Goal: Task Accomplishment & Management: Manage account settings

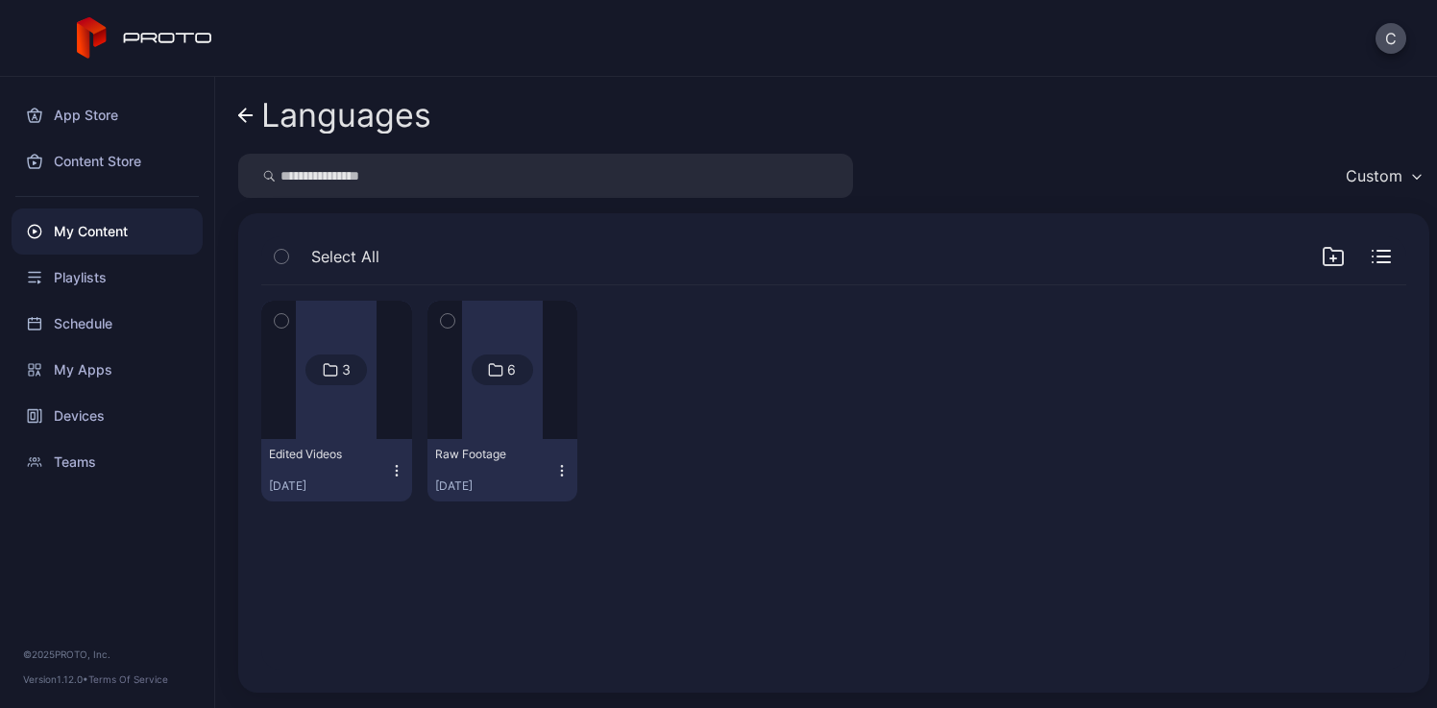
click at [309, 110] on div "Languages" at bounding box center [346, 115] width 170 height 36
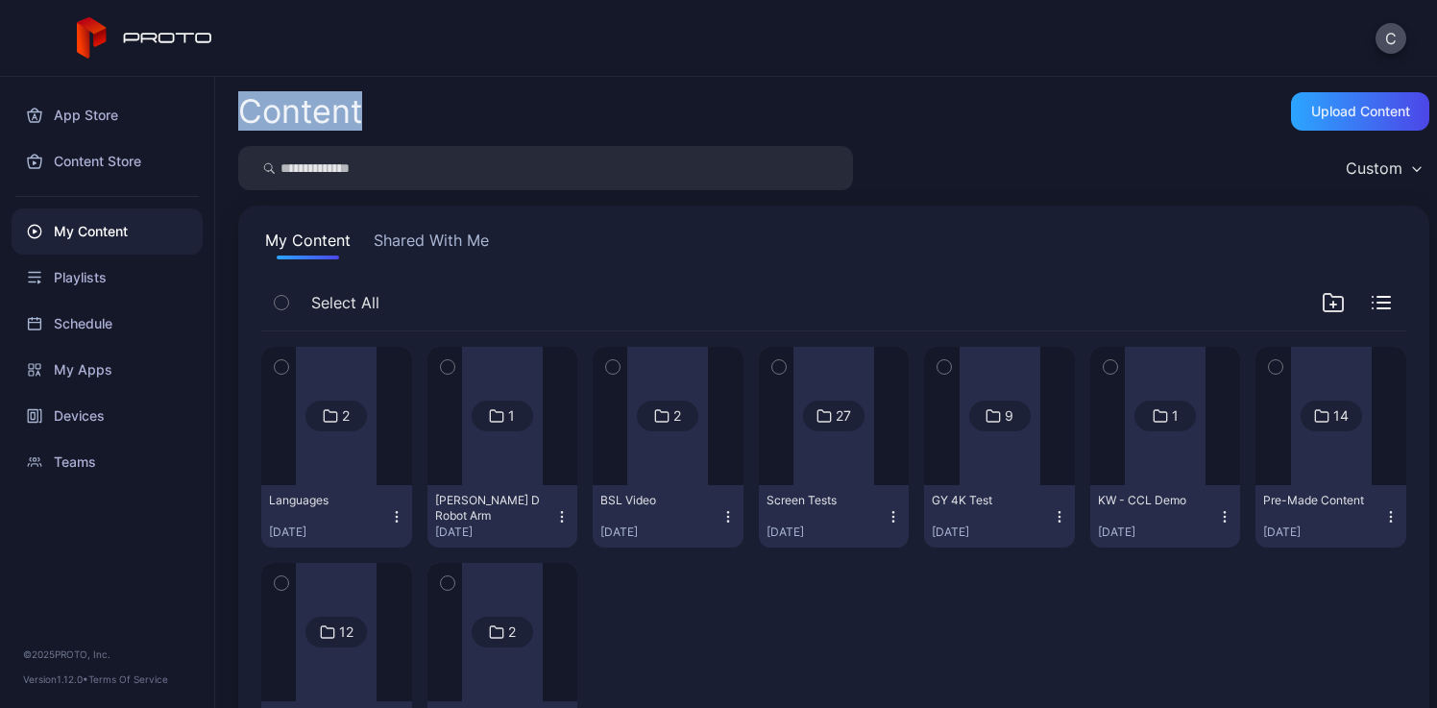
click at [309, 110] on div "Content" at bounding box center [300, 111] width 124 height 33
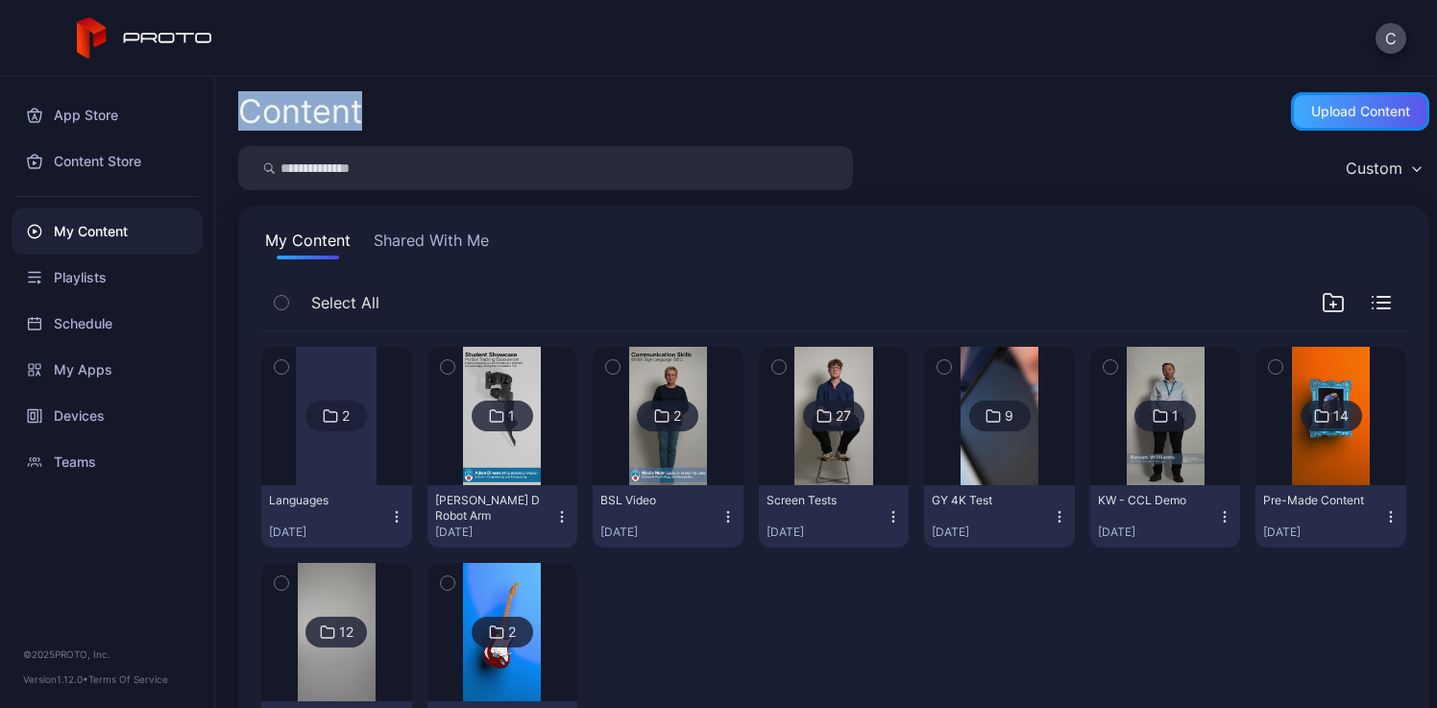
click at [1352, 108] on div "Upload Content" at bounding box center [1360, 111] width 99 height 15
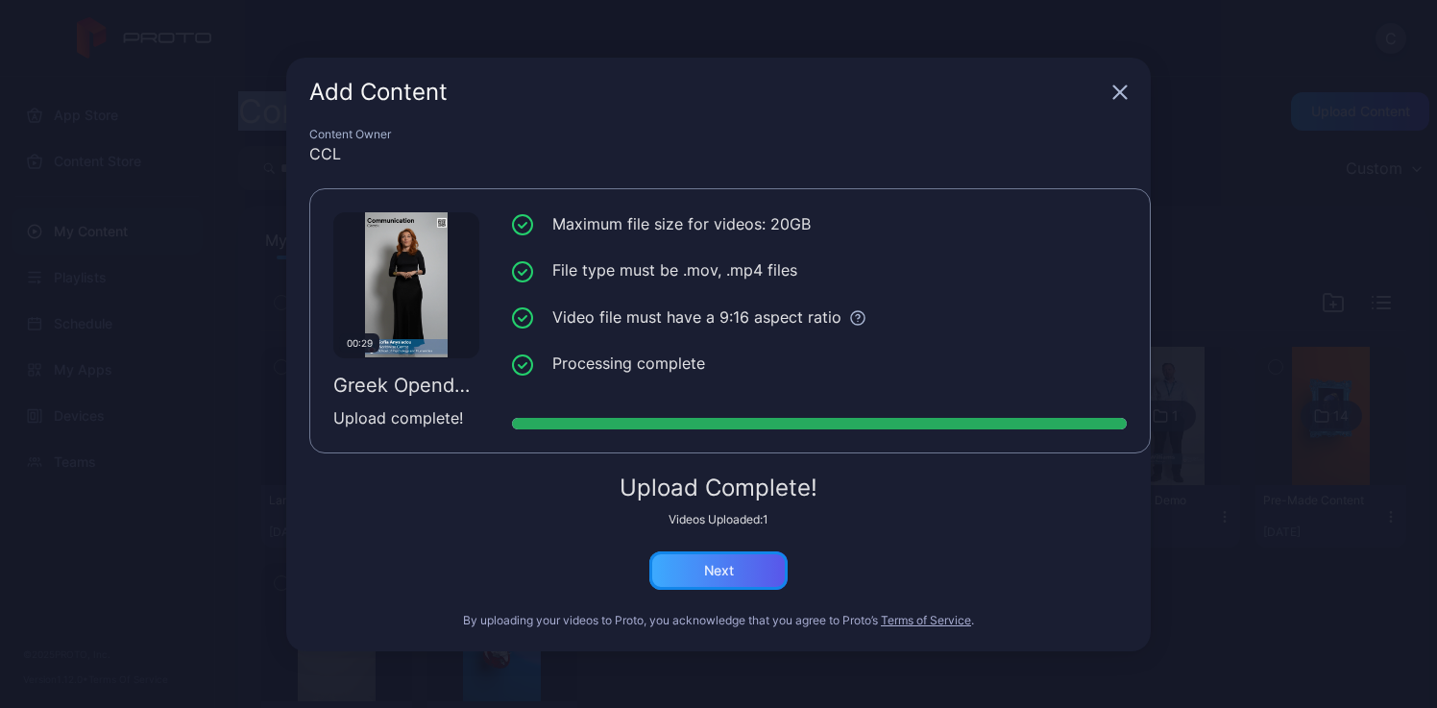
click at [745, 561] on div "Next" at bounding box center [718, 570] width 138 height 38
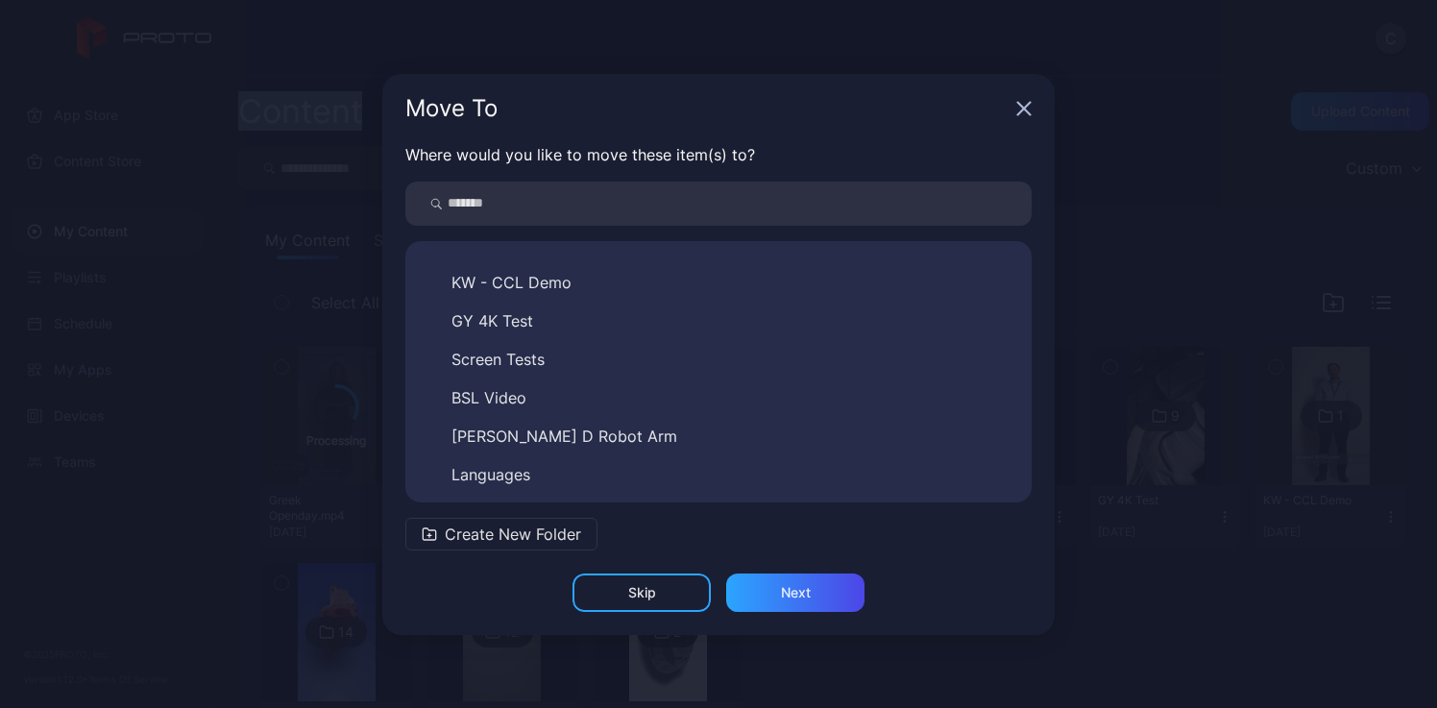
scroll to position [146, 0]
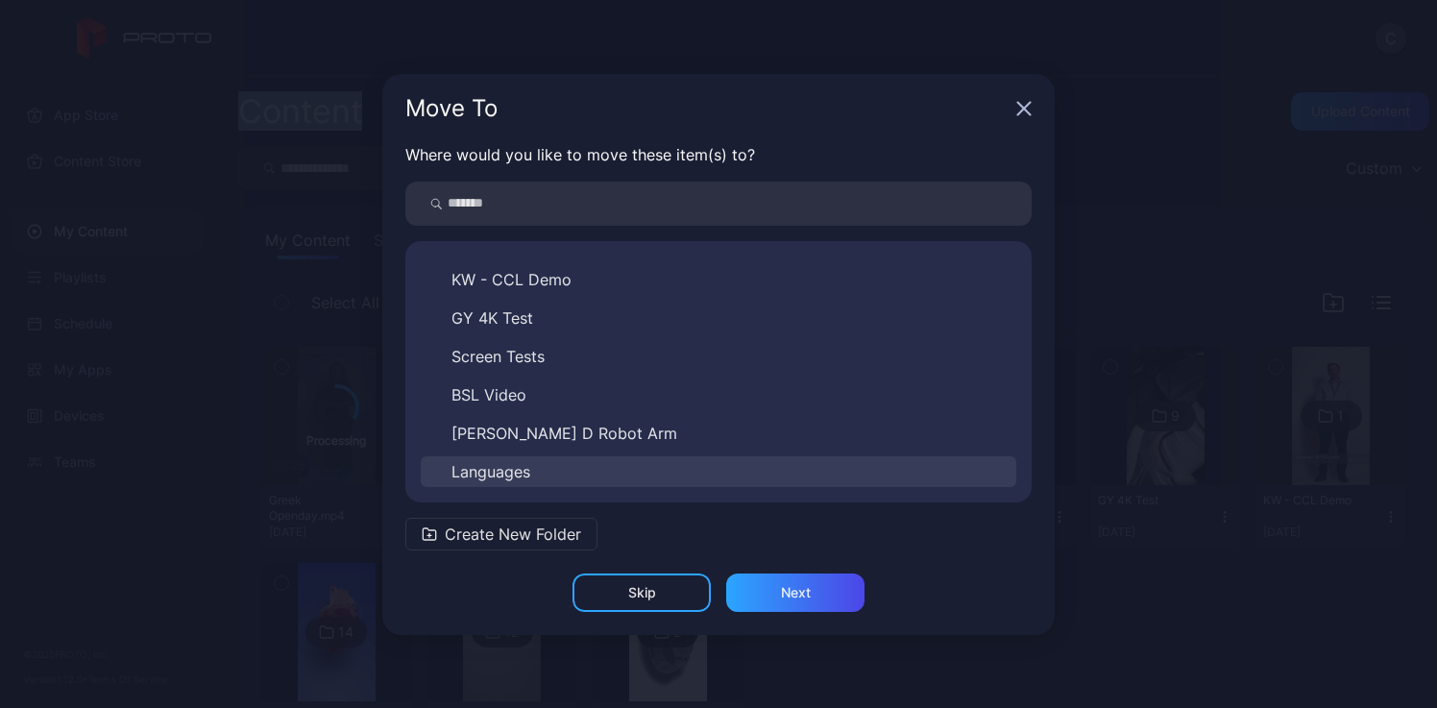
click at [534, 467] on button "Languages" at bounding box center [718, 471] width 595 height 31
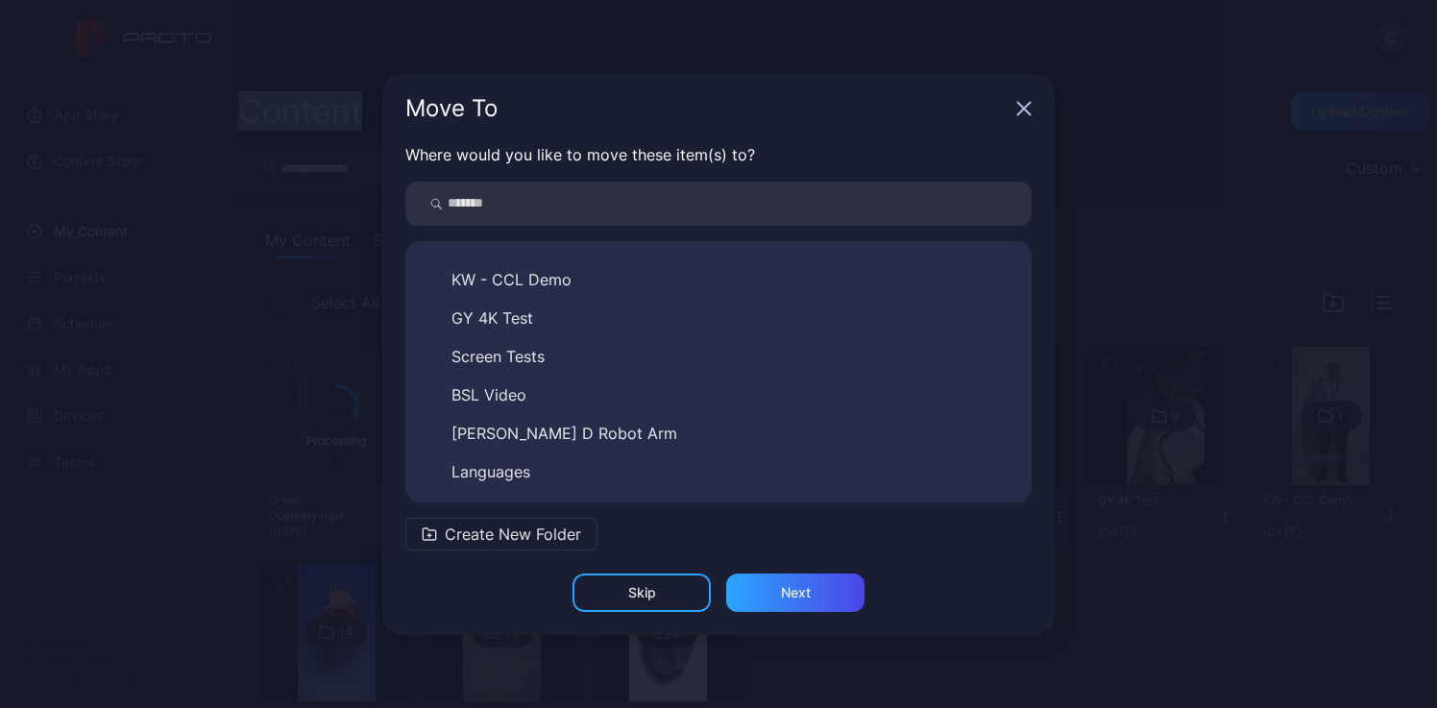
scroll to position [0, 0]
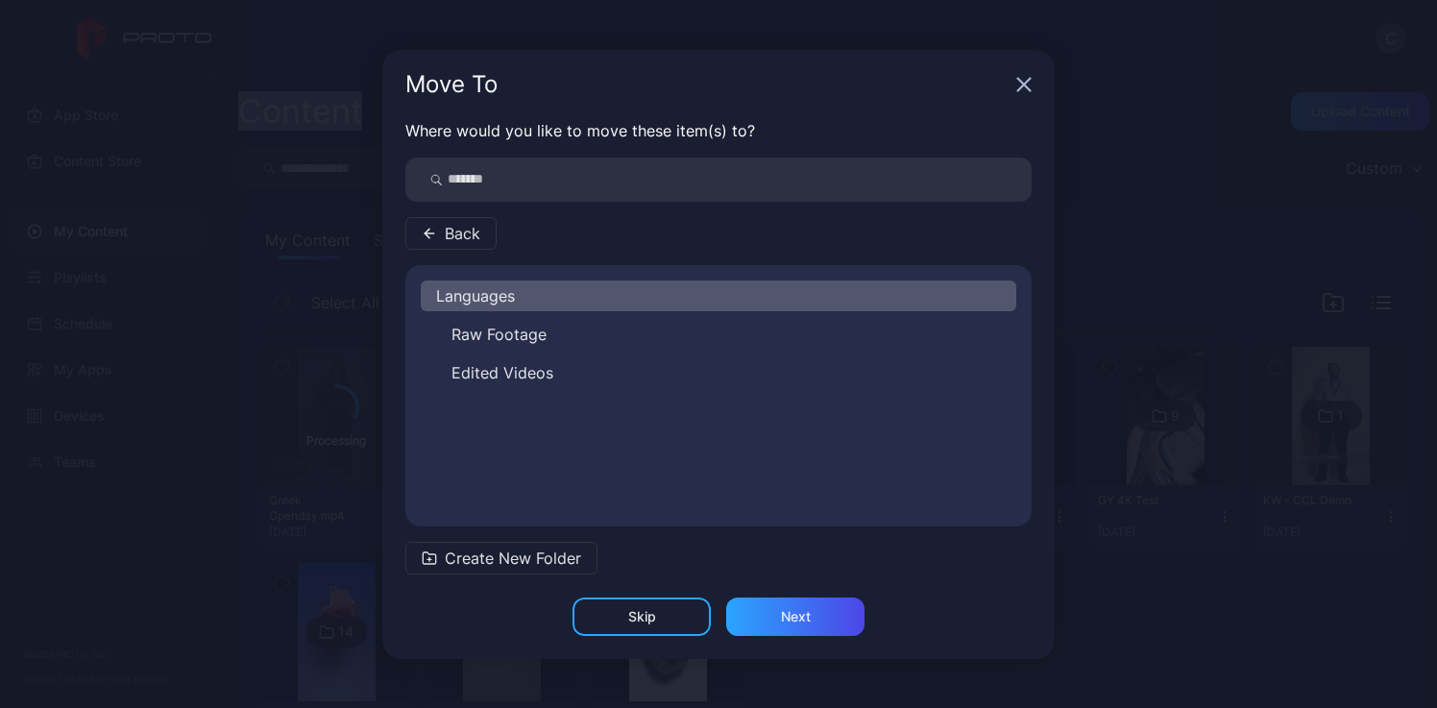
click at [534, 378] on span "Edited Videos" at bounding box center [502, 372] width 102 height 23
click at [522, 560] on span "Create New Folder" at bounding box center [513, 557] width 136 height 23
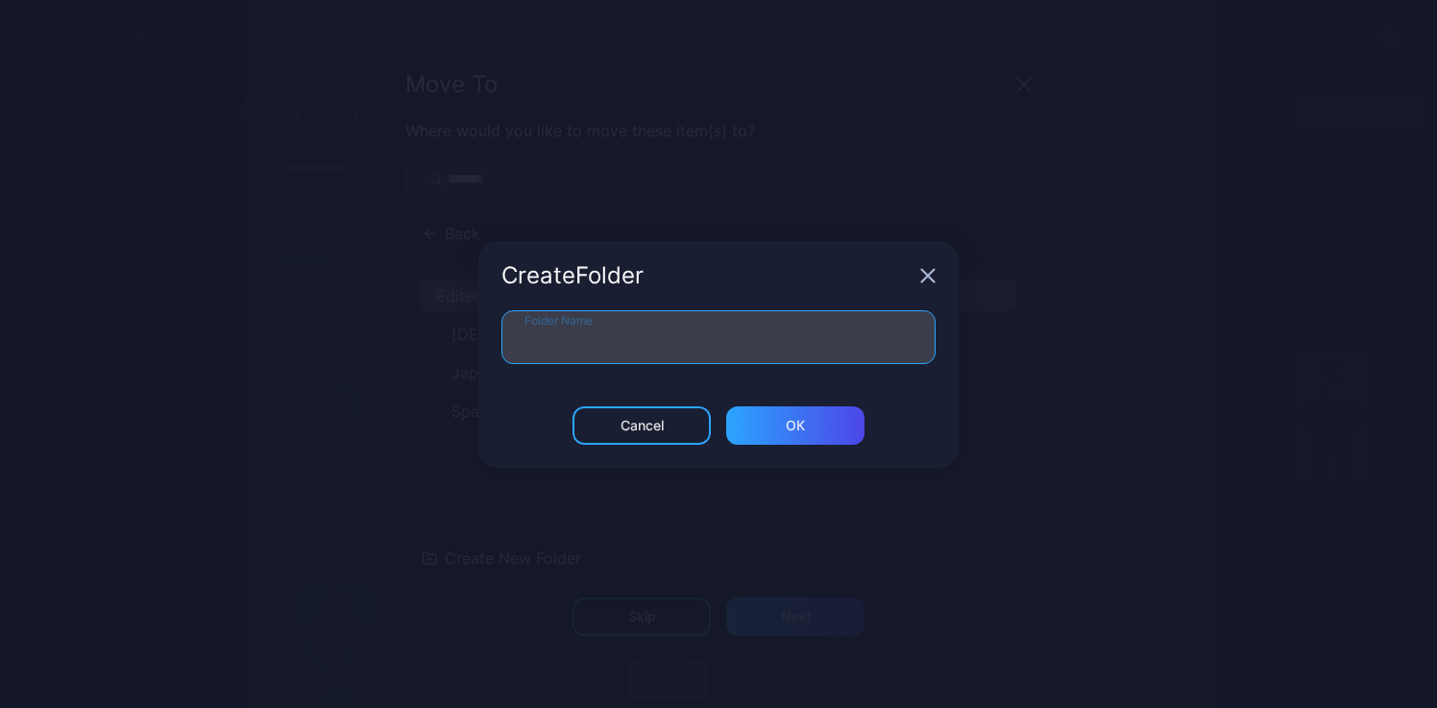
drag, startPoint x: 709, startPoint y: 324, endPoint x: 692, endPoint y: 344, distance: 26.6
click at [709, 324] on input "Folder Name" at bounding box center [718, 337] width 434 height 54
type input "**********"
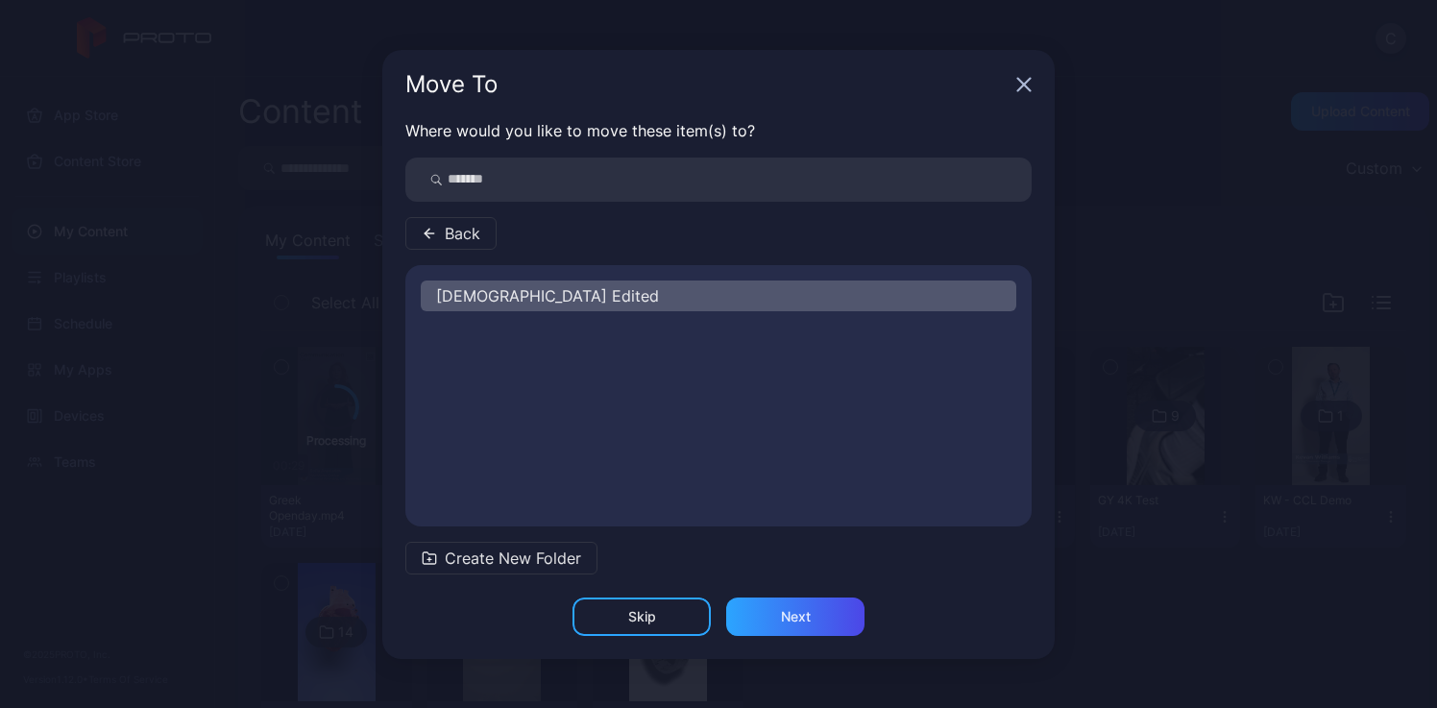
click at [536, 296] on div "[DEMOGRAPHIC_DATA] Edited" at bounding box center [718, 295] width 595 height 31
click at [796, 610] on div "Next" at bounding box center [796, 616] width 30 height 15
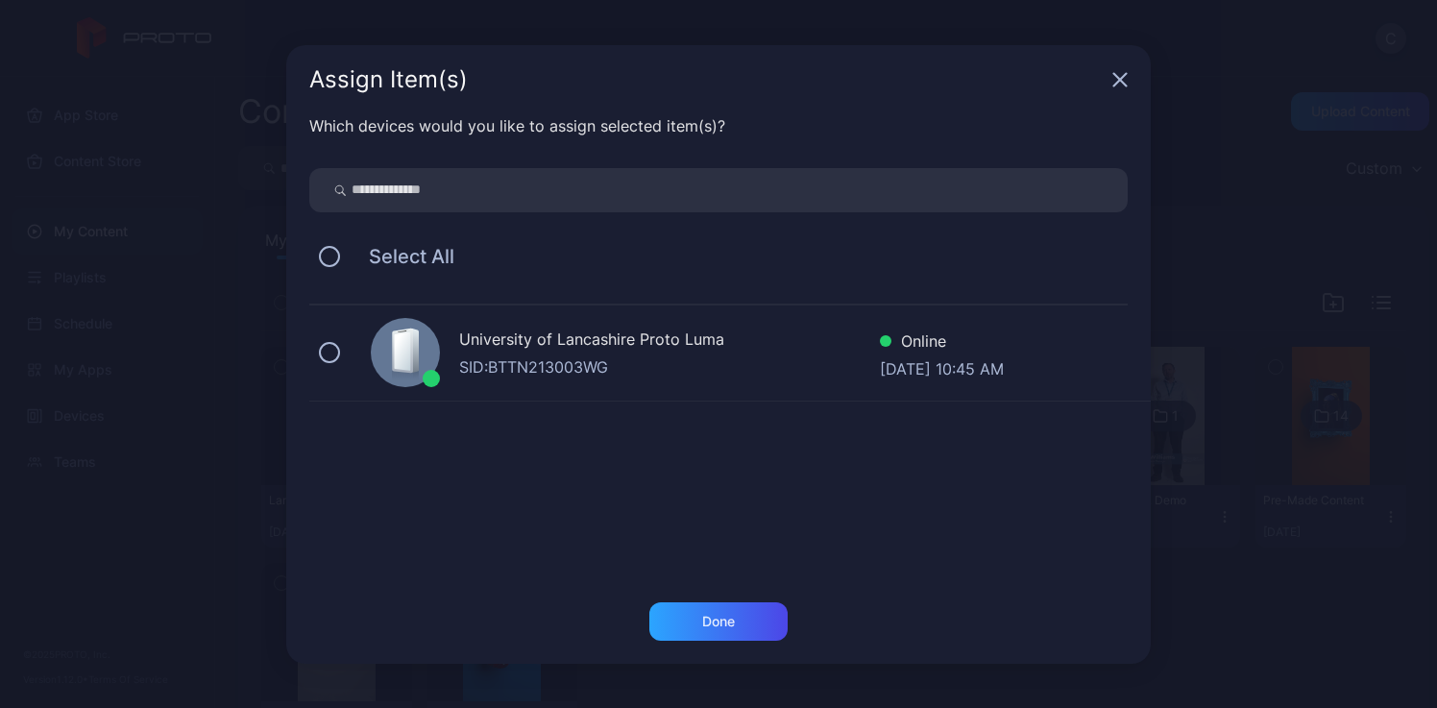
click at [537, 352] on div "University of Lancashire Proto Luma" at bounding box center [669, 342] width 421 height 28
click at [723, 631] on div "Done" at bounding box center [718, 621] width 138 height 38
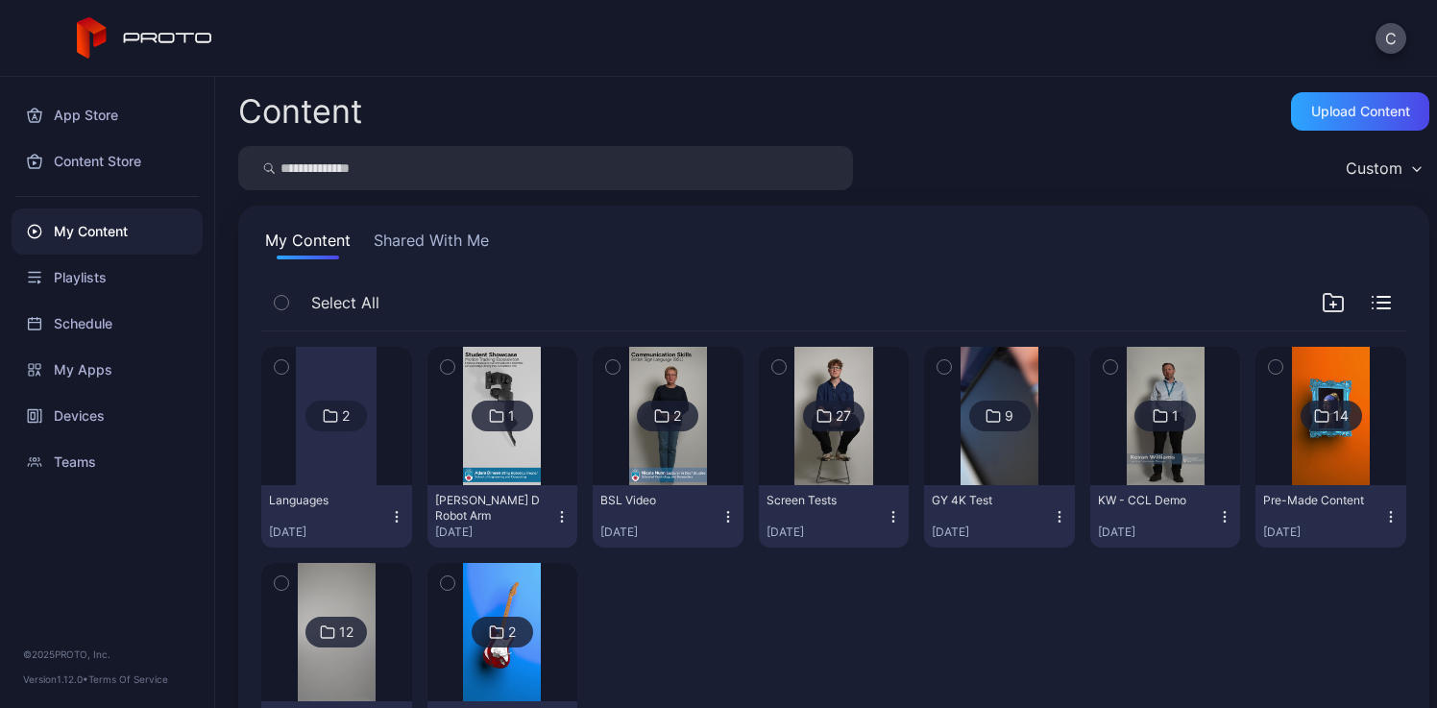
click at [341, 470] on div at bounding box center [336, 416] width 81 height 138
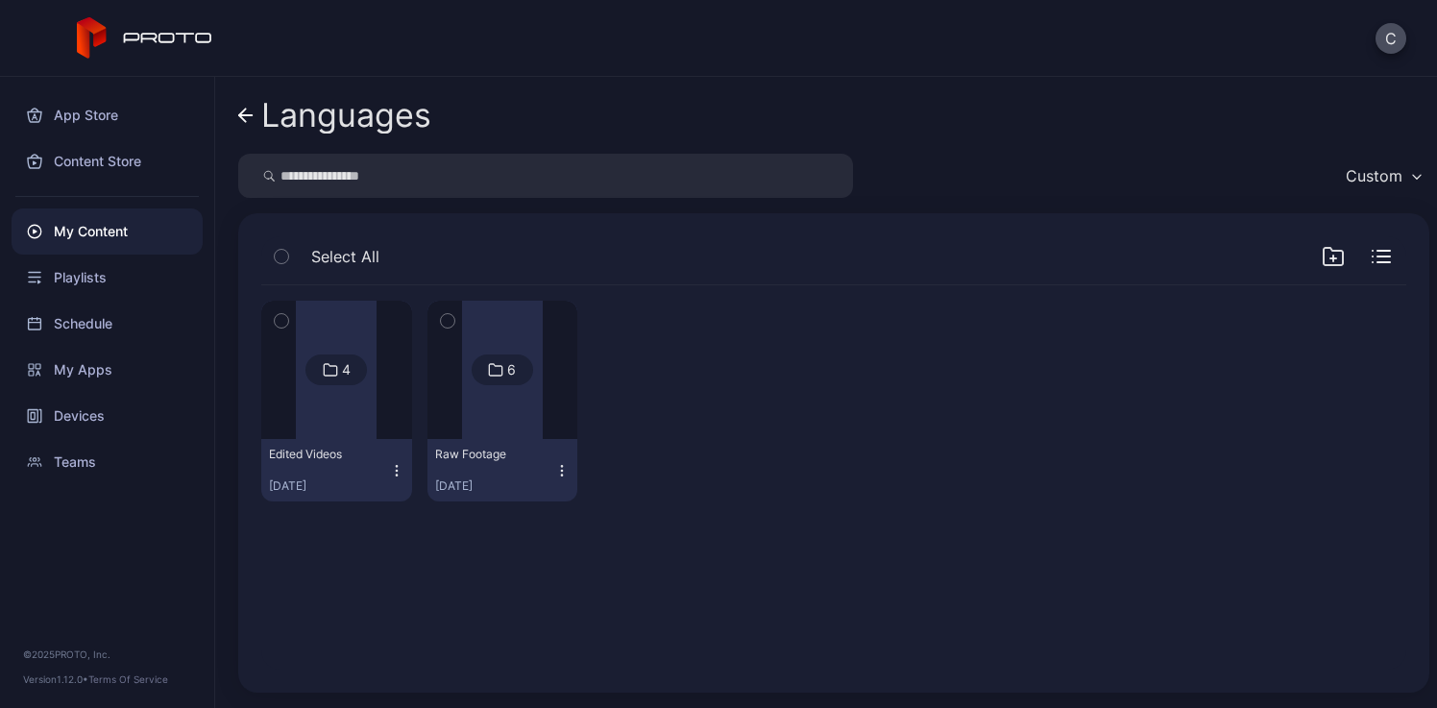
click at [361, 423] on div at bounding box center [336, 370] width 81 height 138
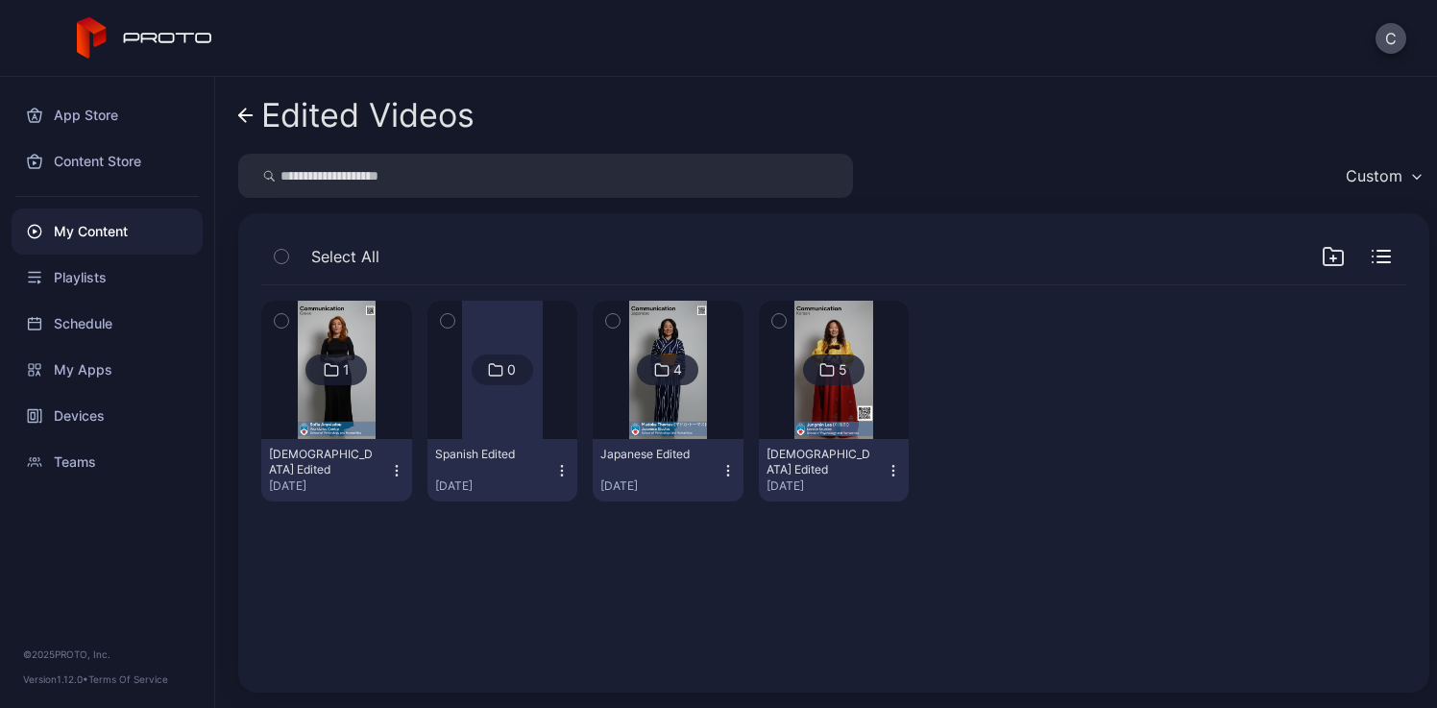
click at [352, 435] on img at bounding box center [337, 370] width 78 height 138
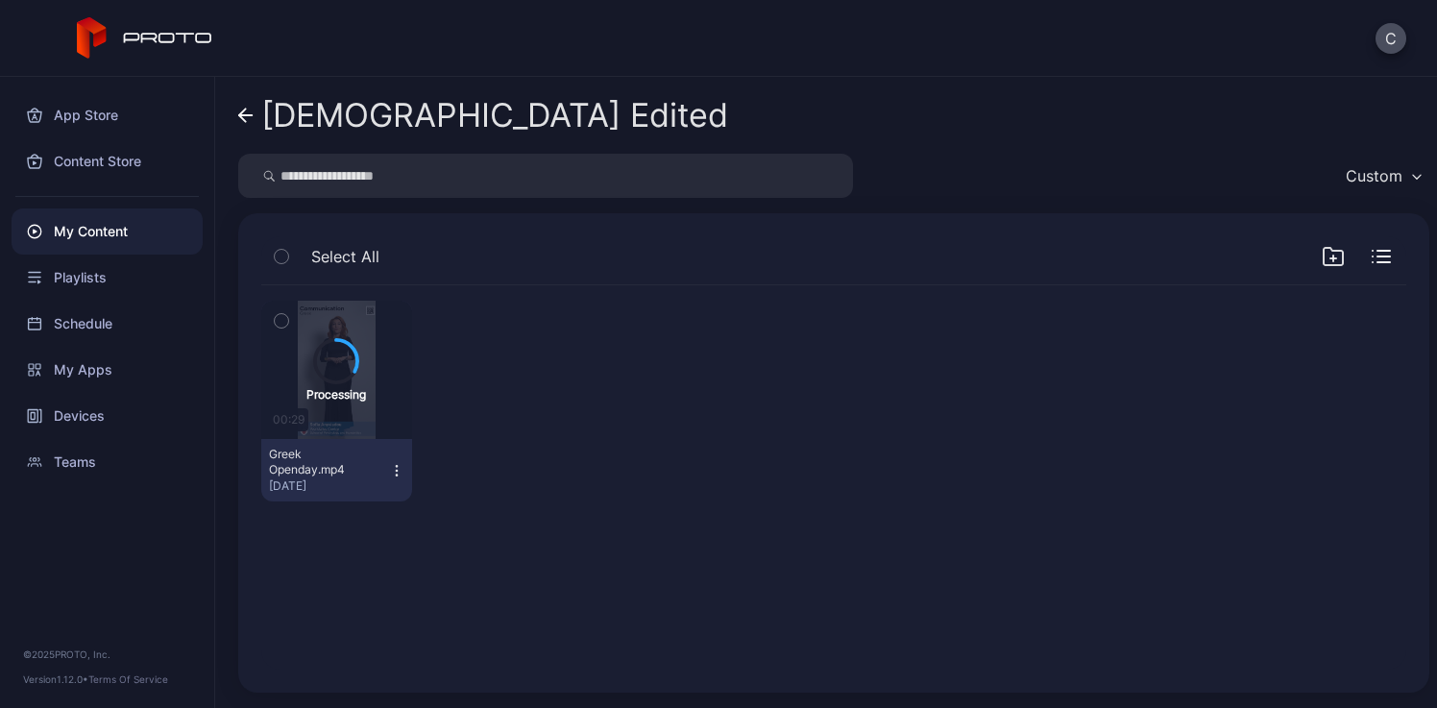
click at [389, 106] on div "[DEMOGRAPHIC_DATA] Edited" at bounding box center [494, 115] width 467 height 36
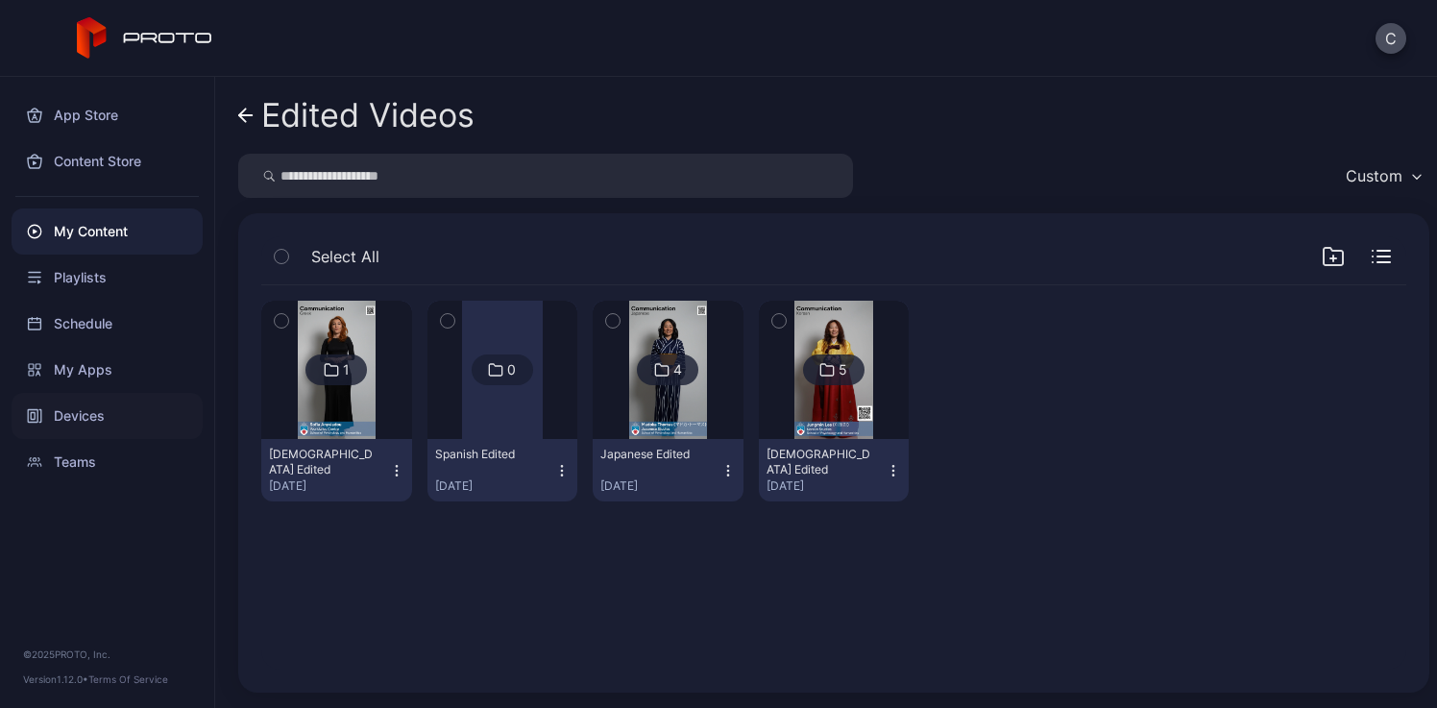
click at [96, 414] on div "Devices" at bounding box center [107, 416] width 191 height 46
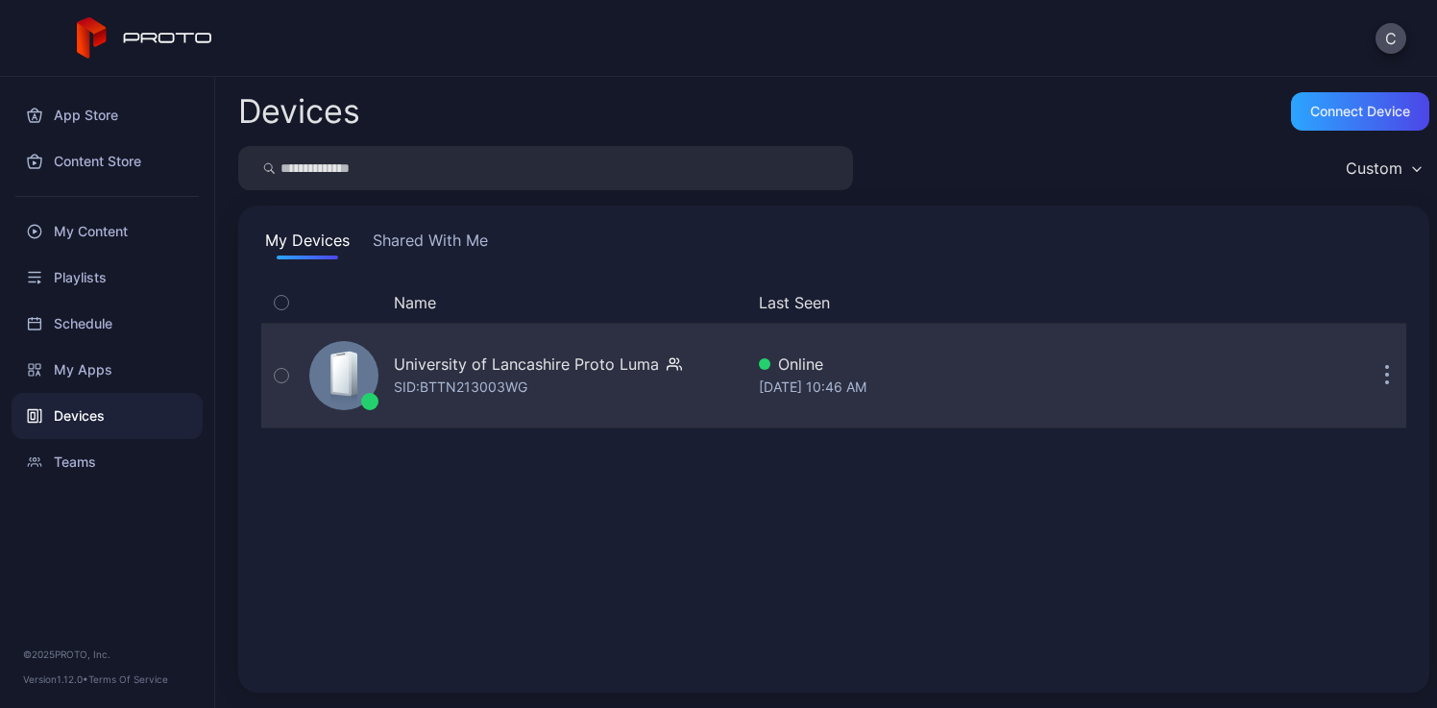
click at [373, 385] on div at bounding box center [343, 375] width 69 height 69
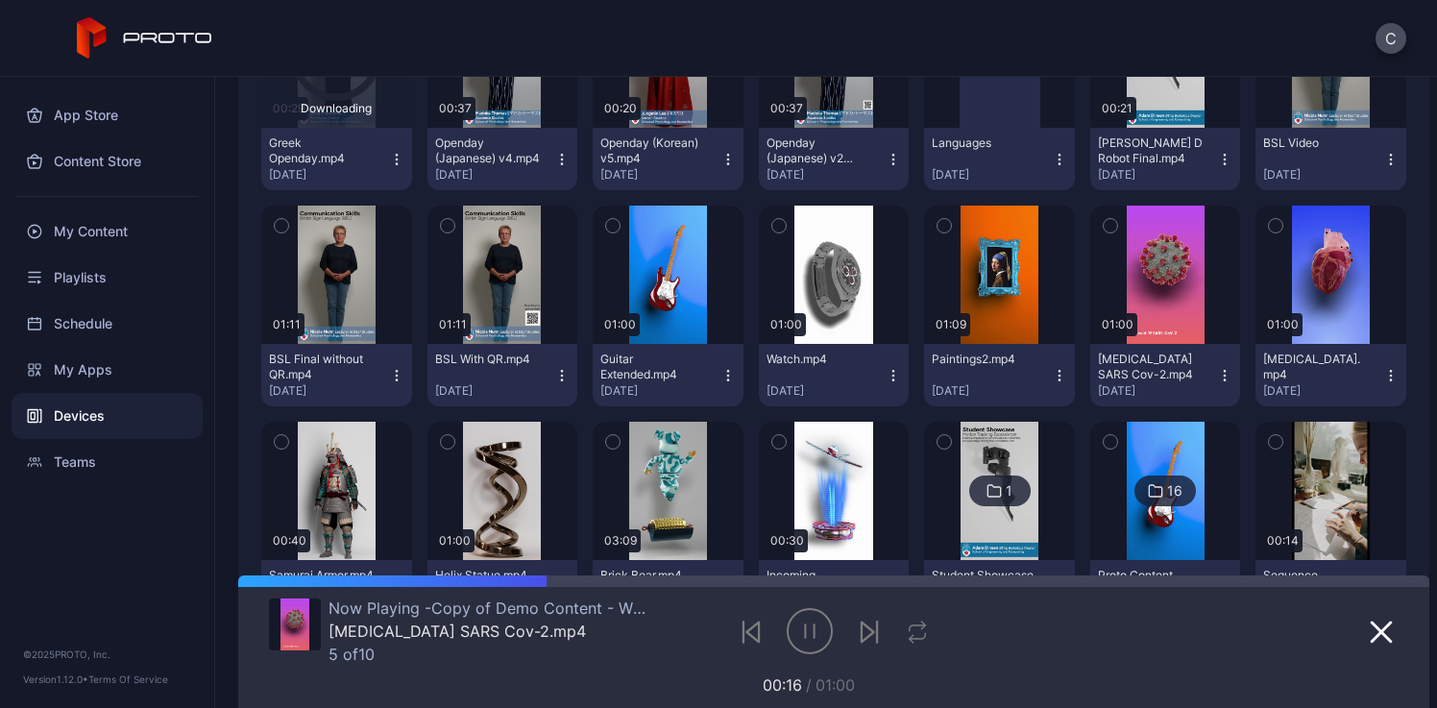
scroll to position [262, 0]
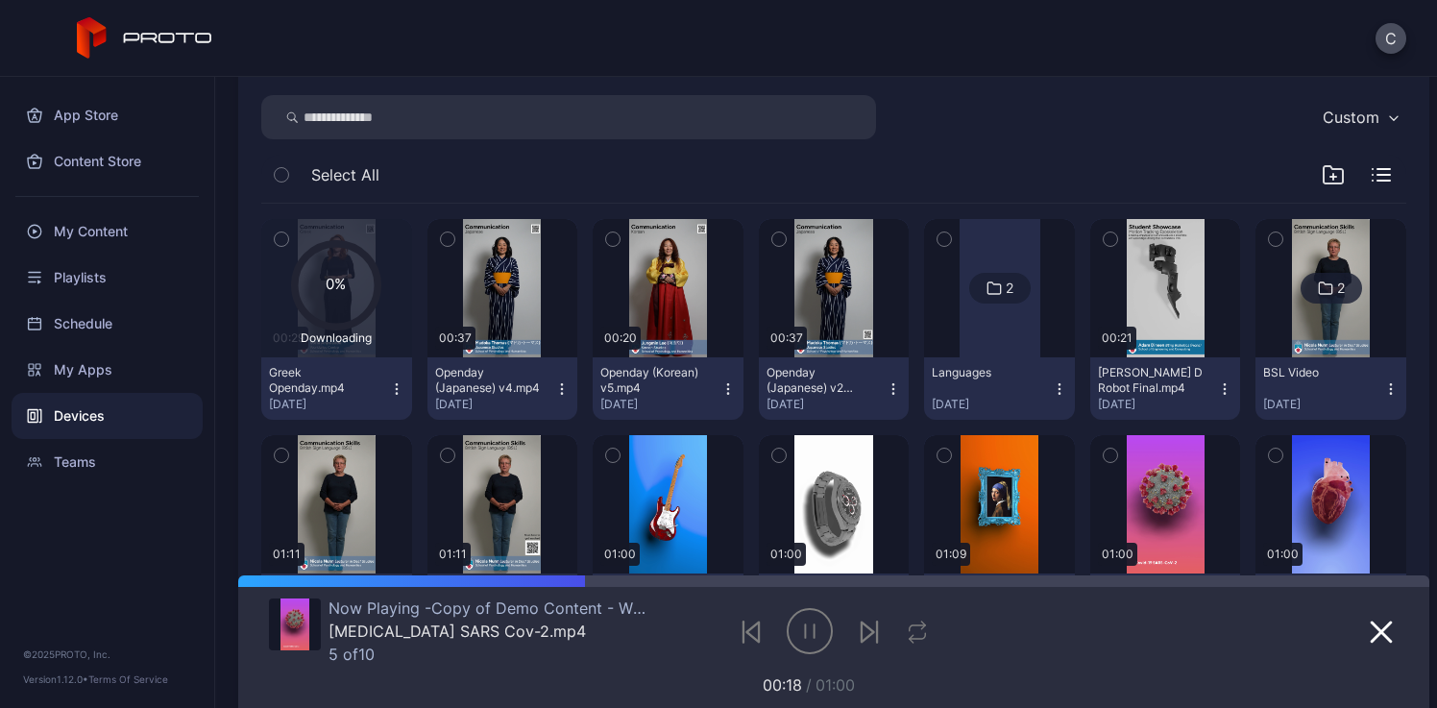
click at [776, 238] on icon "button" at bounding box center [778, 239] width 5 height 3
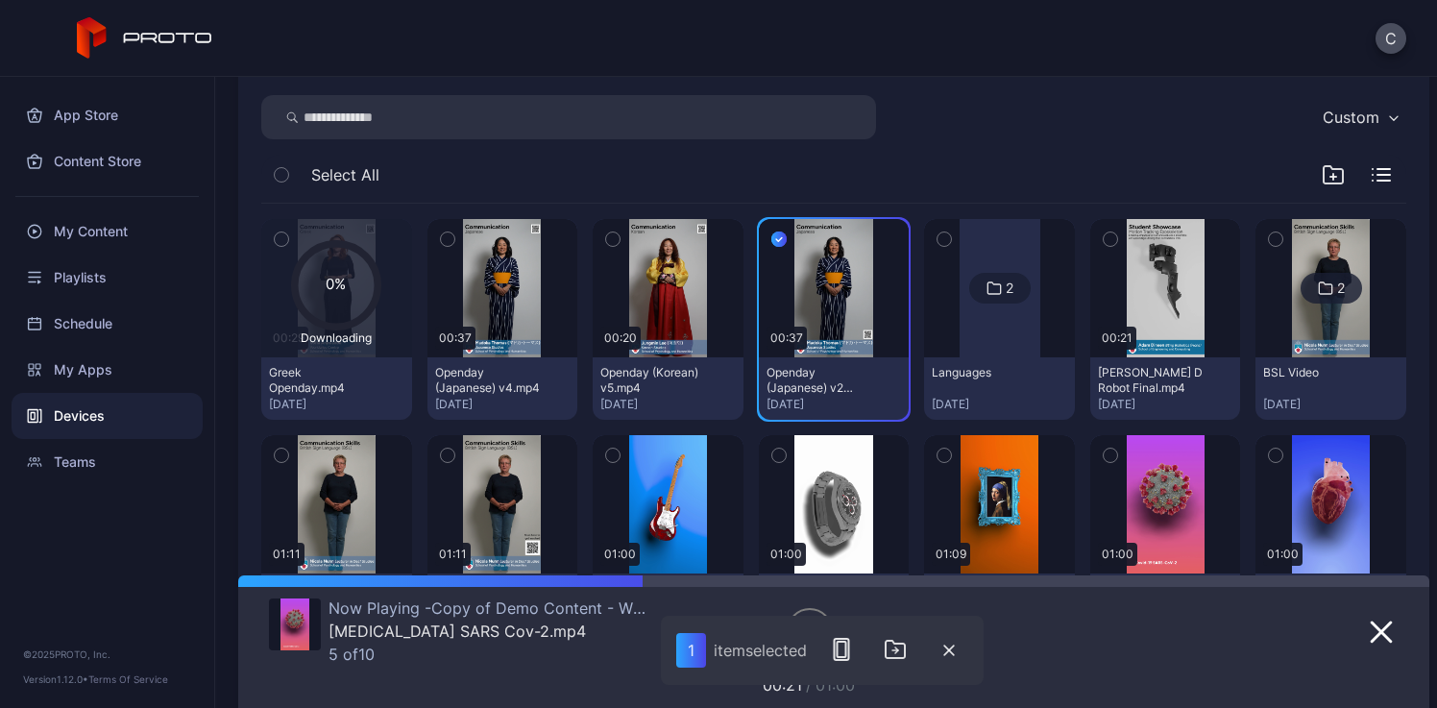
click at [974, 138] on div "Custom" at bounding box center [833, 117] width 1145 height 44
click at [948, 176] on div "Select All" at bounding box center [833, 179] width 1145 height 49
click at [771, 239] on icon "button" at bounding box center [778, 239] width 15 height 21
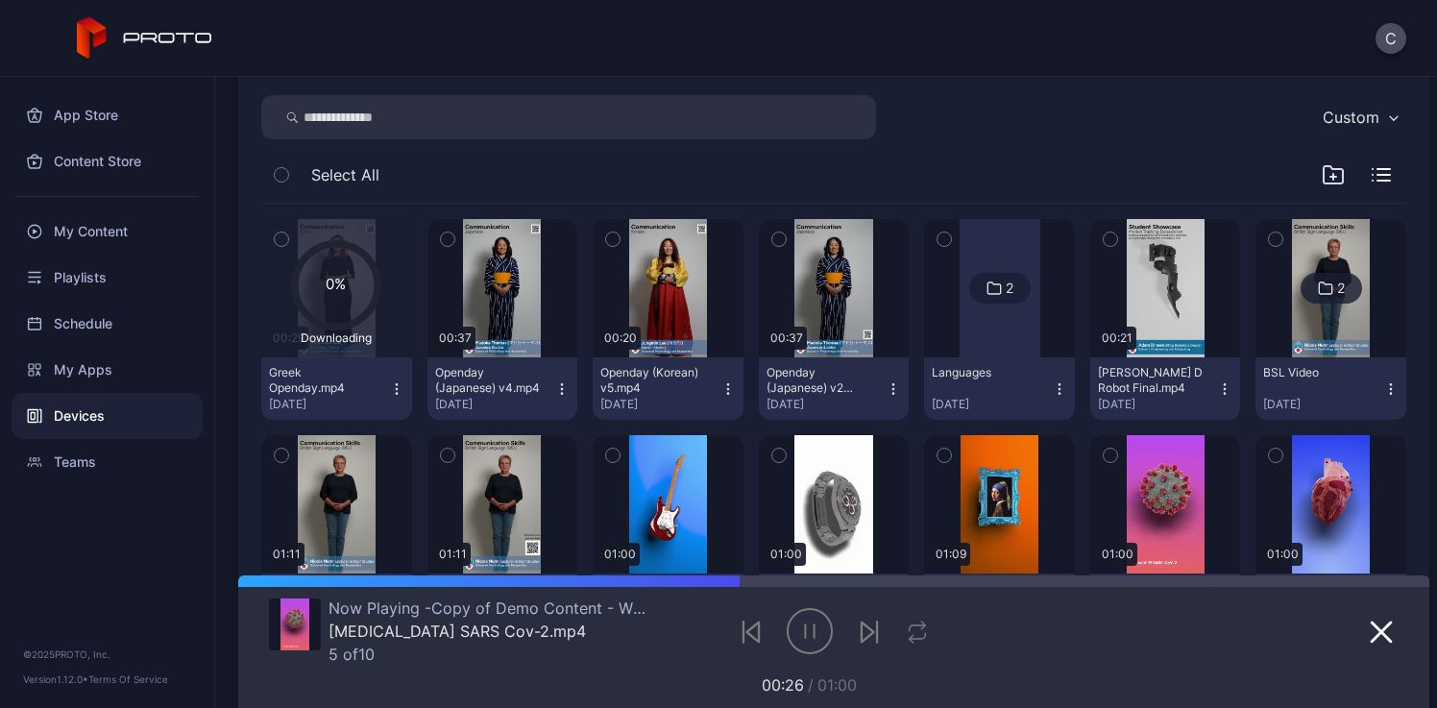
click at [886, 390] on icon "button" at bounding box center [893, 388] width 15 height 15
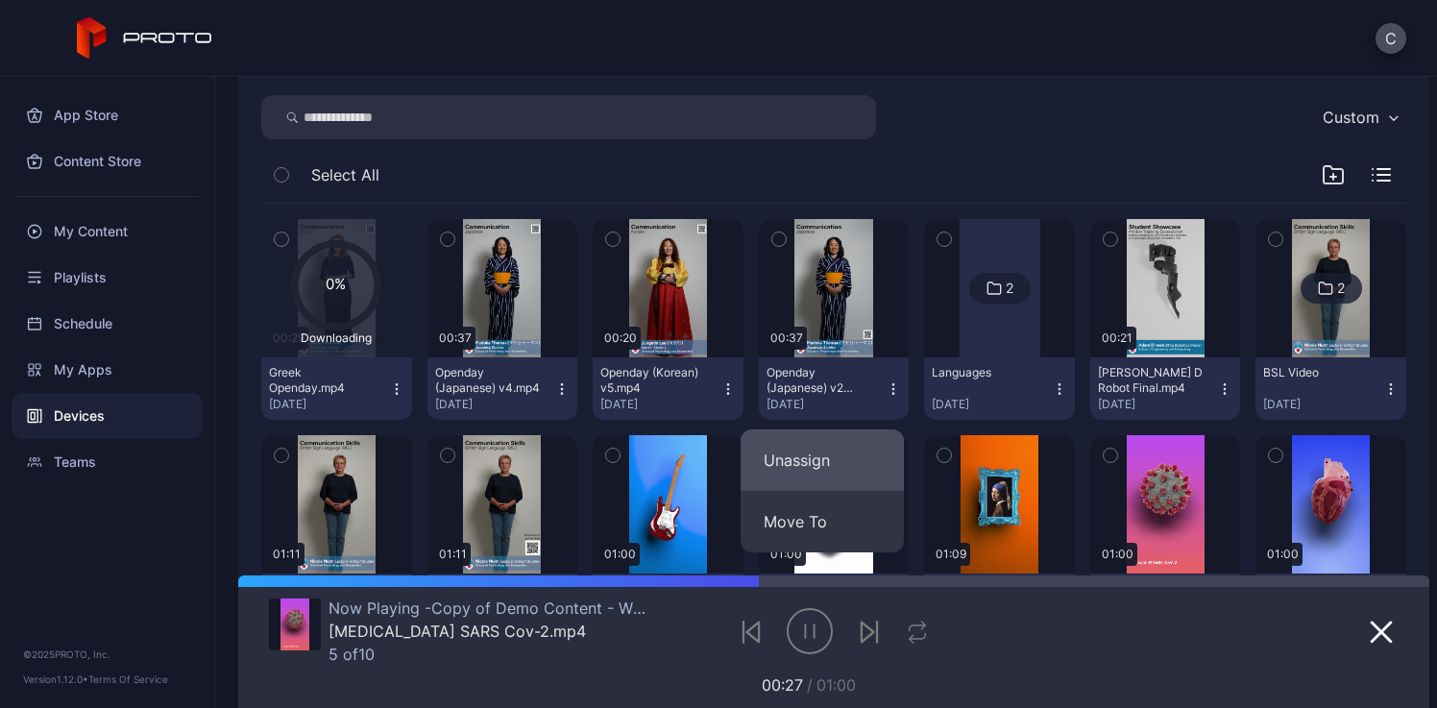
click at [828, 465] on button "Unassign" at bounding box center [822, 459] width 163 height 61
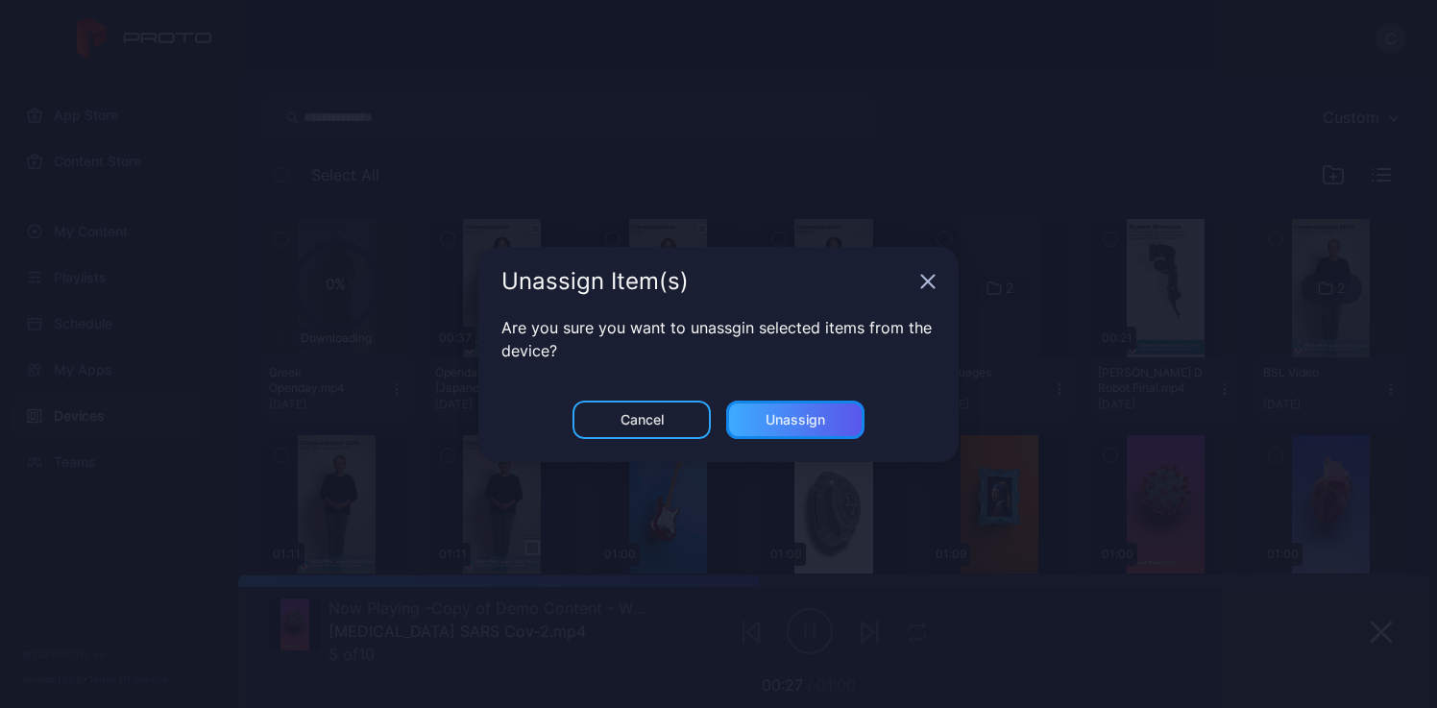
click at [814, 418] on div "Unassign" at bounding box center [795, 419] width 60 height 15
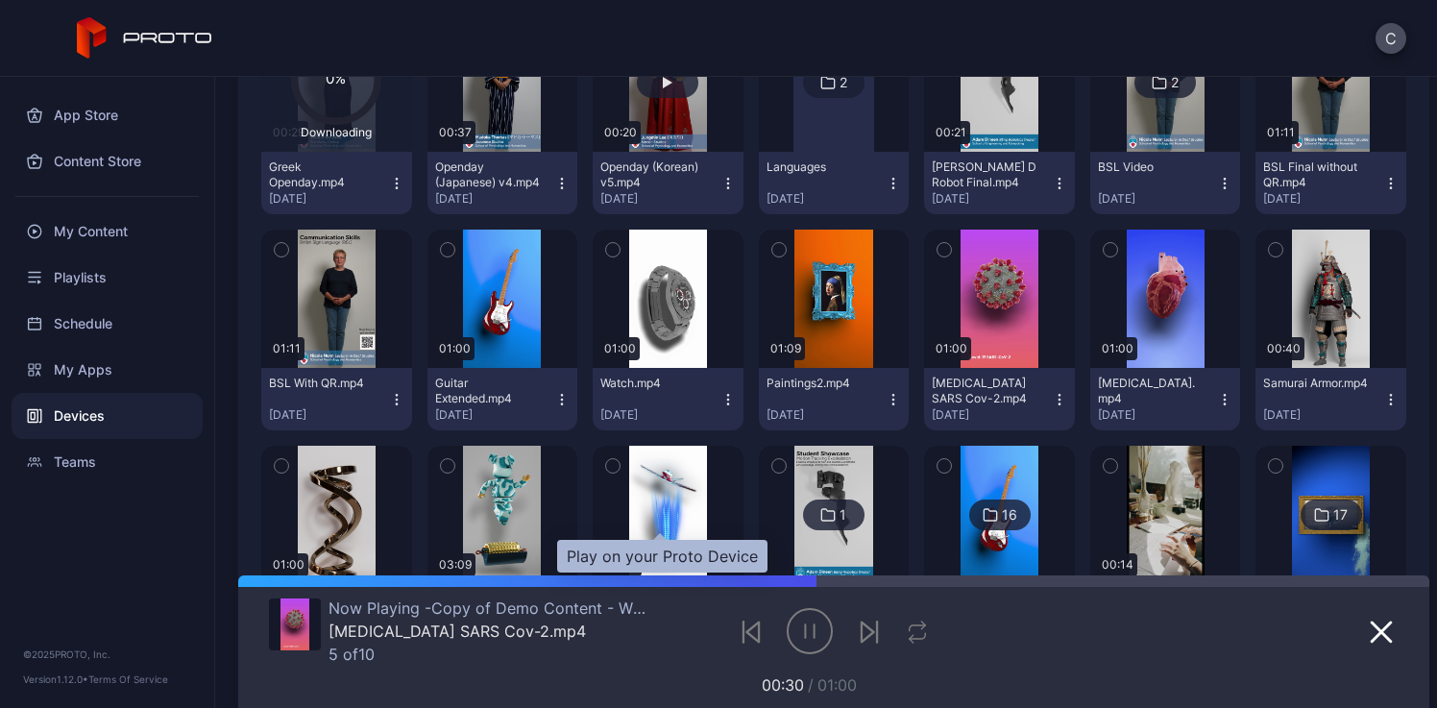
scroll to position [252, 0]
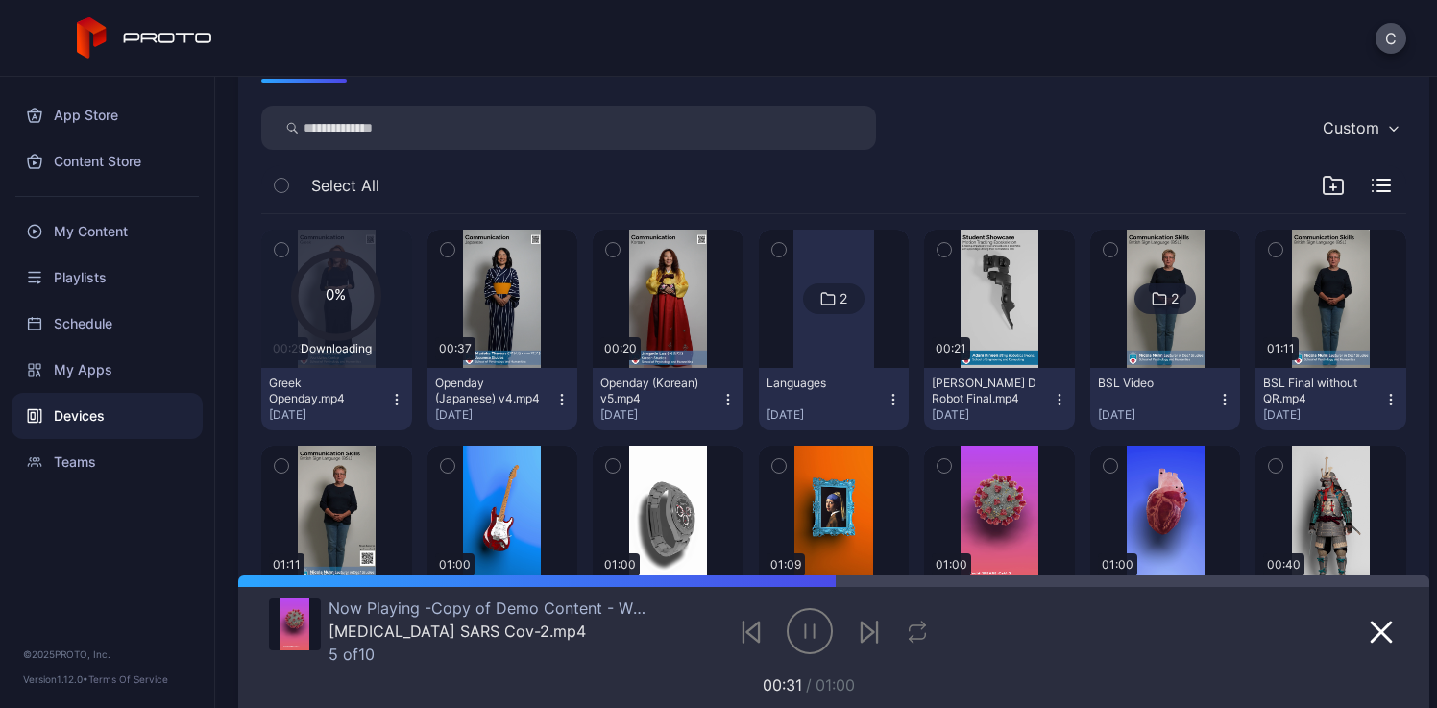
click at [606, 247] on icon "button" at bounding box center [612, 249] width 13 height 21
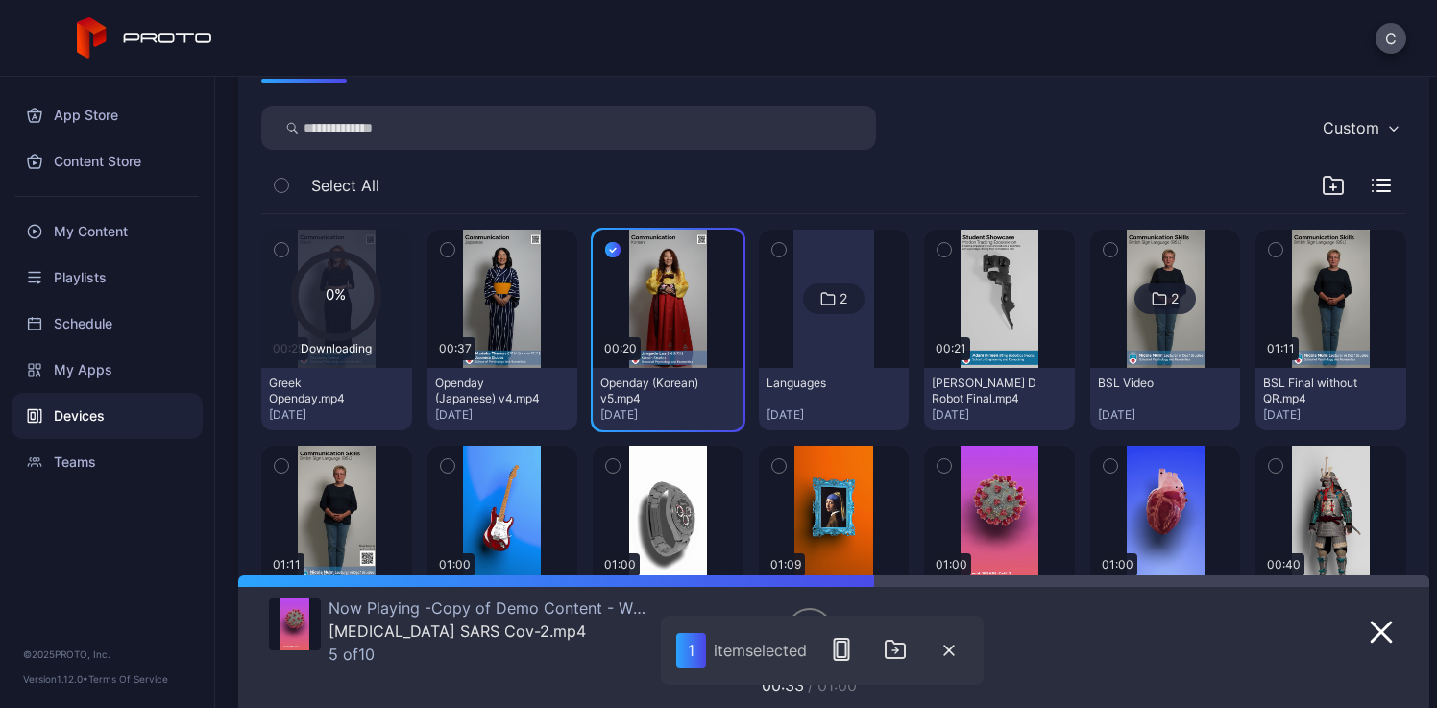
click at [445, 247] on icon "button" at bounding box center [447, 249] width 13 height 21
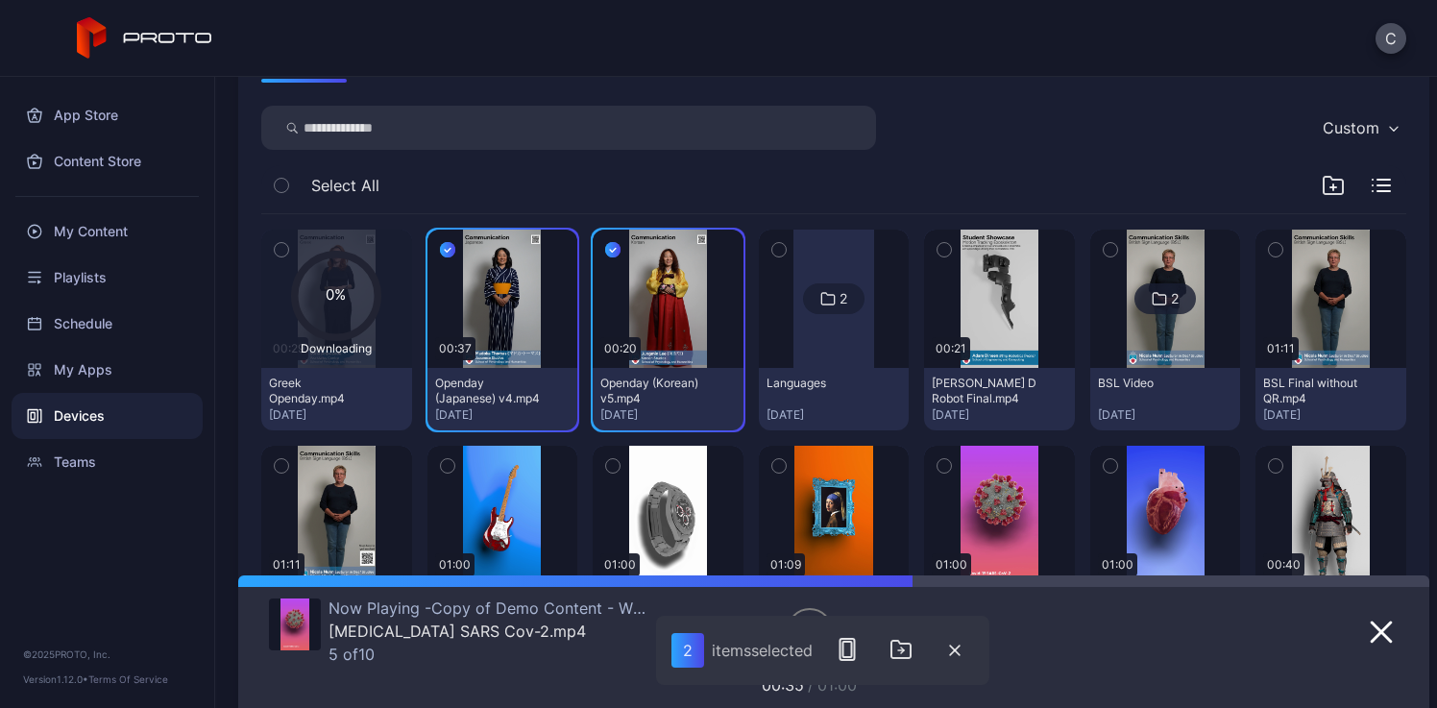
scroll to position [0, 0]
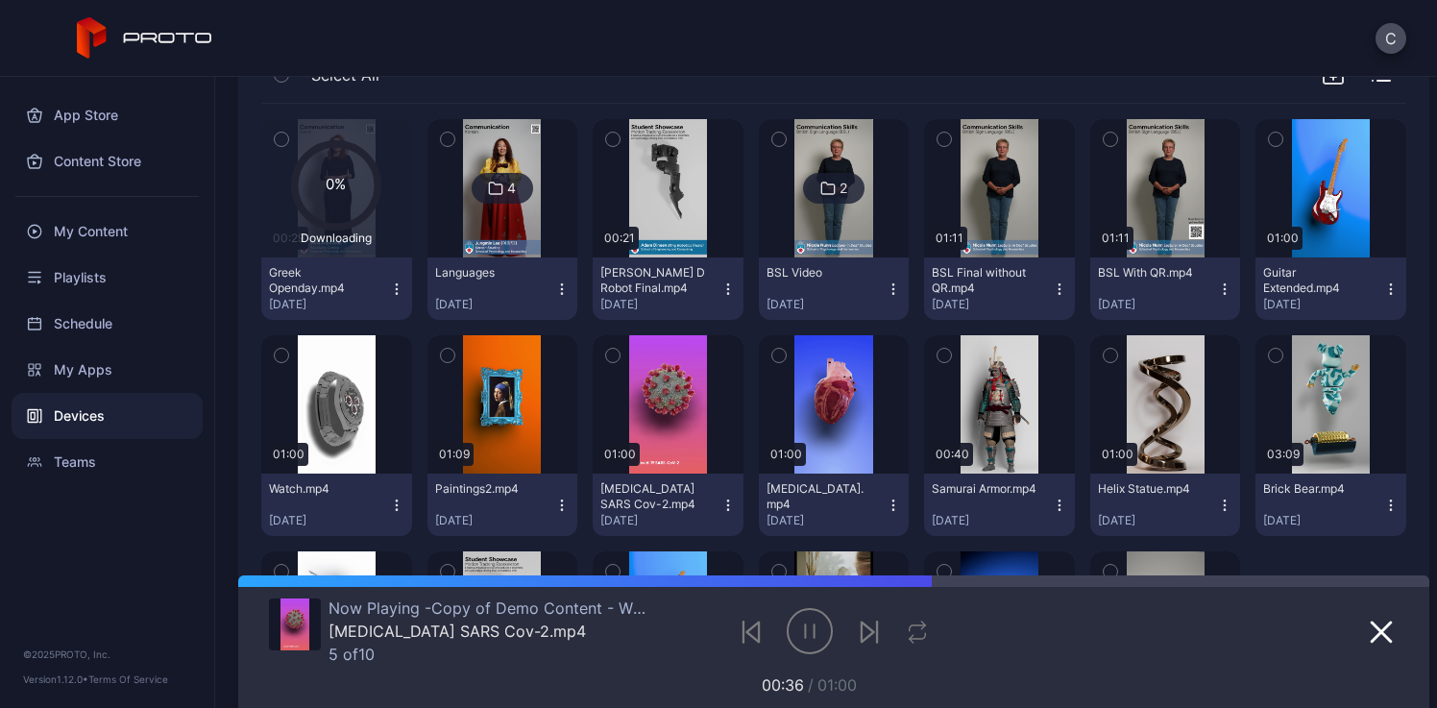
click at [503, 240] on img at bounding box center [502, 188] width 78 height 138
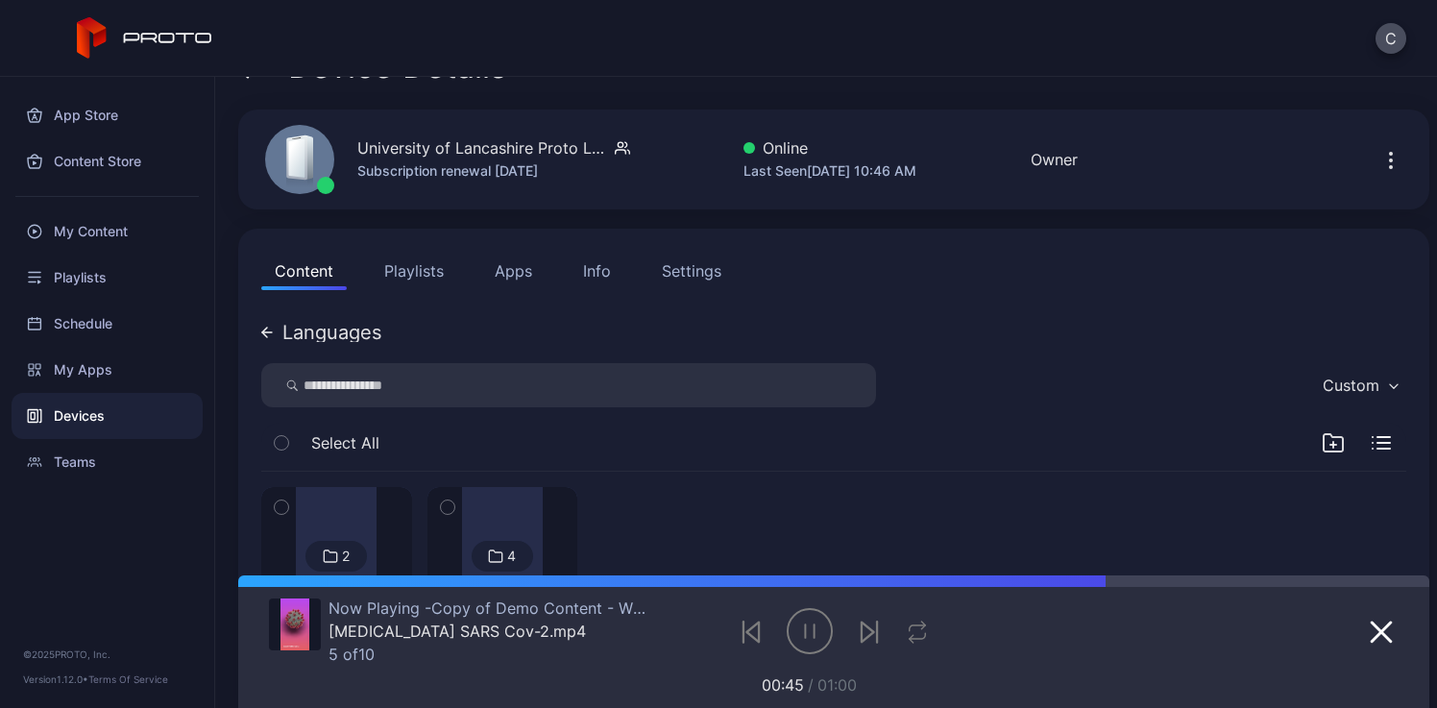
scroll to position [210, 0]
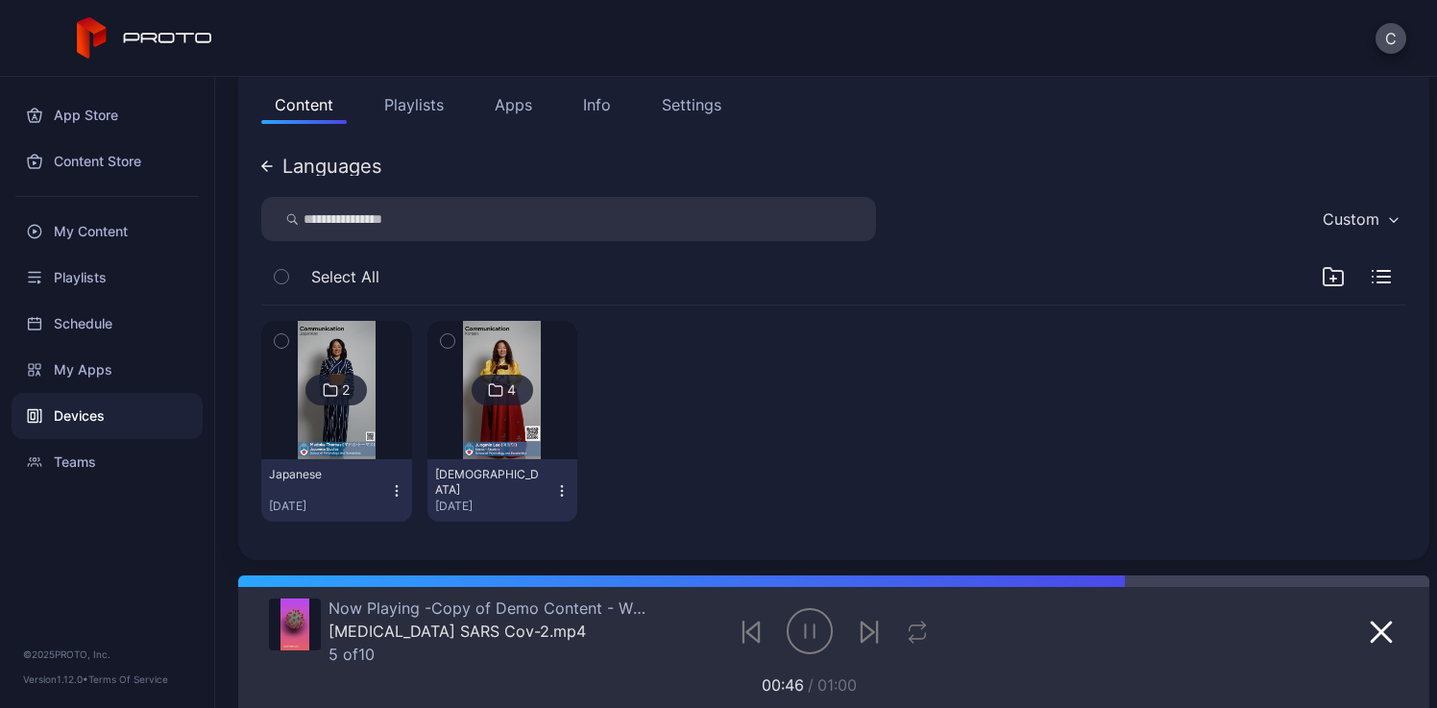
click at [295, 162] on div "Languages" at bounding box center [331, 166] width 99 height 19
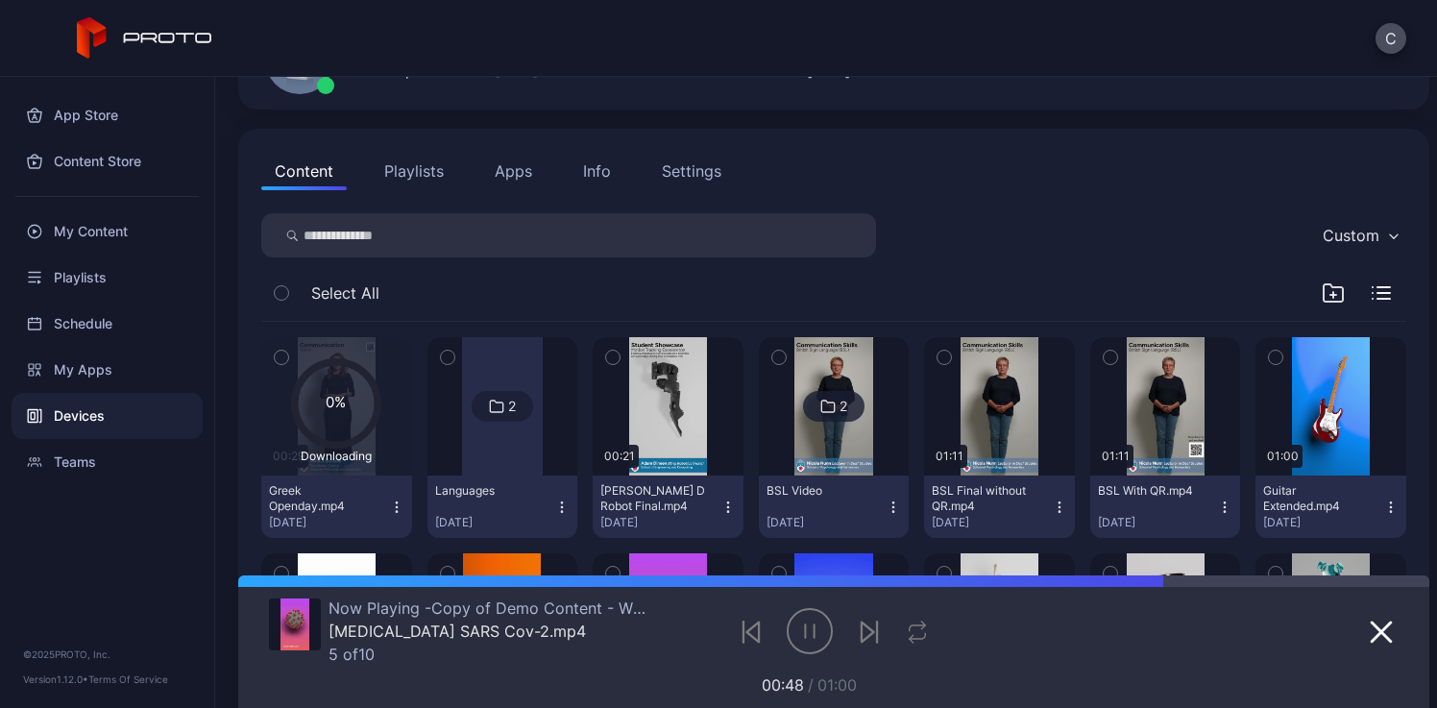
click at [490, 458] on div at bounding box center [502, 406] width 81 height 138
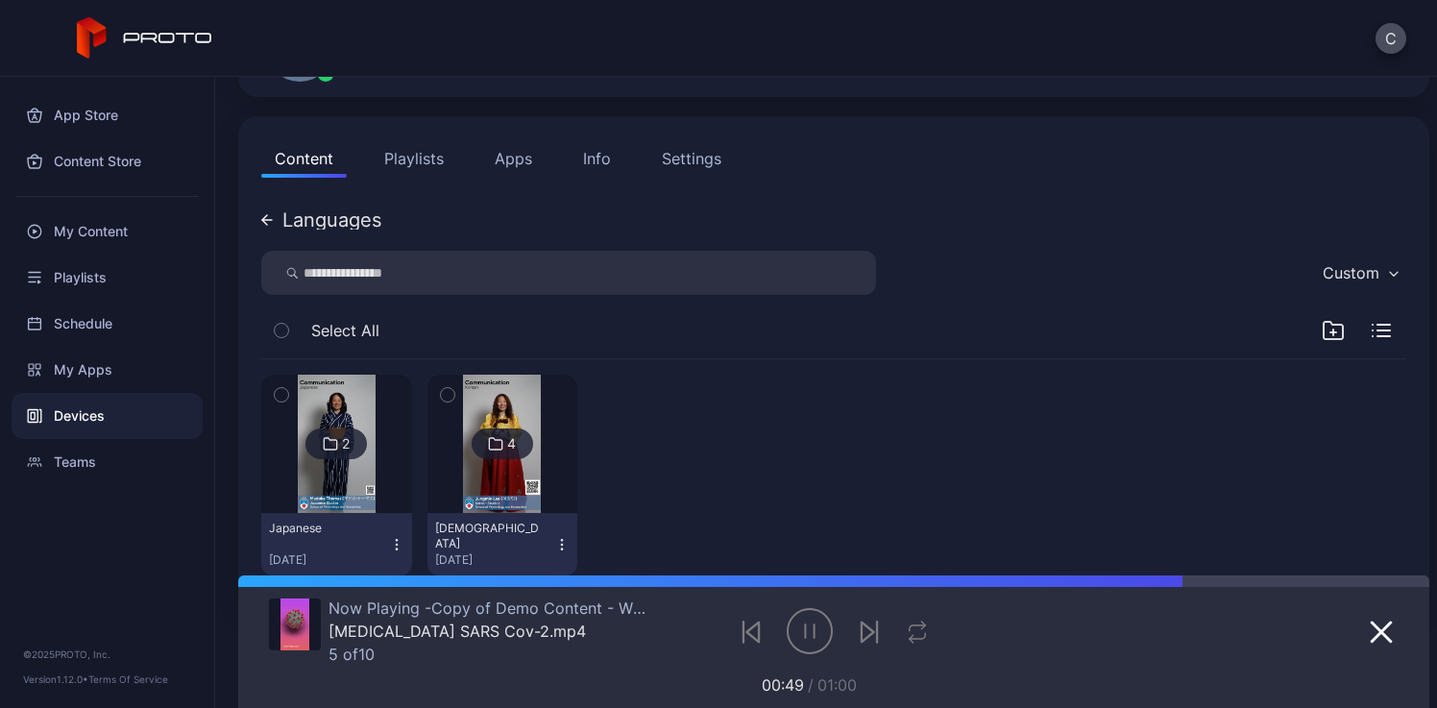
scroll to position [169, 0]
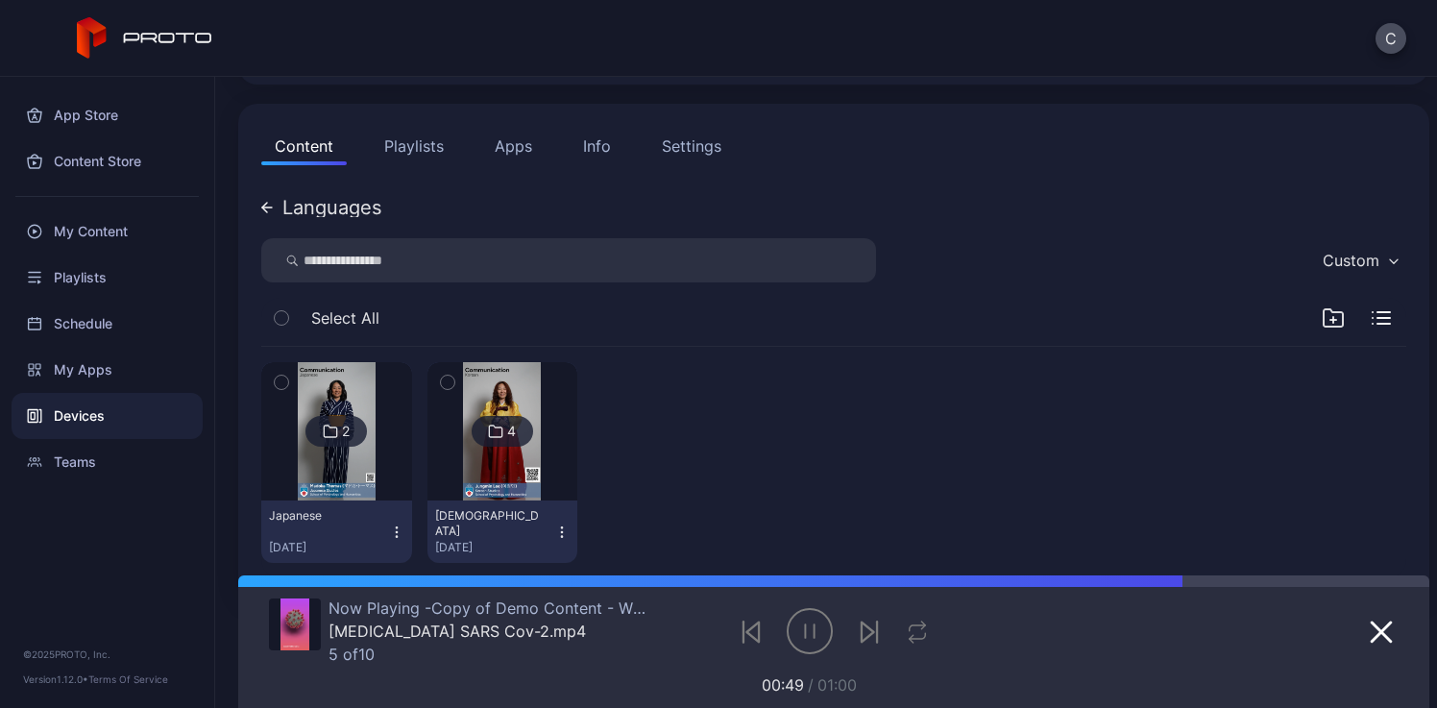
click at [1323, 314] on div at bounding box center [1356, 317] width 69 height 23
click at [1322, 321] on icon "button" at bounding box center [1333, 317] width 23 height 23
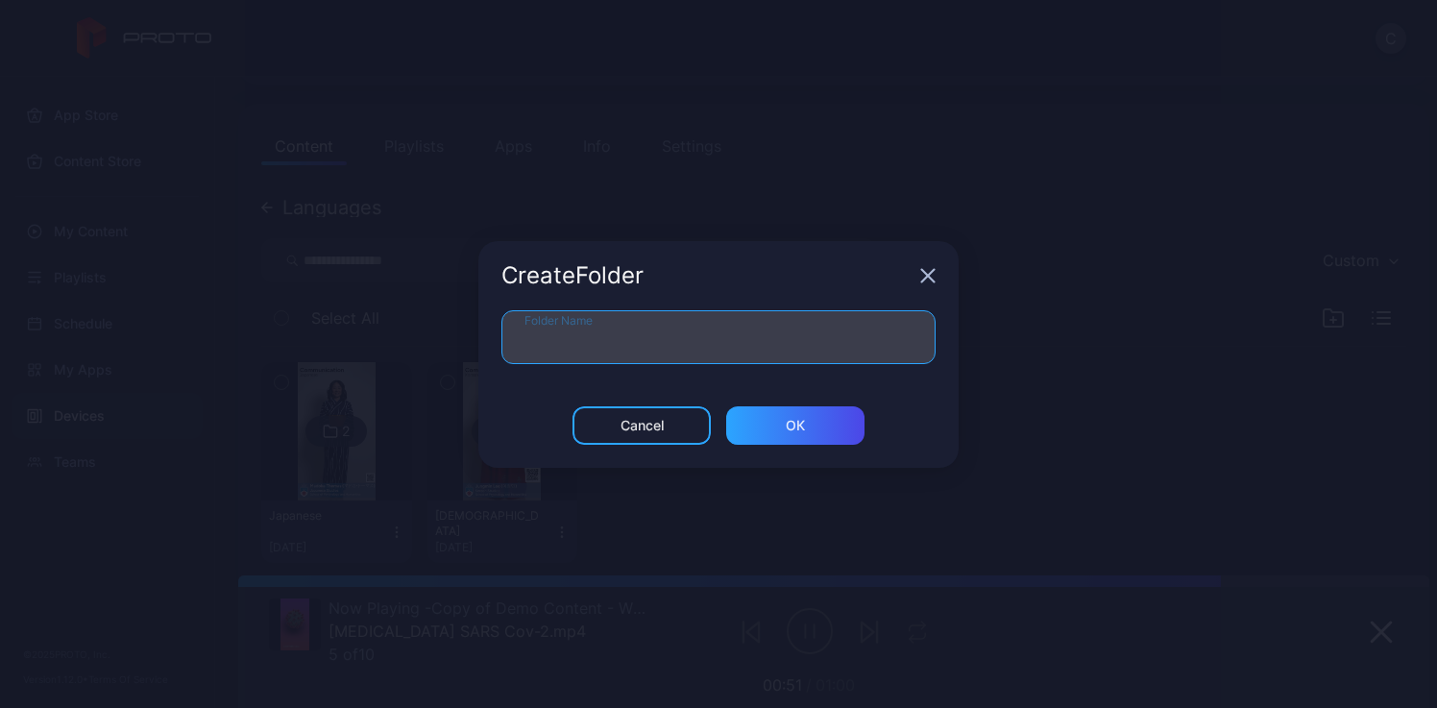
click at [690, 343] on input "Folder Name" at bounding box center [718, 337] width 434 height 54
type input "*******"
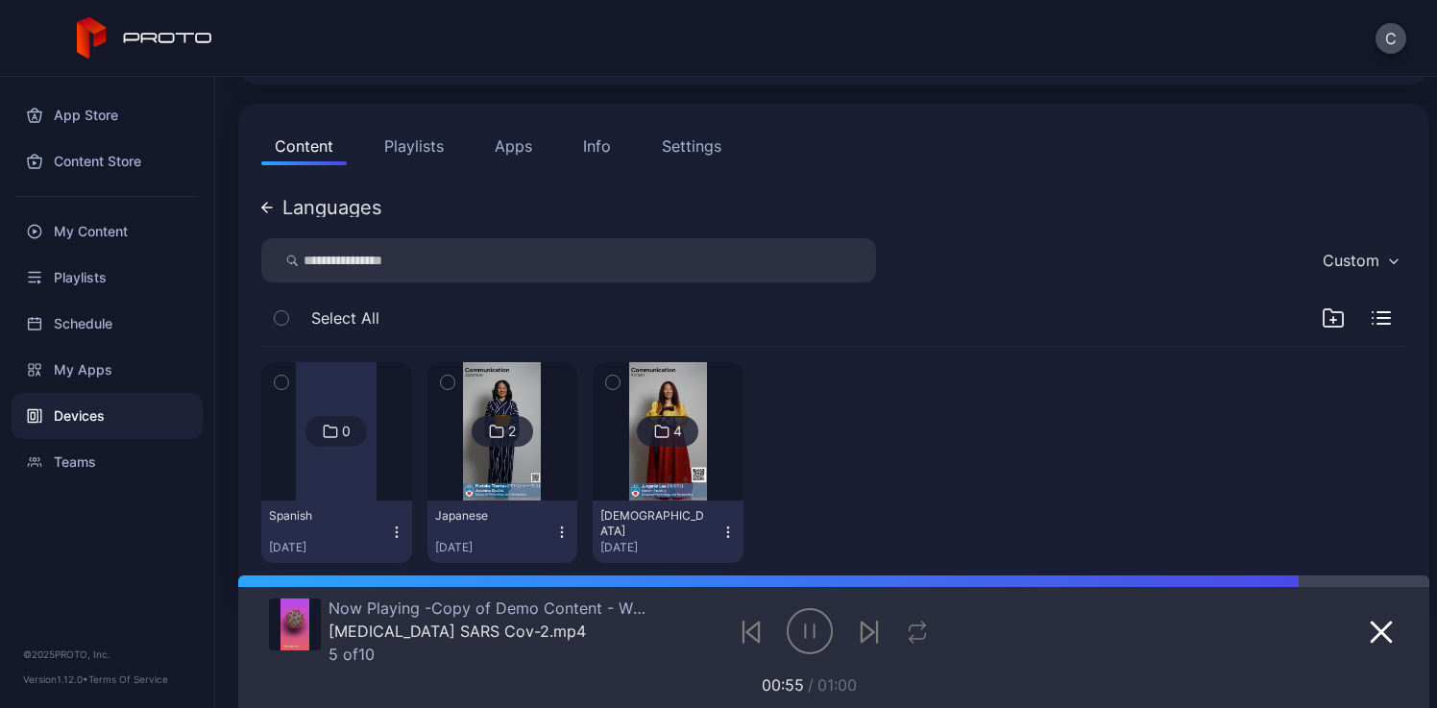
click at [1322, 314] on icon "button" at bounding box center [1333, 317] width 23 height 23
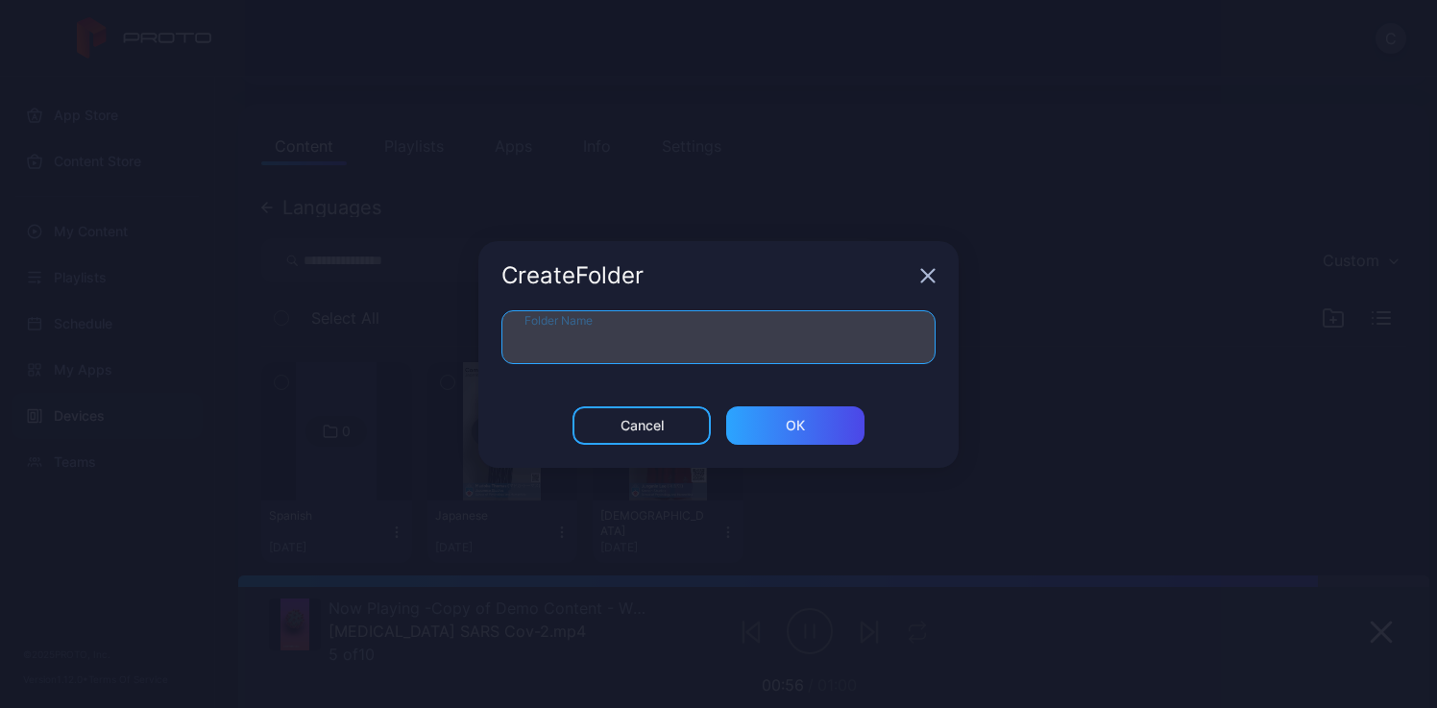
click at [663, 328] on input "Folder Name" at bounding box center [718, 337] width 434 height 54
type input "*****"
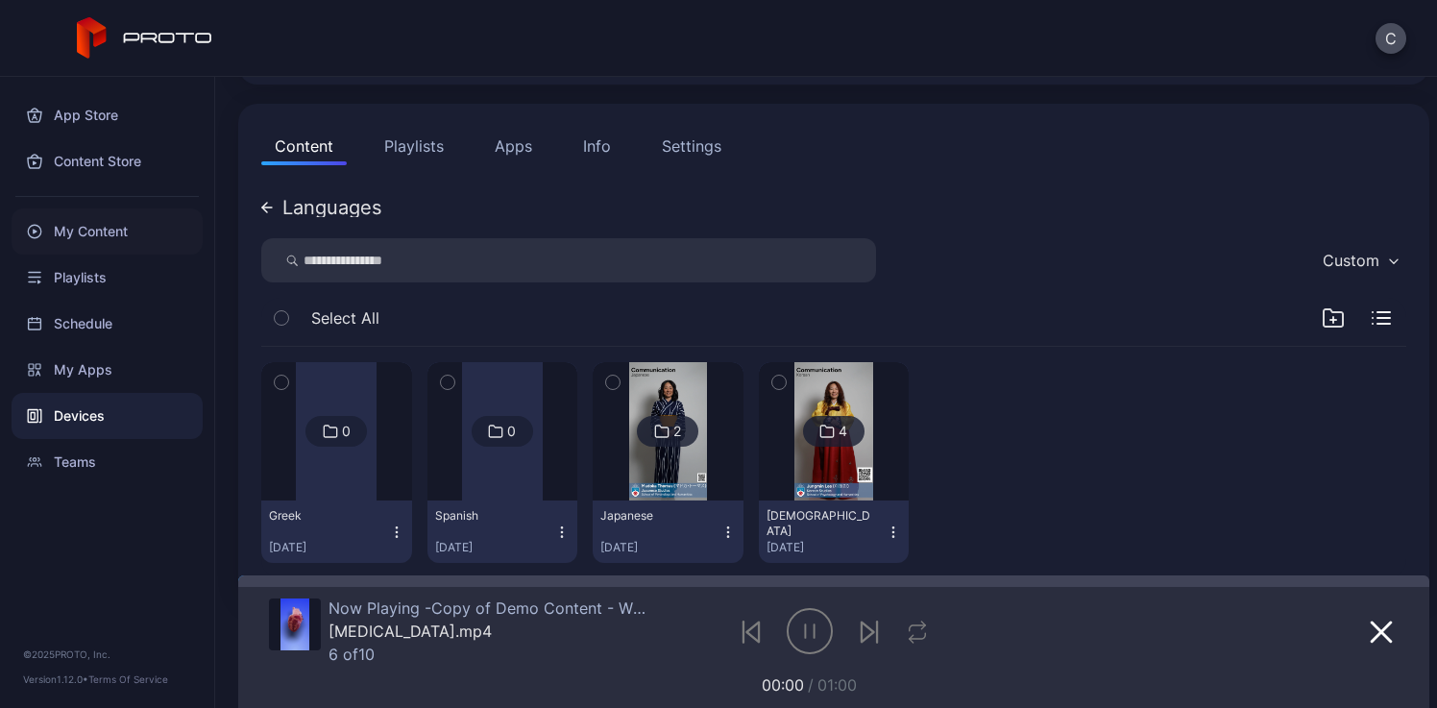
click at [126, 242] on div "My Content" at bounding box center [107, 231] width 191 height 46
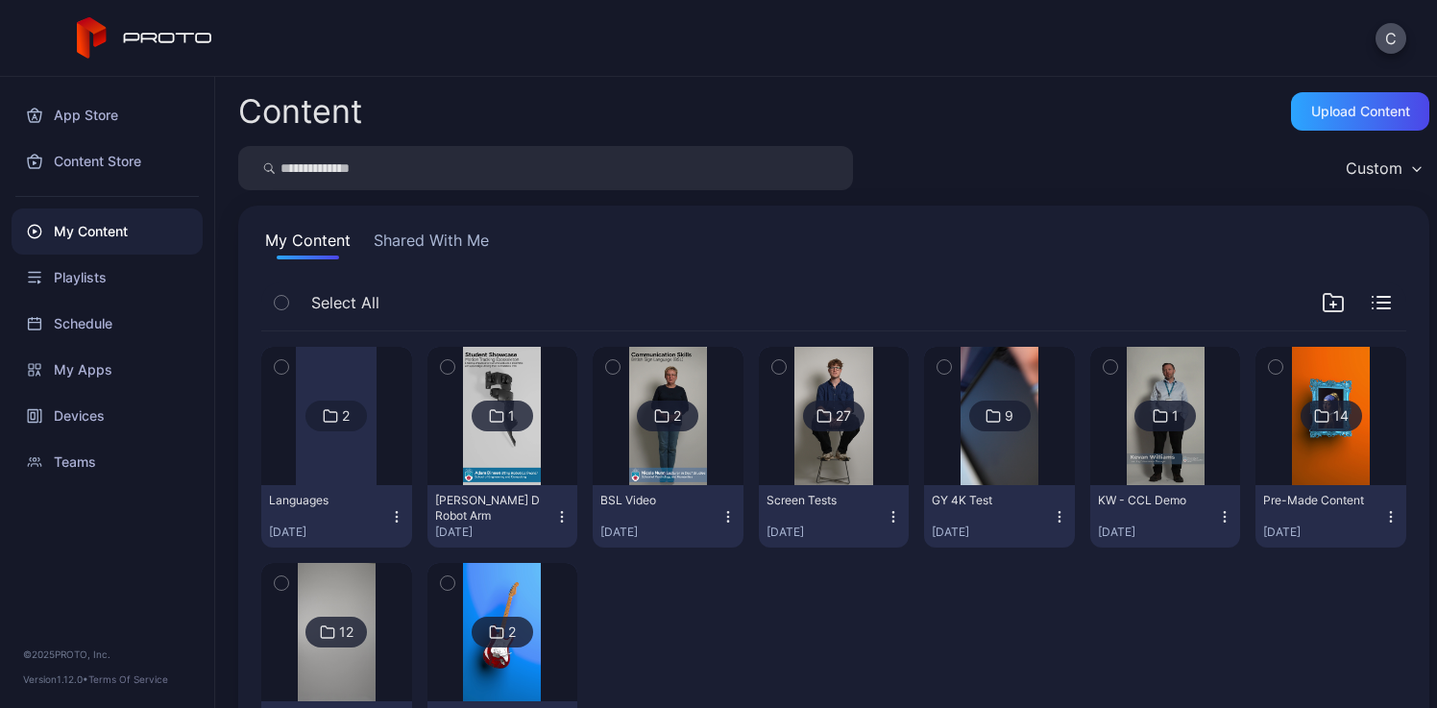
scroll to position [4, 0]
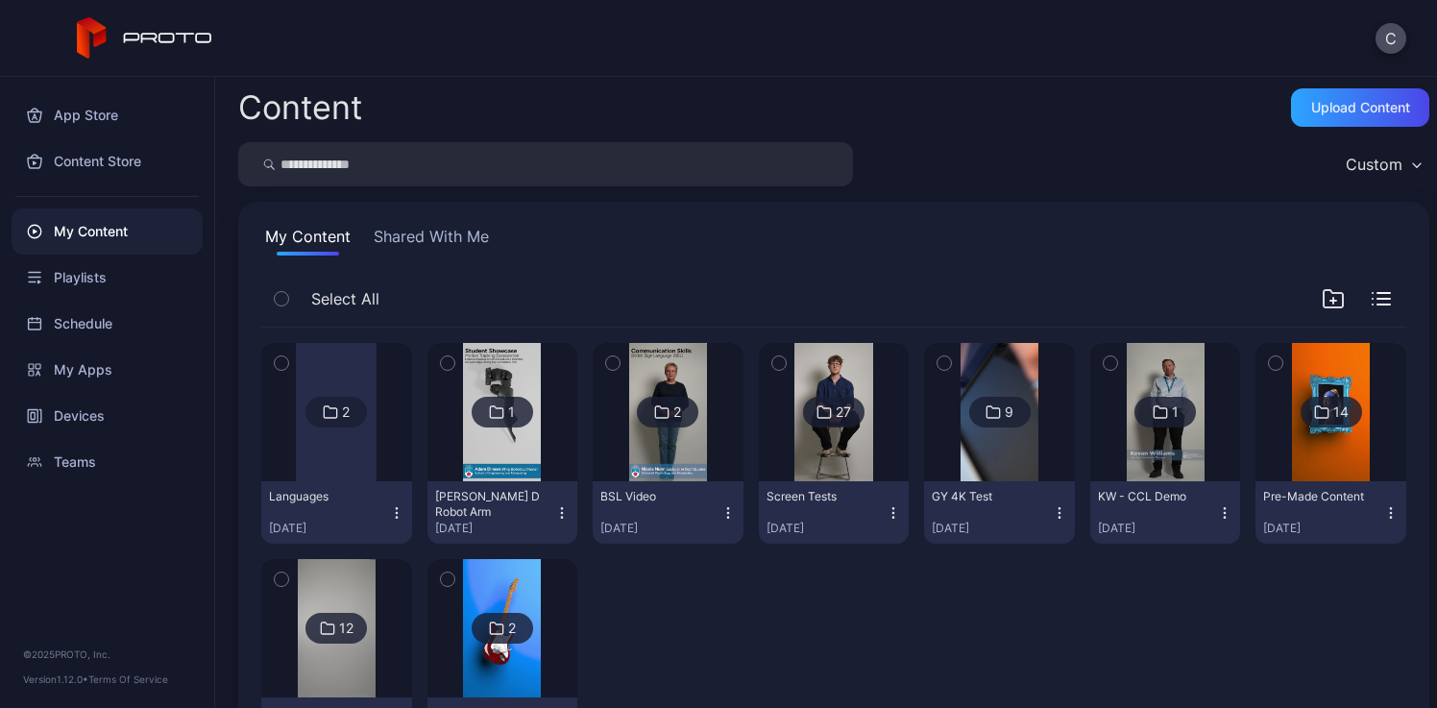
click at [302, 471] on div at bounding box center [336, 412] width 81 height 138
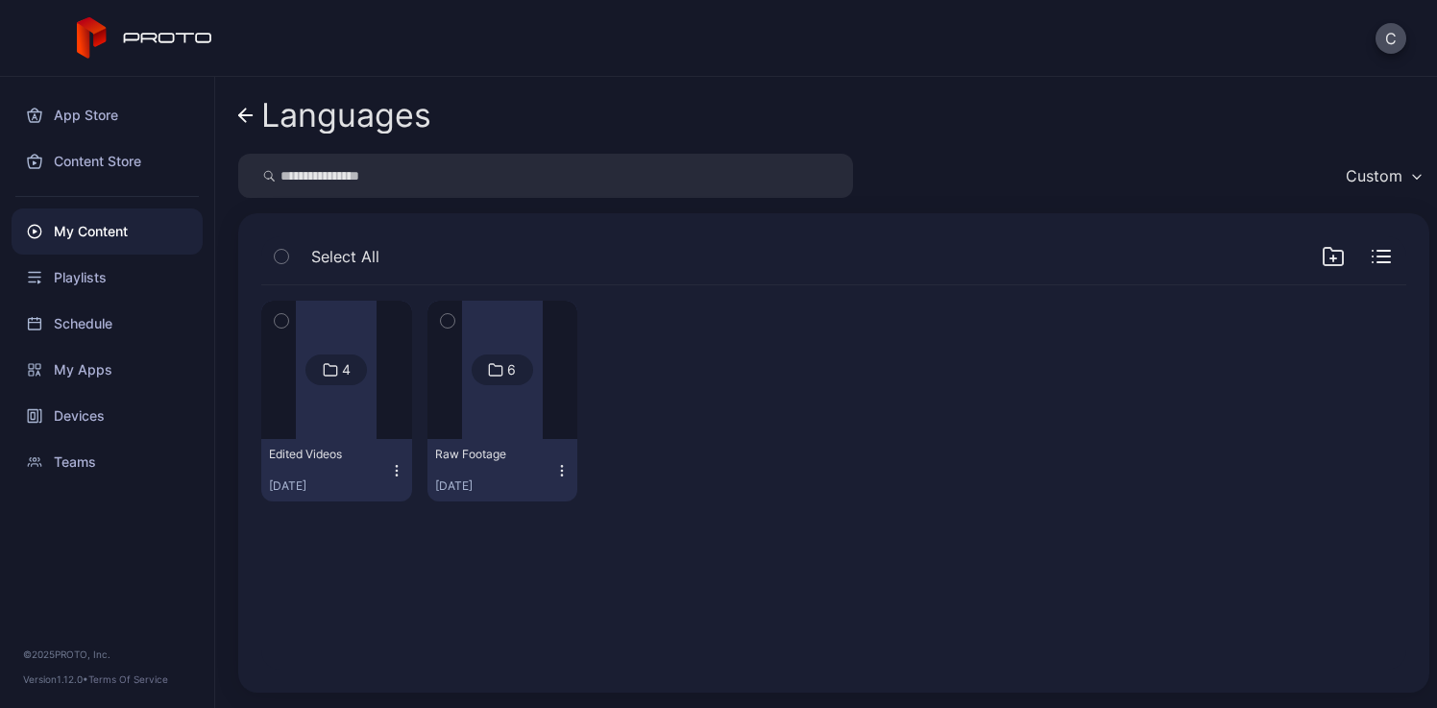
click at [319, 413] on div at bounding box center [336, 370] width 81 height 138
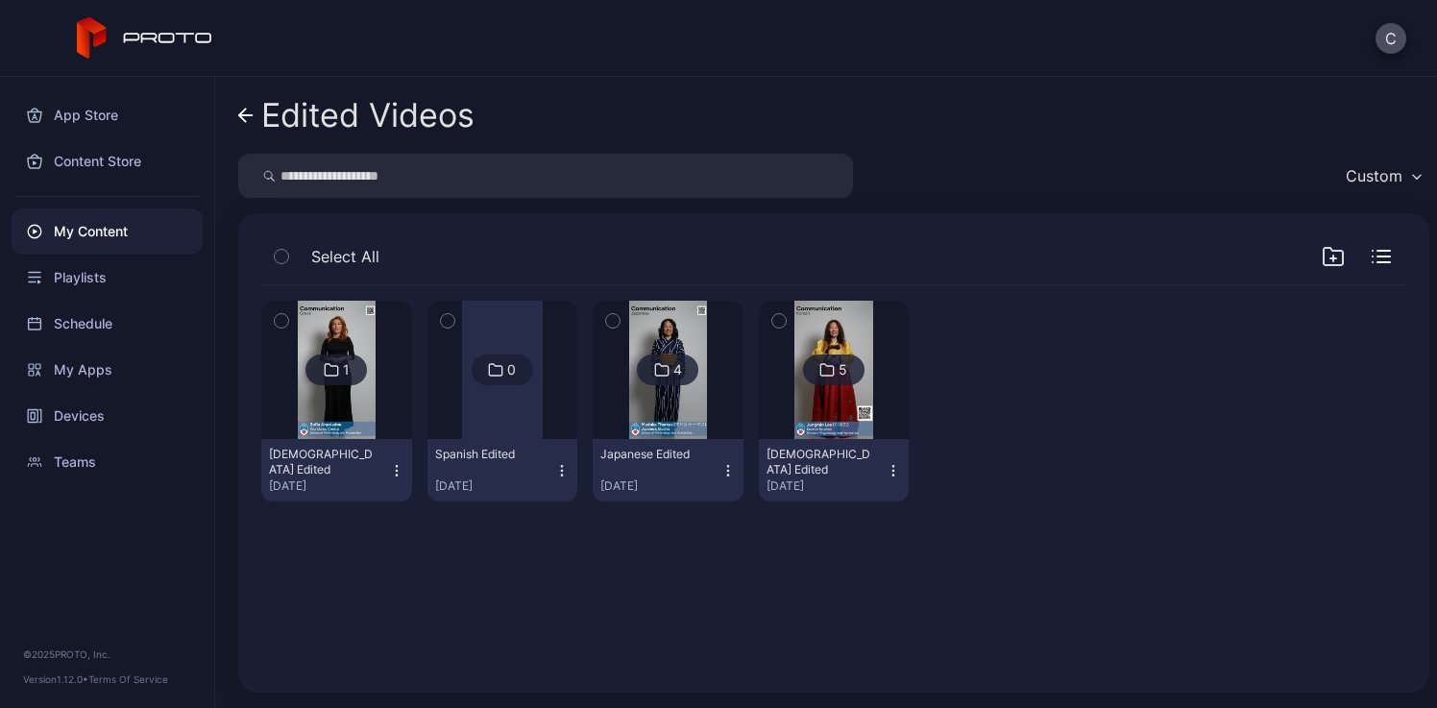
click at [462, 411] on div at bounding box center [502, 370] width 81 height 138
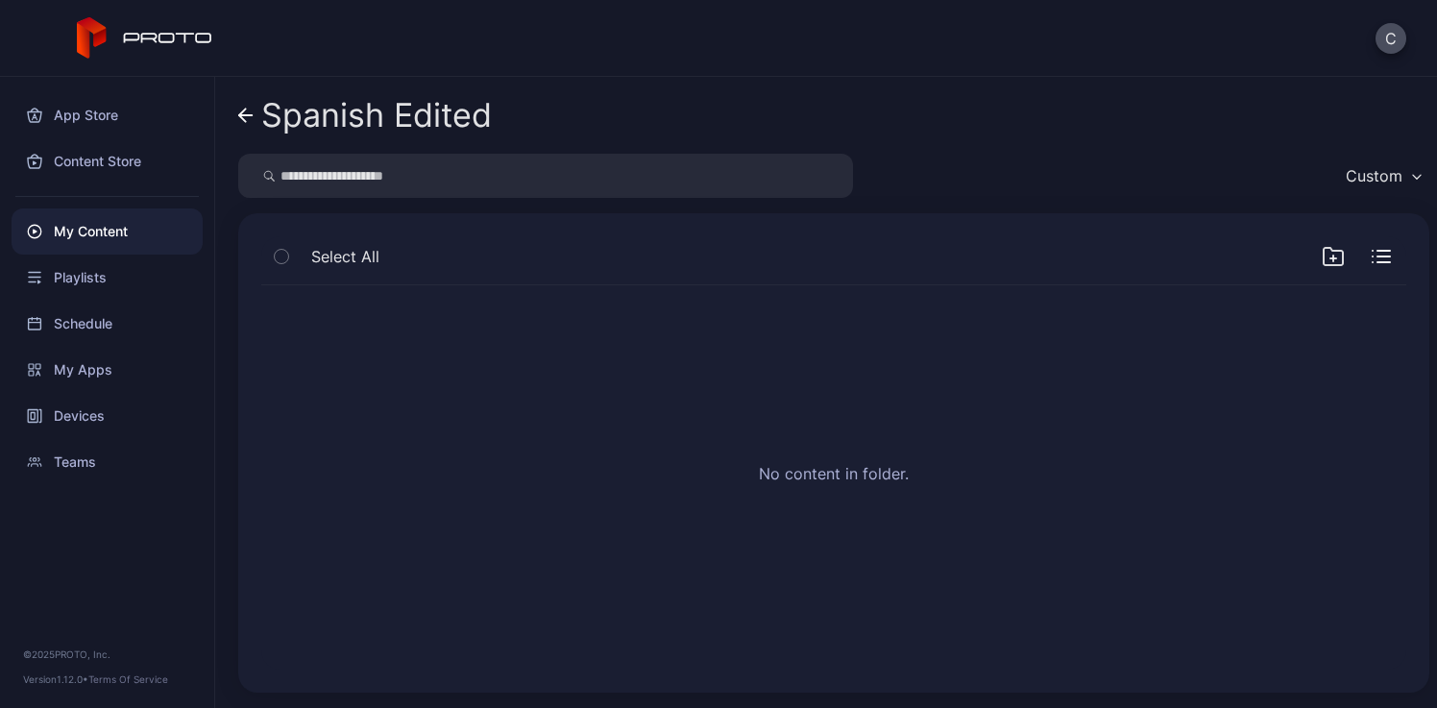
click at [125, 233] on div "My Content" at bounding box center [107, 231] width 191 height 46
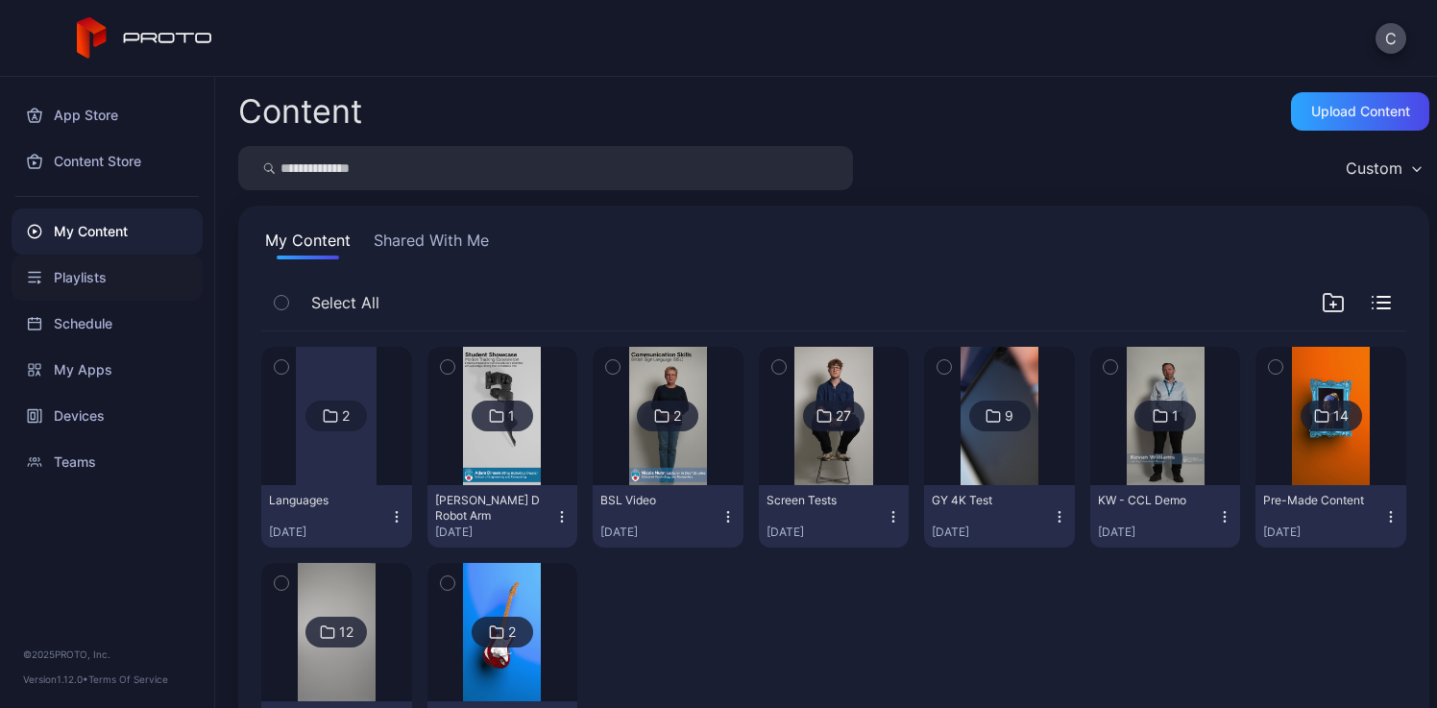
scroll to position [4, 0]
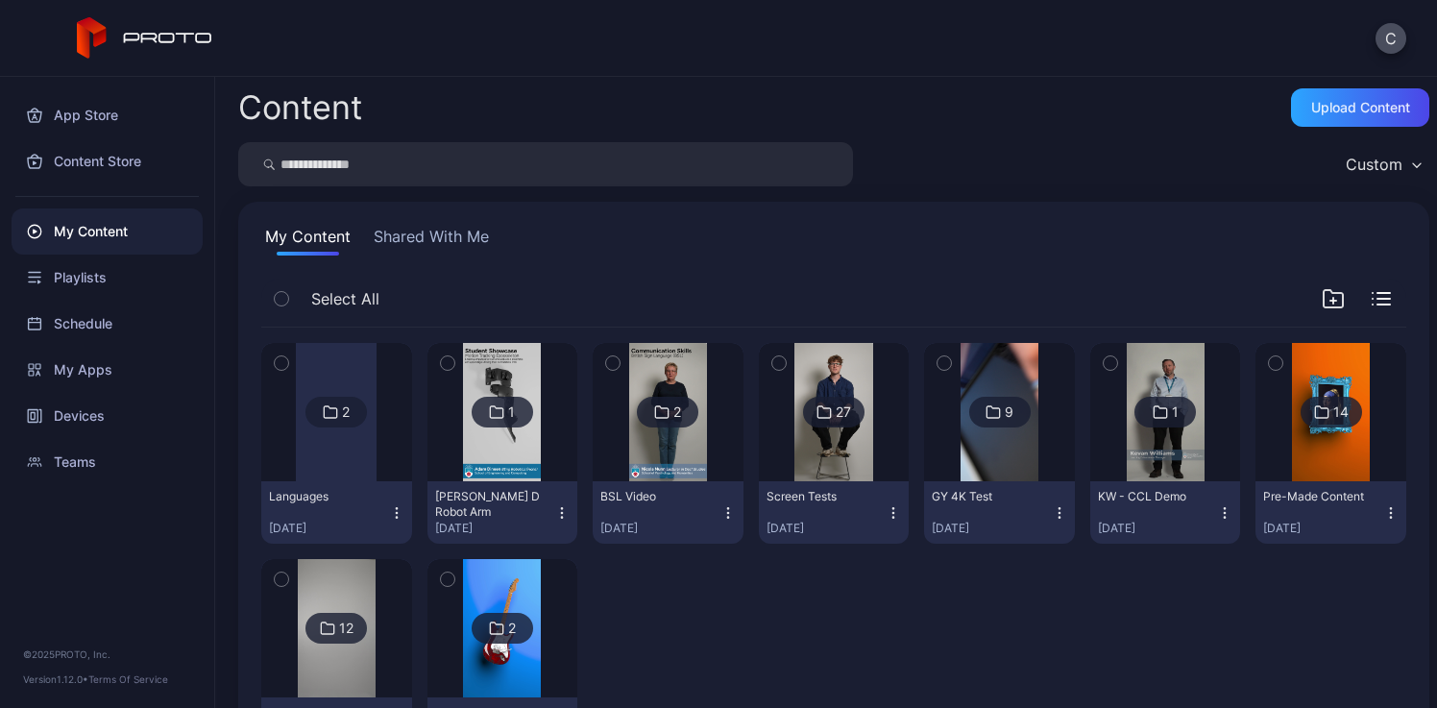
click at [353, 460] on div at bounding box center [336, 412] width 81 height 138
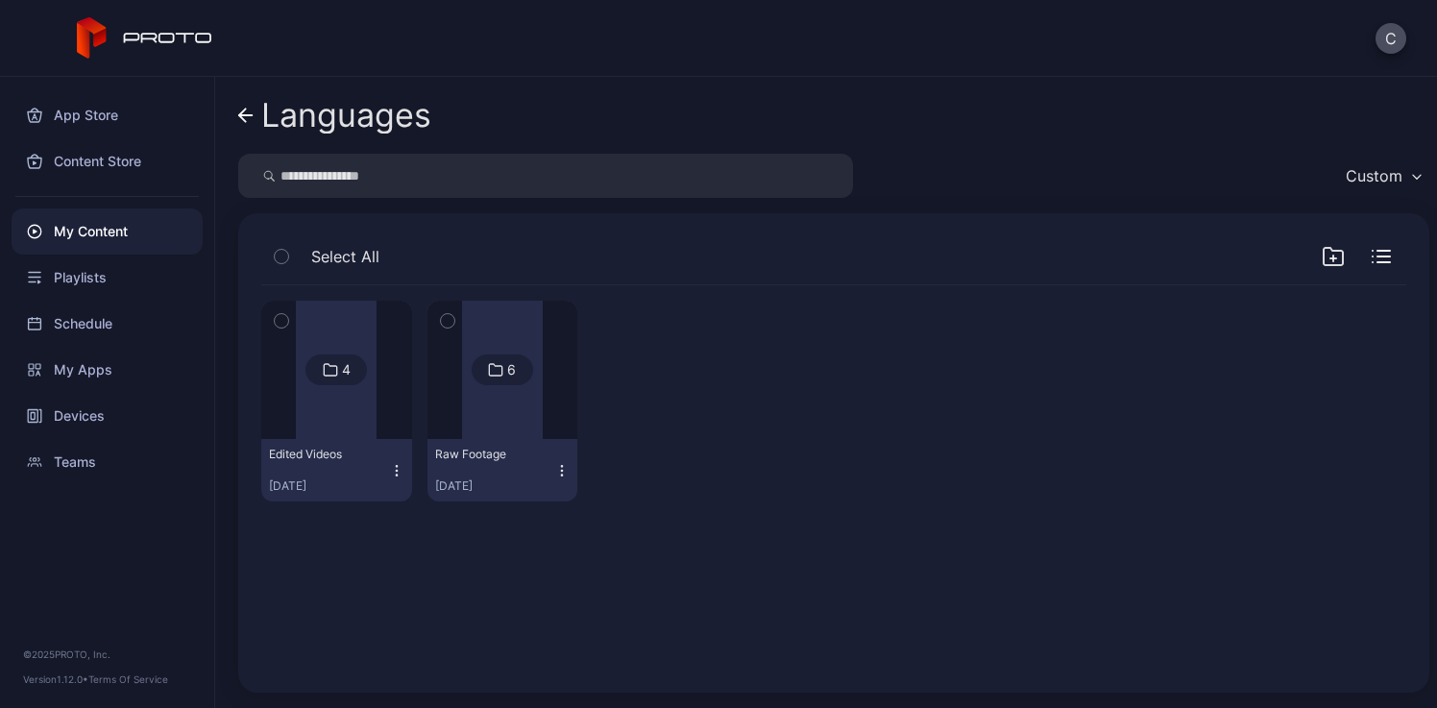
click at [343, 424] on div at bounding box center [336, 370] width 81 height 138
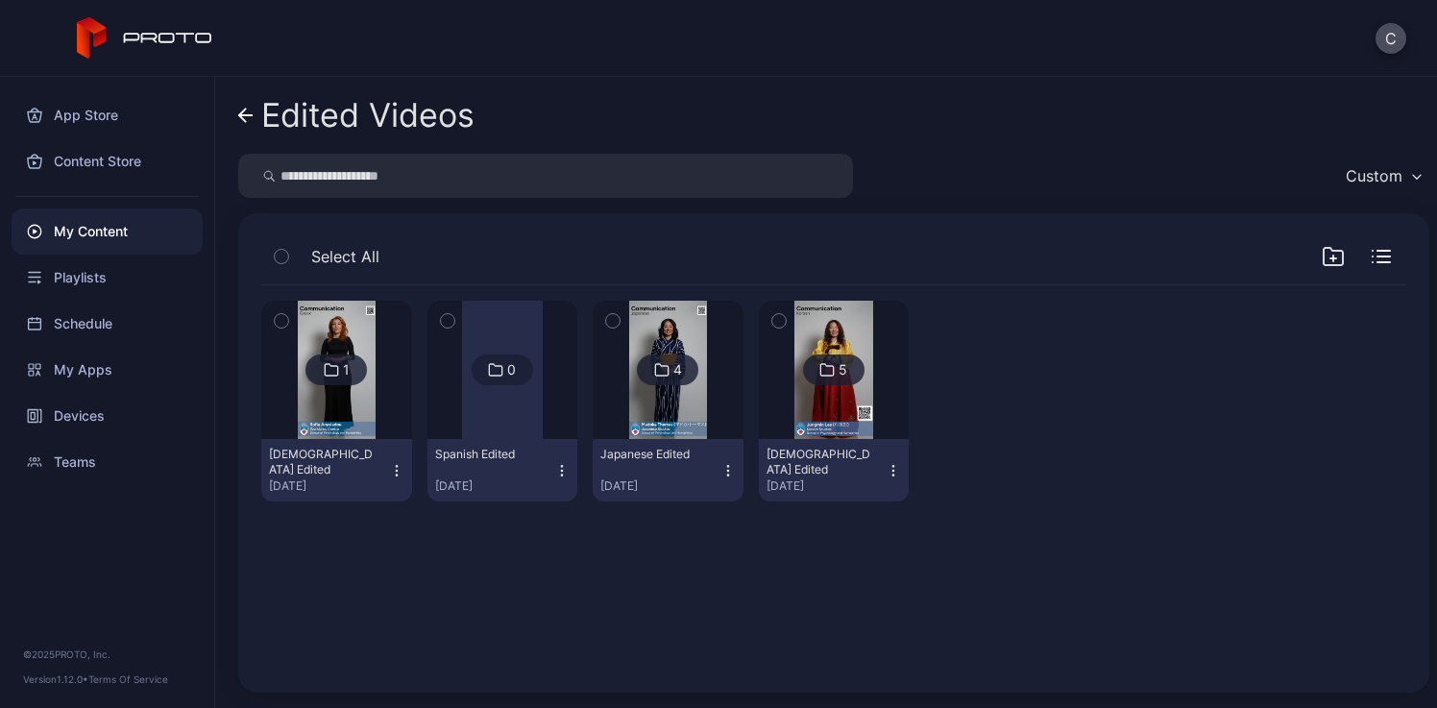
click at [329, 128] on div "Edited Videos" at bounding box center [367, 115] width 213 height 36
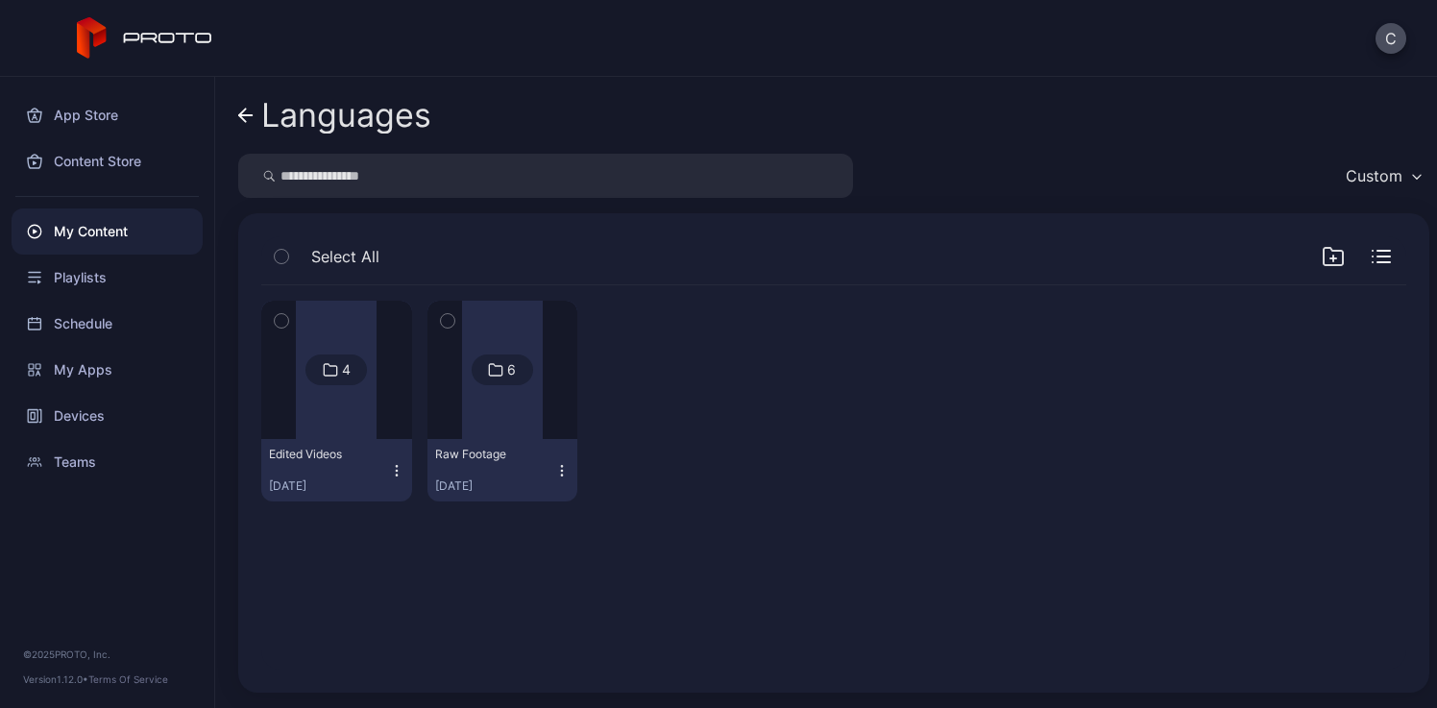
click at [365, 128] on div "Languages" at bounding box center [346, 115] width 170 height 36
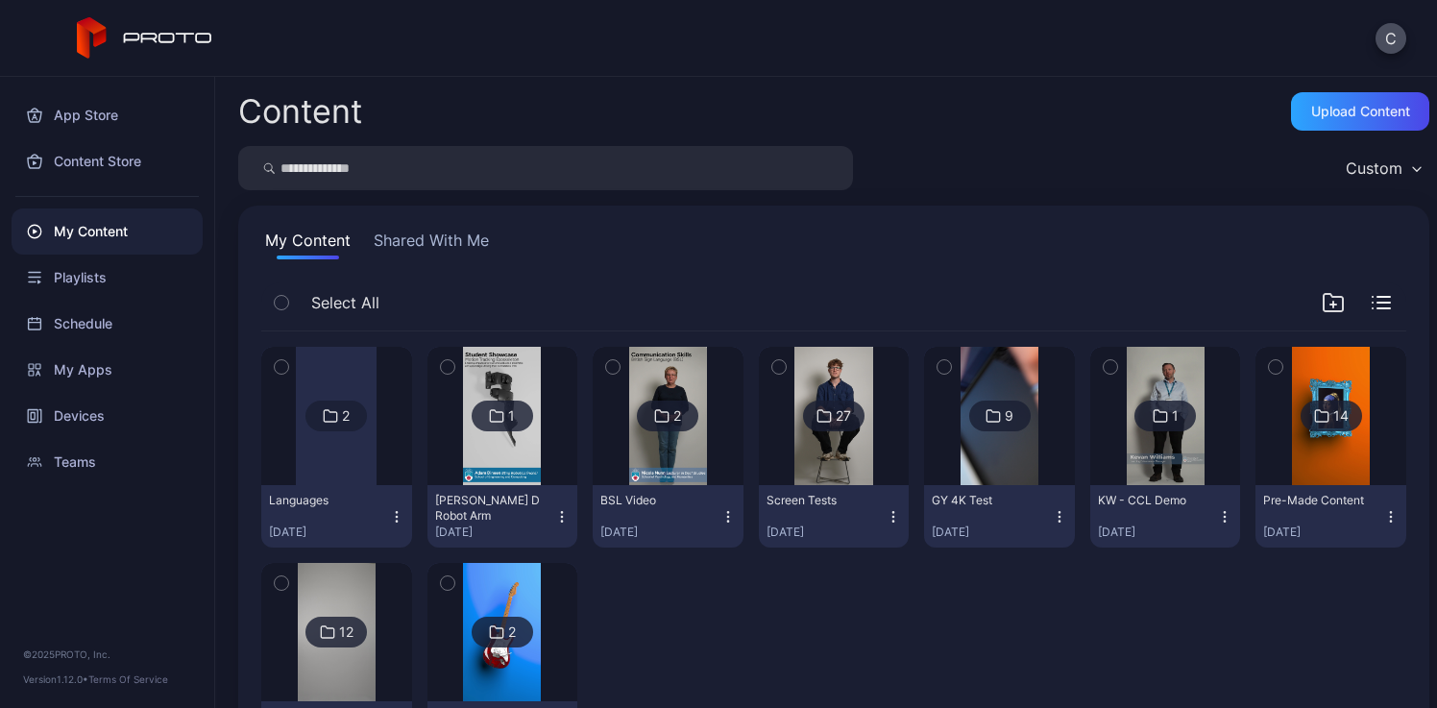
scroll to position [4, 0]
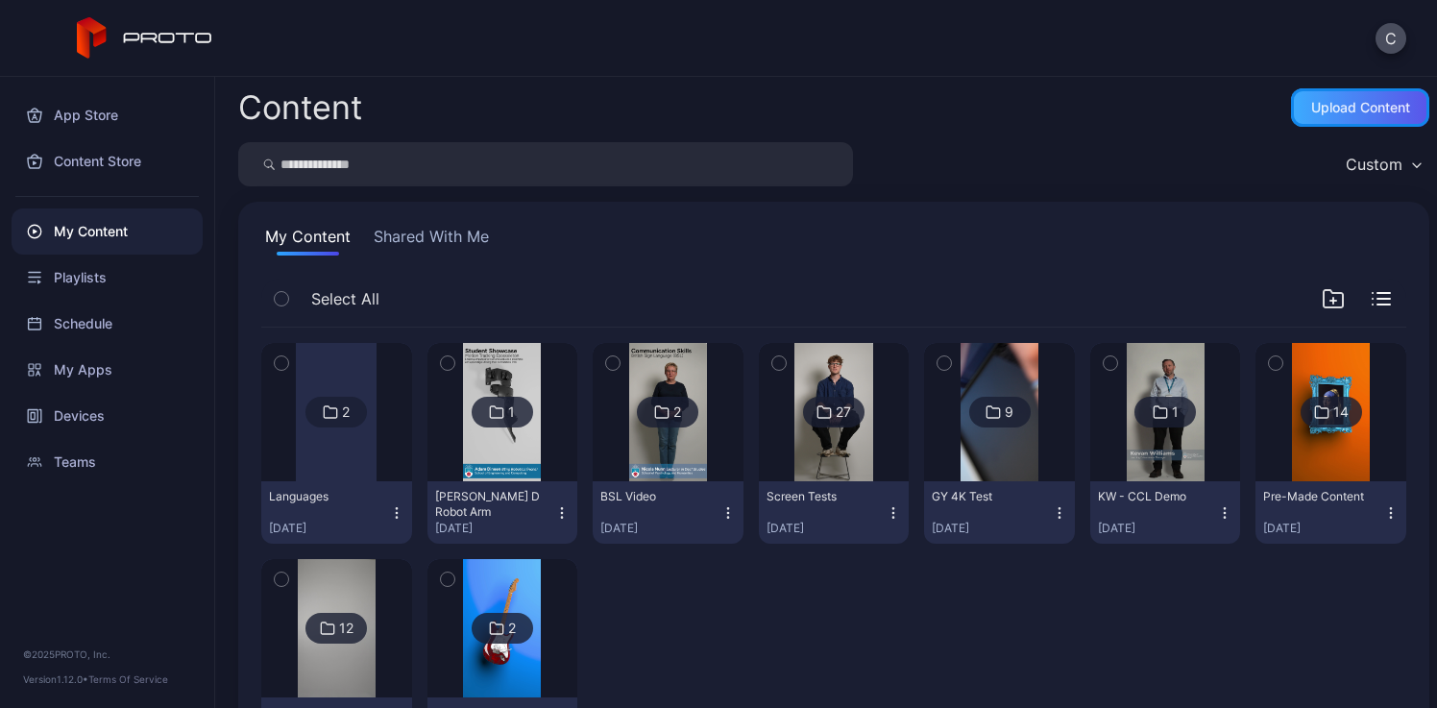
click at [1303, 121] on div "Upload Content" at bounding box center [1360, 107] width 138 height 38
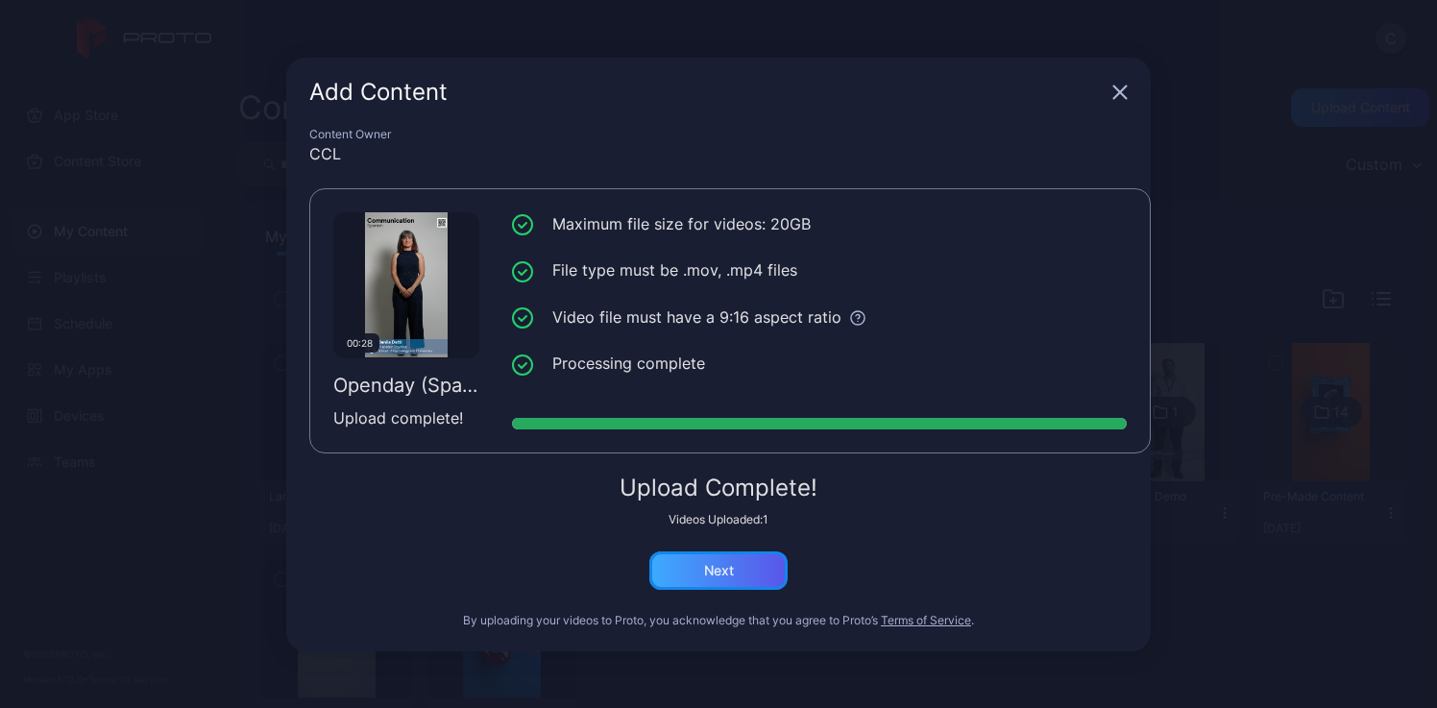
click at [713, 571] on div "Next" at bounding box center [719, 570] width 30 height 15
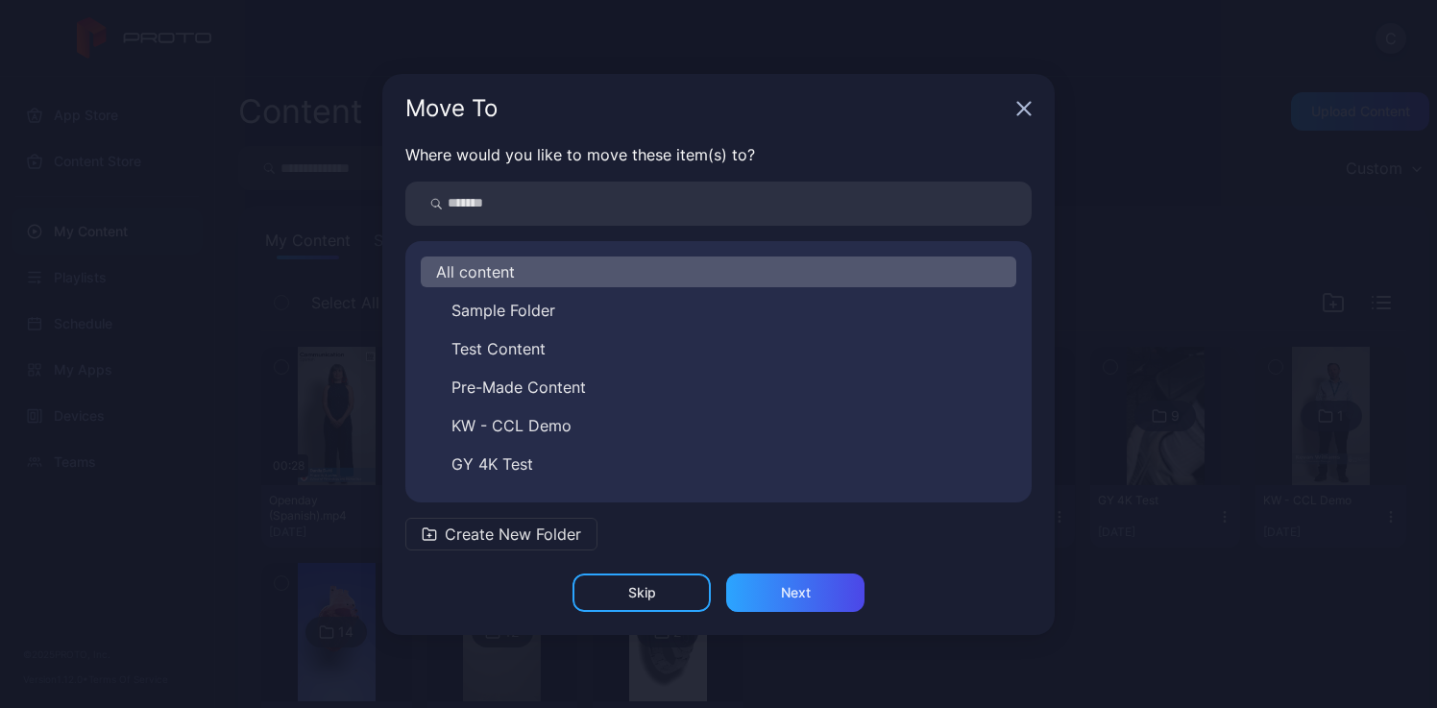
scroll to position [146, 0]
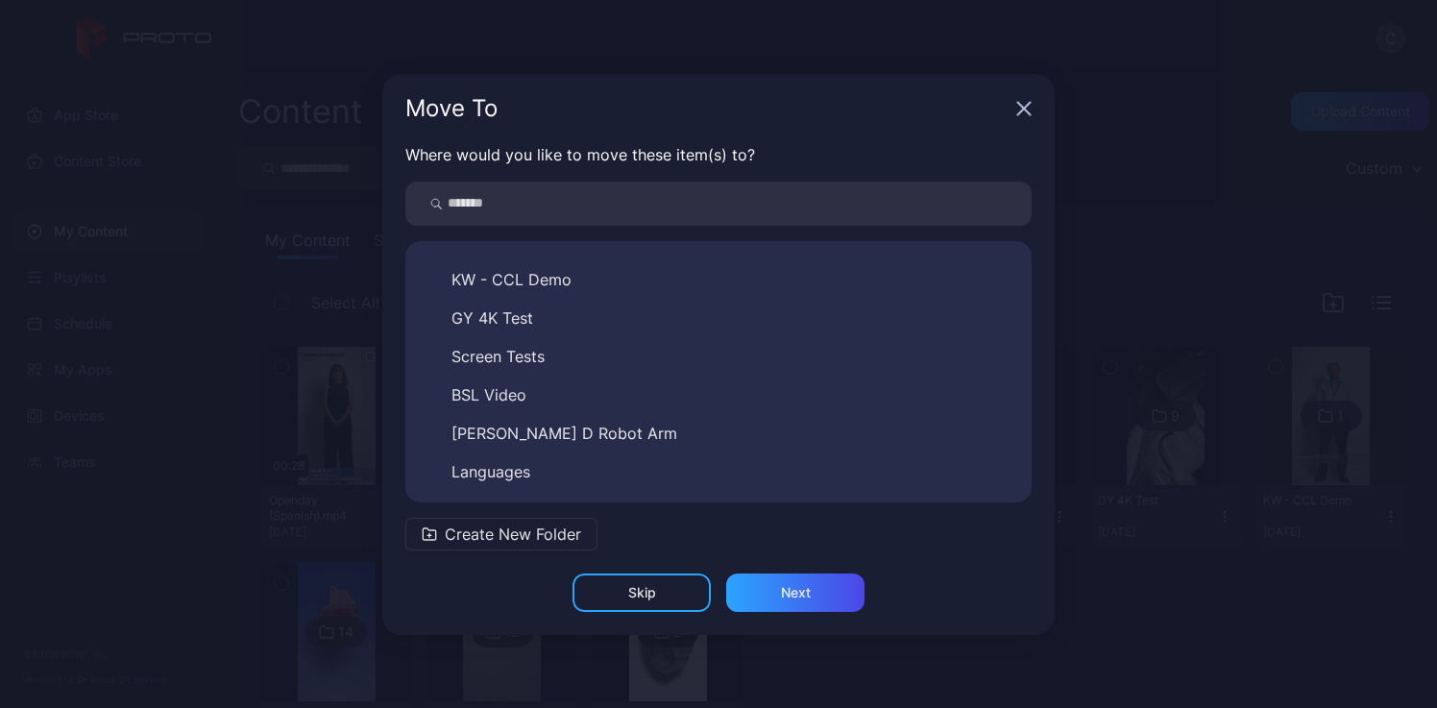
click at [513, 465] on span "Languages" at bounding box center [490, 471] width 79 height 23
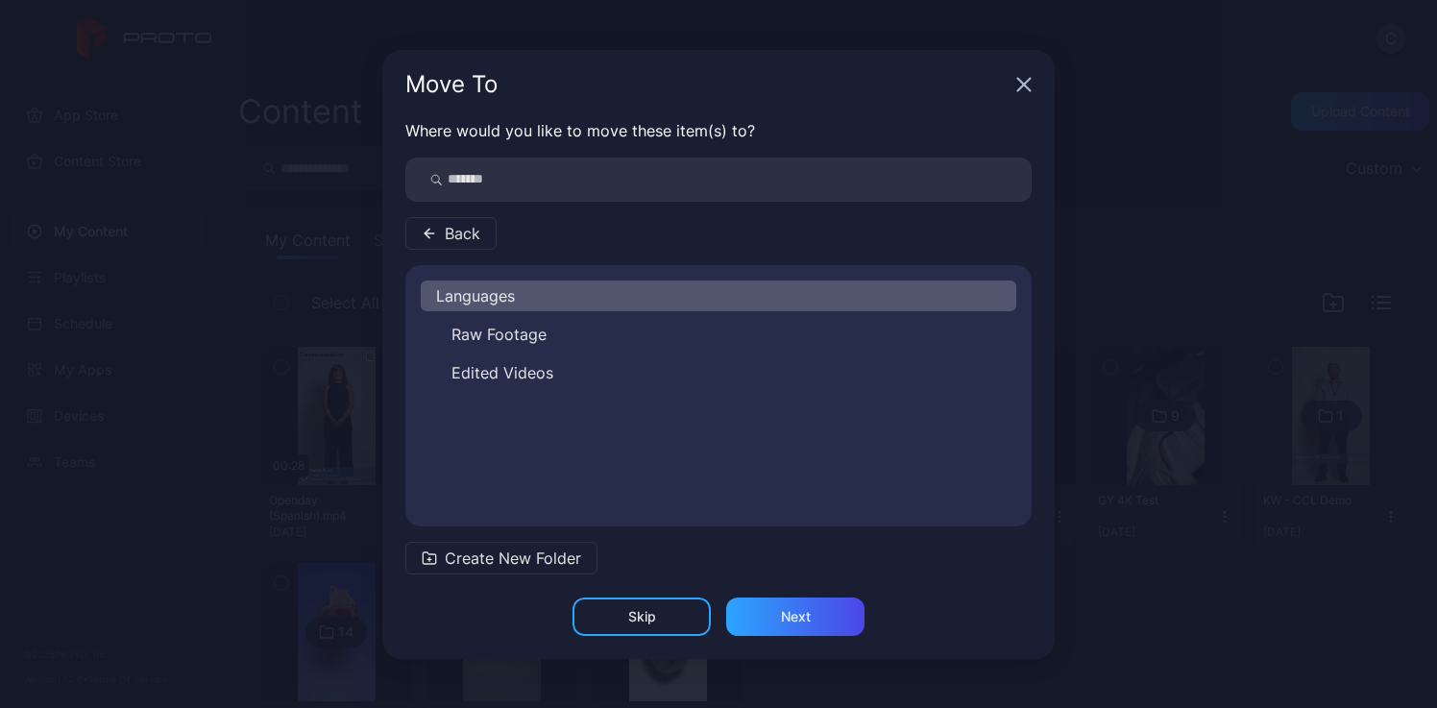
click at [524, 373] on span "Edited Videos" at bounding box center [502, 372] width 102 height 23
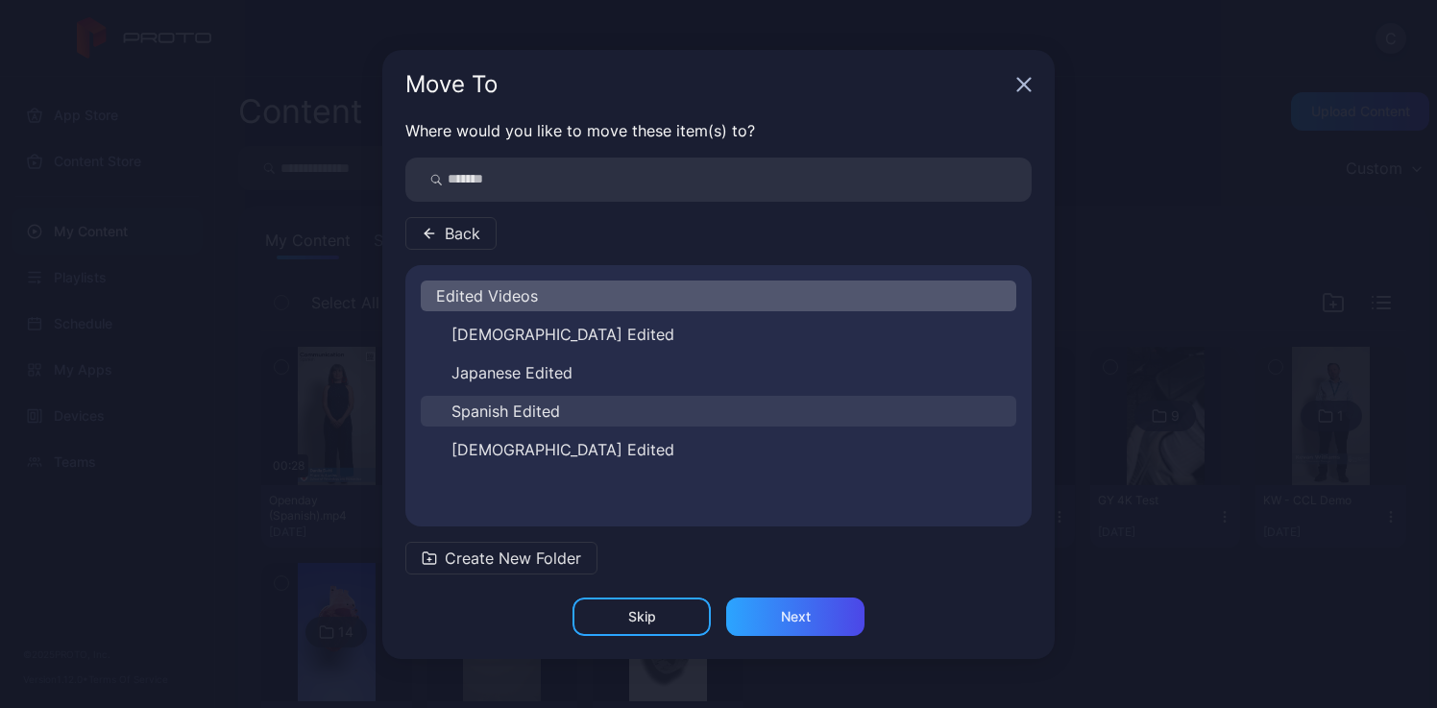
click at [548, 404] on span "Spanish Edited" at bounding box center [505, 411] width 109 height 23
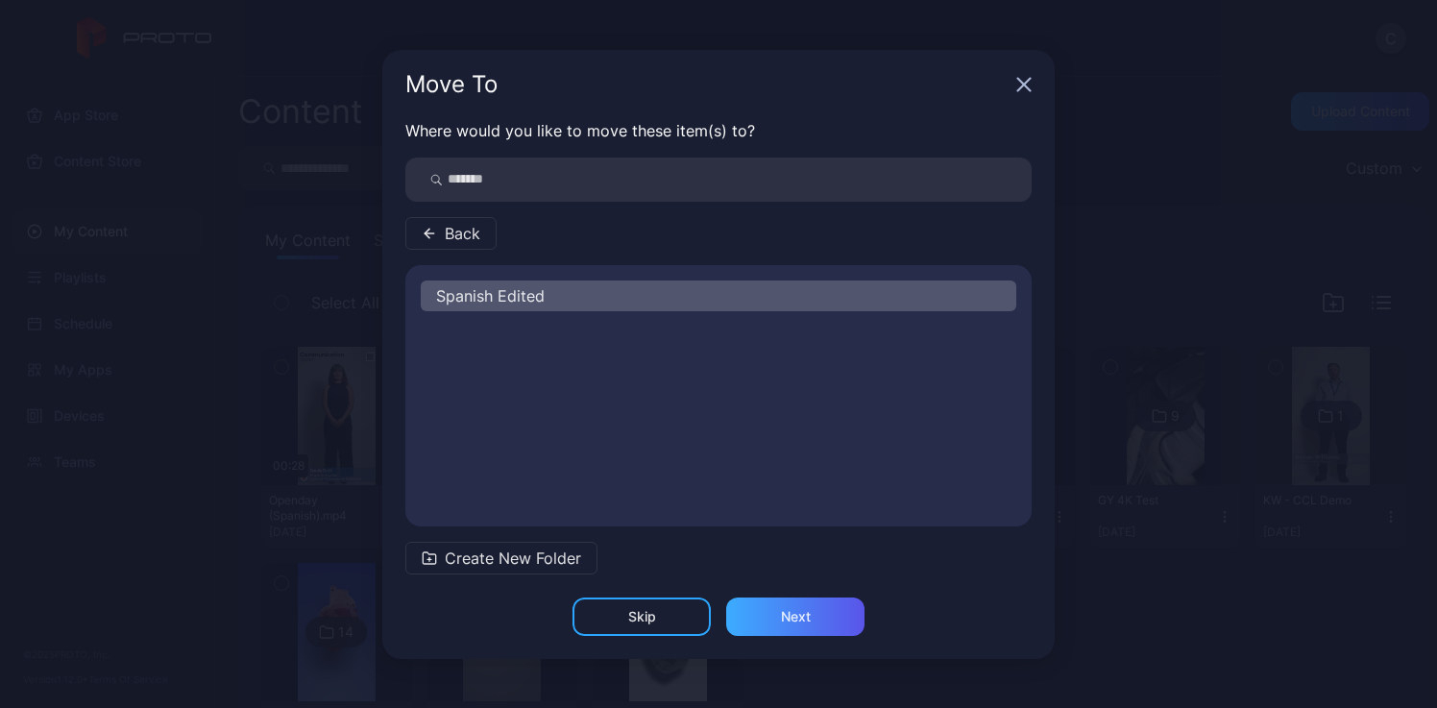
click at [808, 591] on div "Where would you like to move these item(s) to? Back [DEMOGRAPHIC_DATA] Edited C…" at bounding box center [718, 358] width 672 height 478
click at [813, 617] on div "Next" at bounding box center [795, 616] width 138 height 38
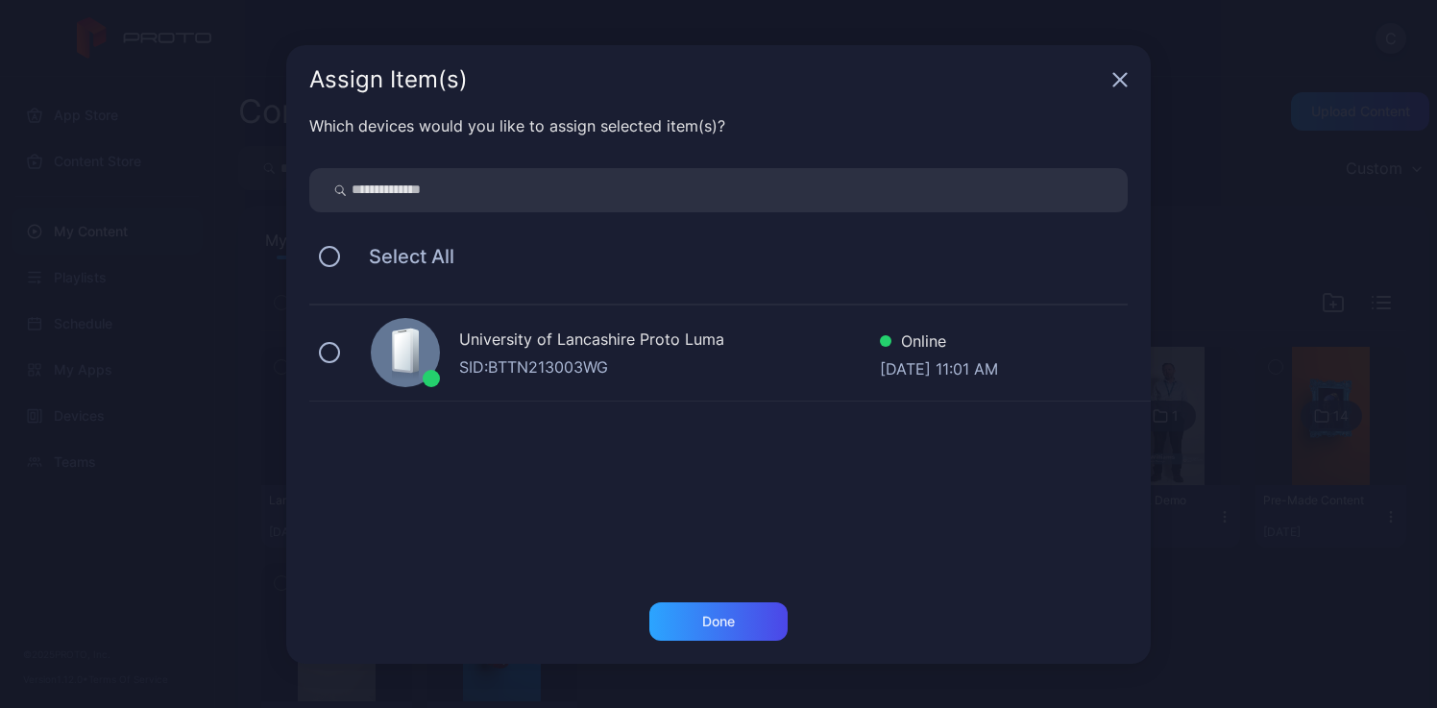
click at [478, 361] on div "SID: BTTN213003WG" at bounding box center [669, 366] width 421 height 23
click at [754, 622] on div "Done" at bounding box center [718, 621] width 138 height 38
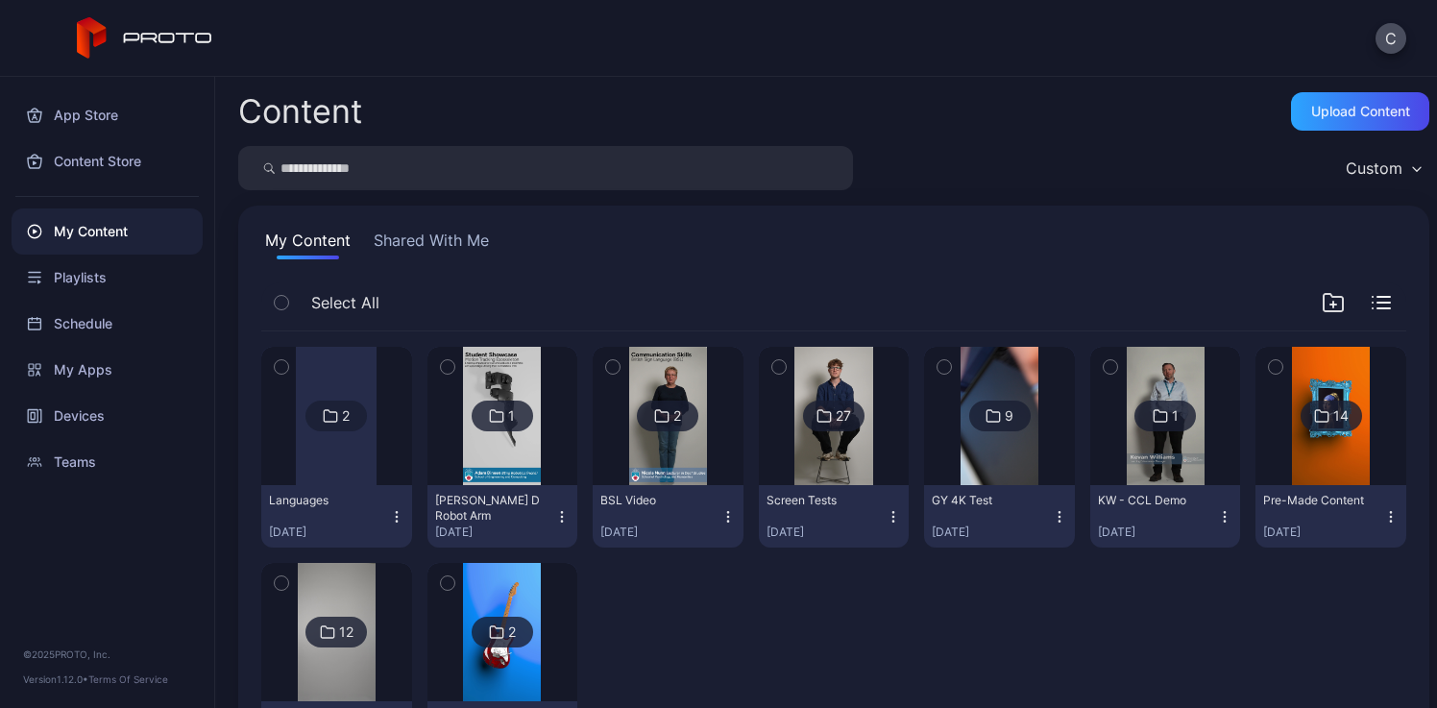
click at [344, 464] on div at bounding box center [336, 416] width 81 height 138
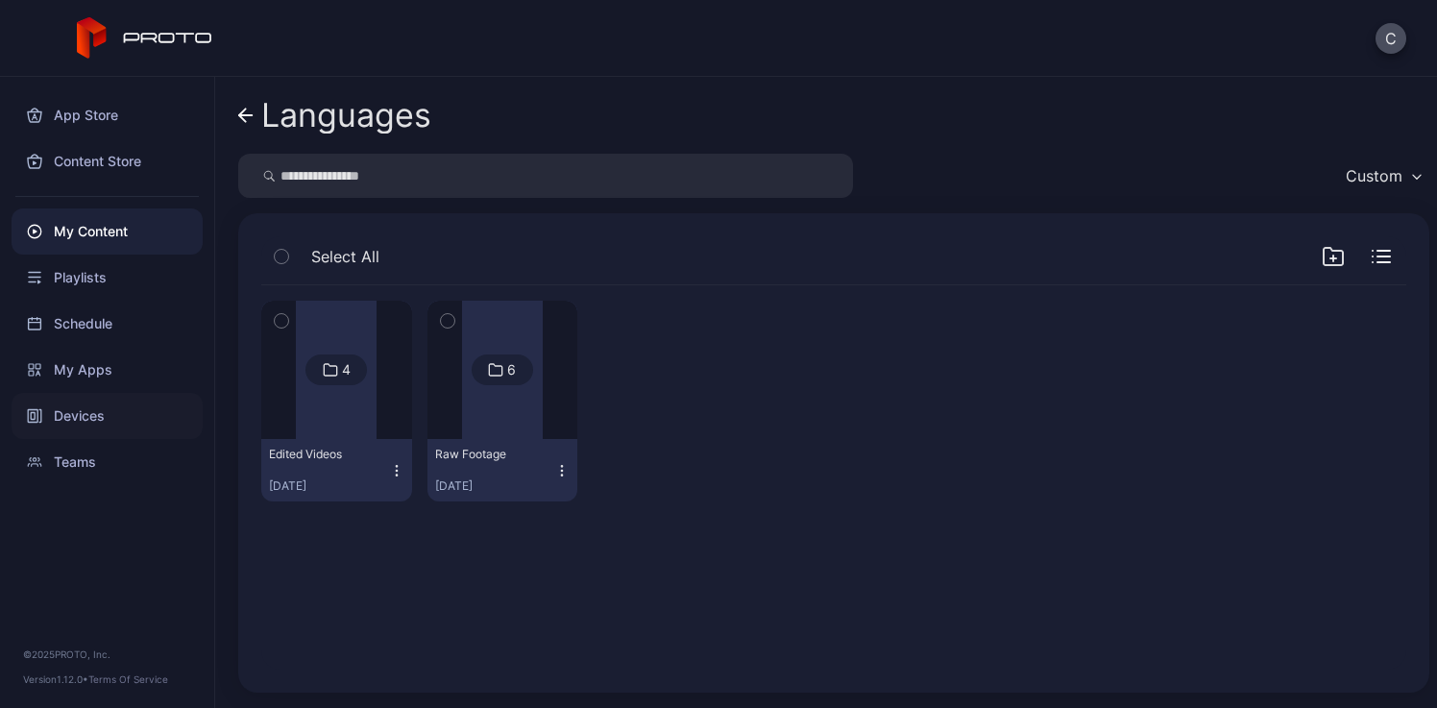
click at [75, 428] on div "Devices" at bounding box center [107, 416] width 191 height 46
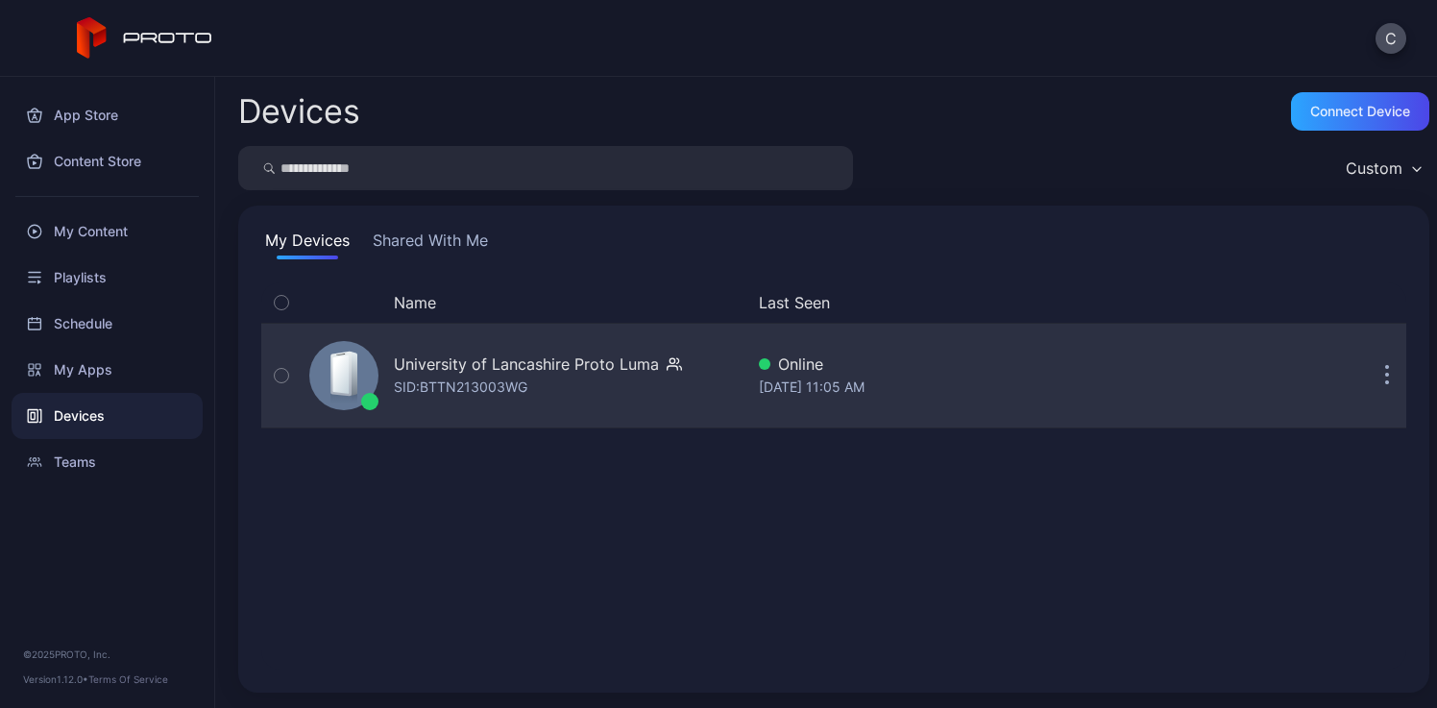
click at [605, 387] on div "University of Lancashire Proto [PERSON_NAME]: BTTN213003WG" at bounding box center [538, 375] width 288 height 46
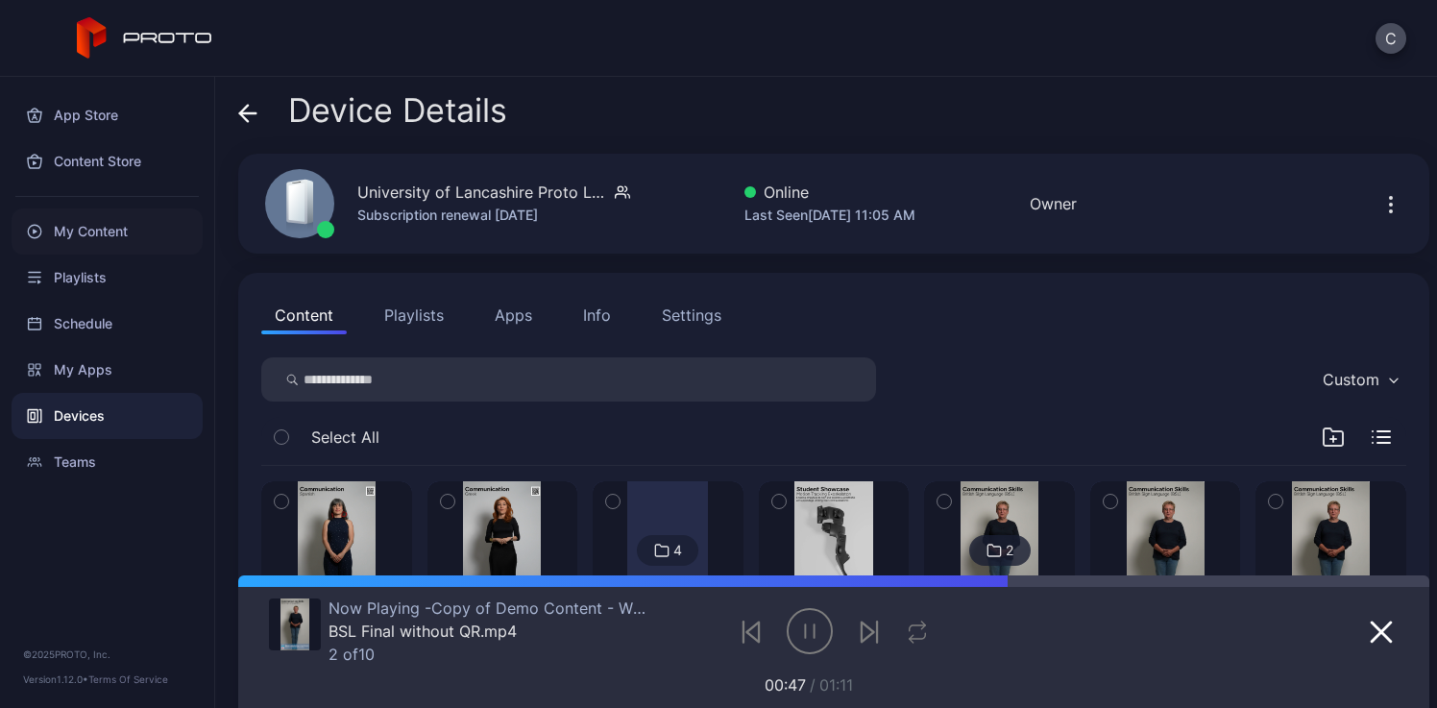
click at [107, 225] on div "My Content" at bounding box center [107, 231] width 191 height 46
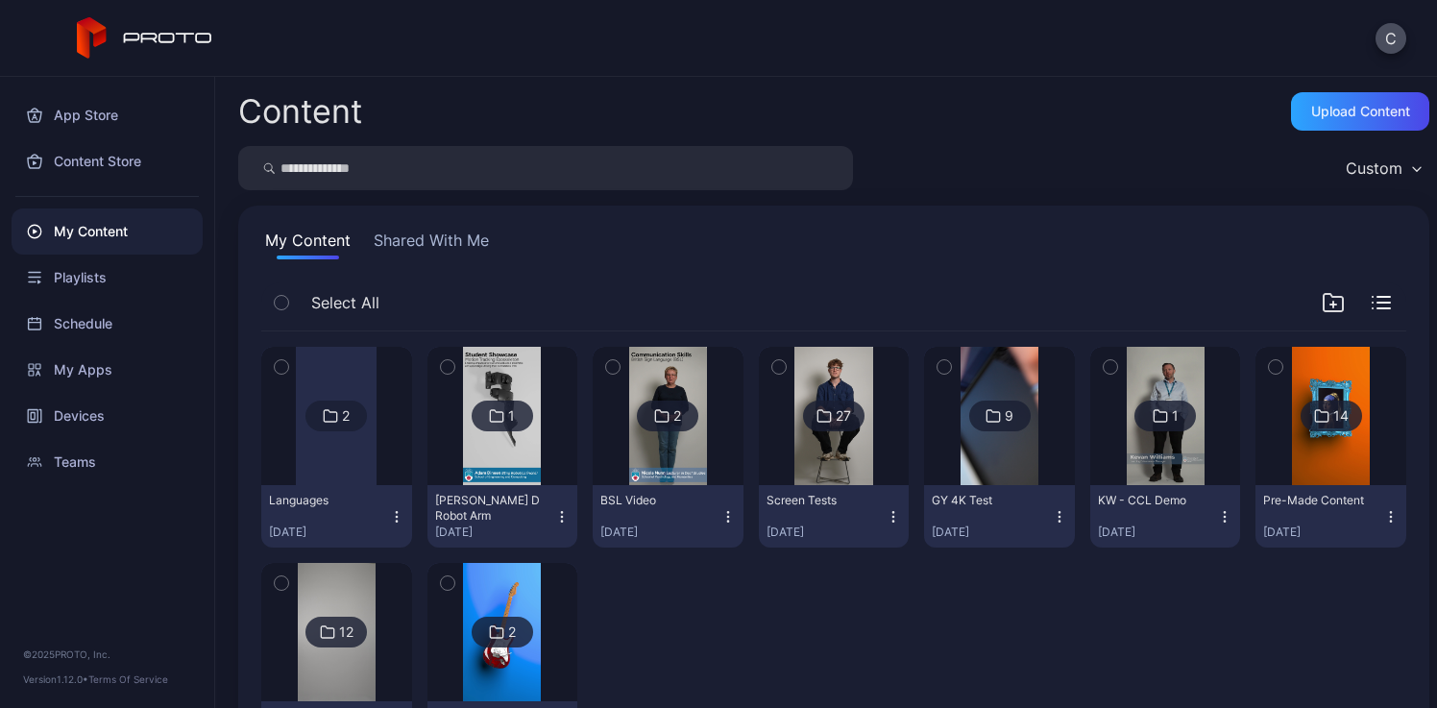
click at [327, 462] on div at bounding box center [336, 416] width 81 height 138
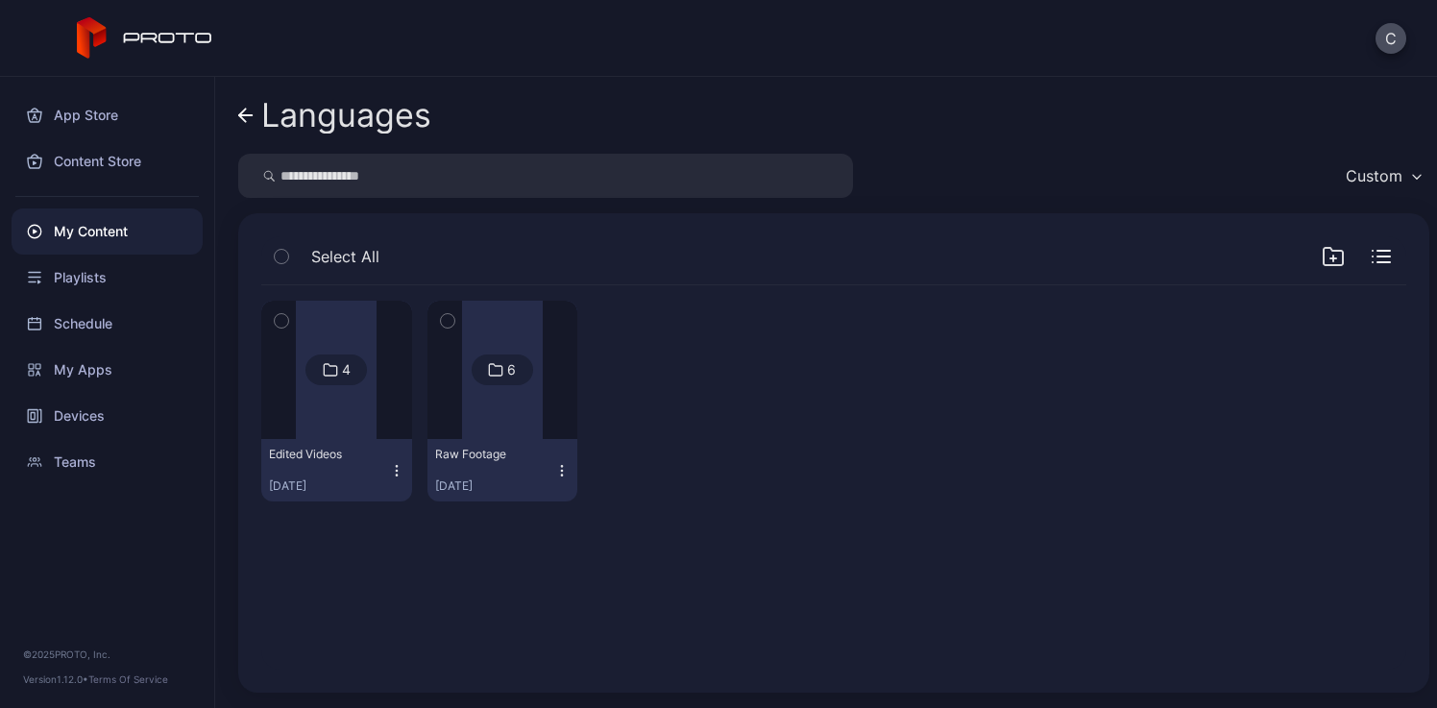
click at [321, 421] on div at bounding box center [336, 370] width 81 height 138
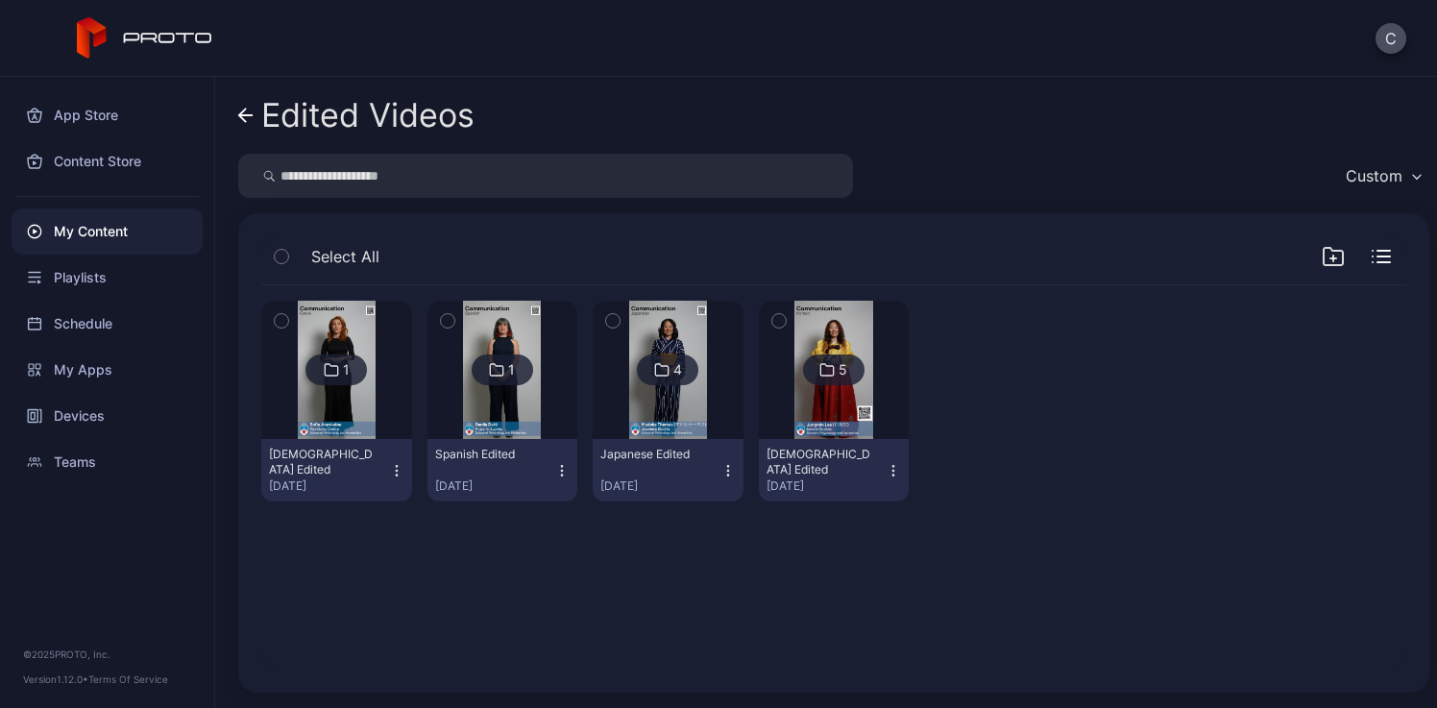
click at [316, 404] on img at bounding box center [337, 370] width 78 height 138
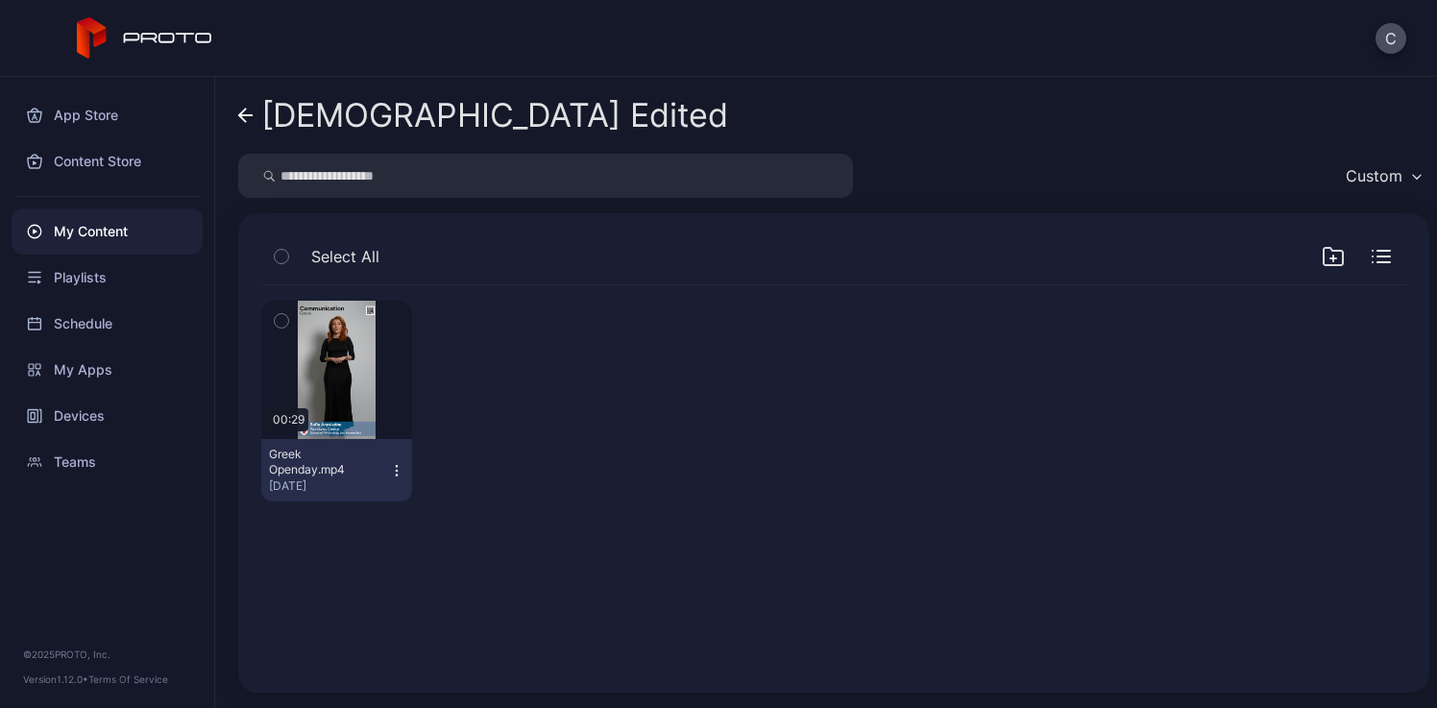
click at [357, 127] on div "[DEMOGRAPHIC_DATA] Edited" at bounding box center [494, 115] width 467 height 36
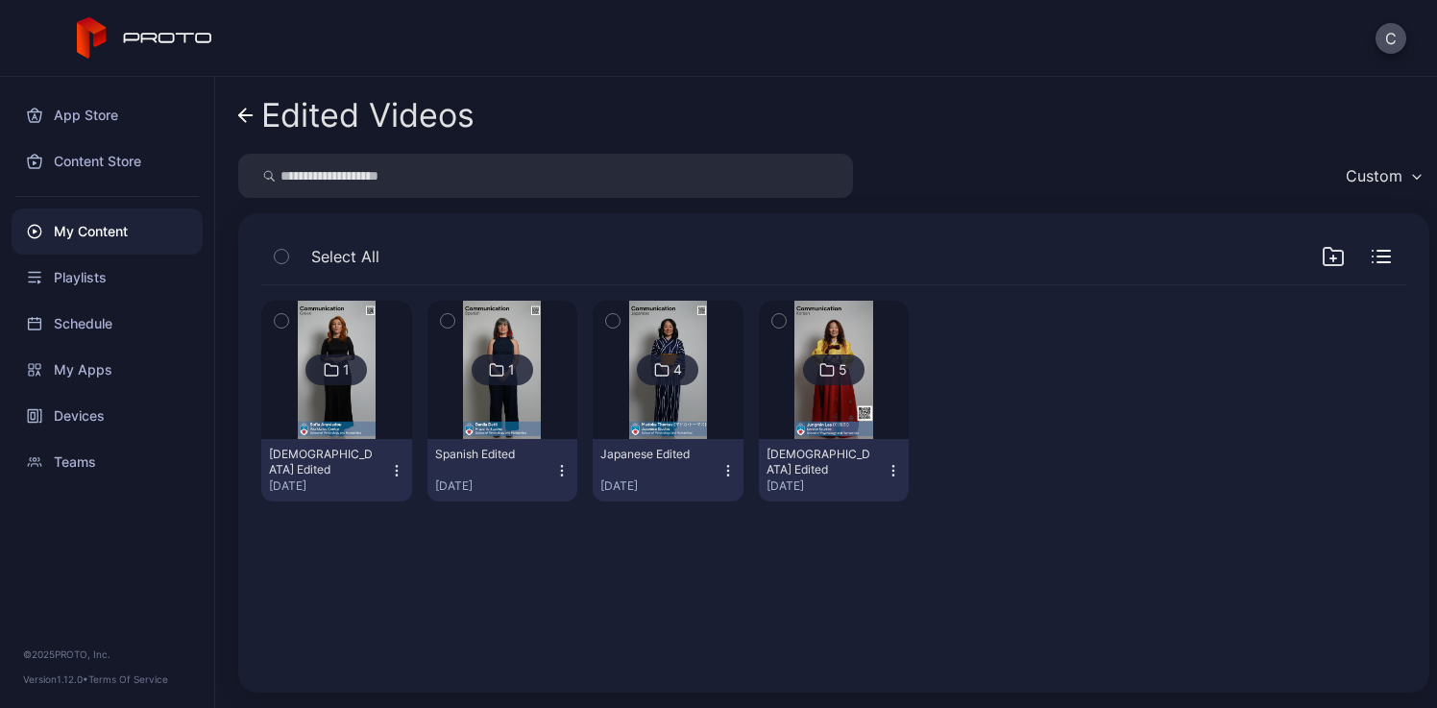
click at [357, 127] on div "Edited Videos" at bounding box center [367, 115] width 213 height 36
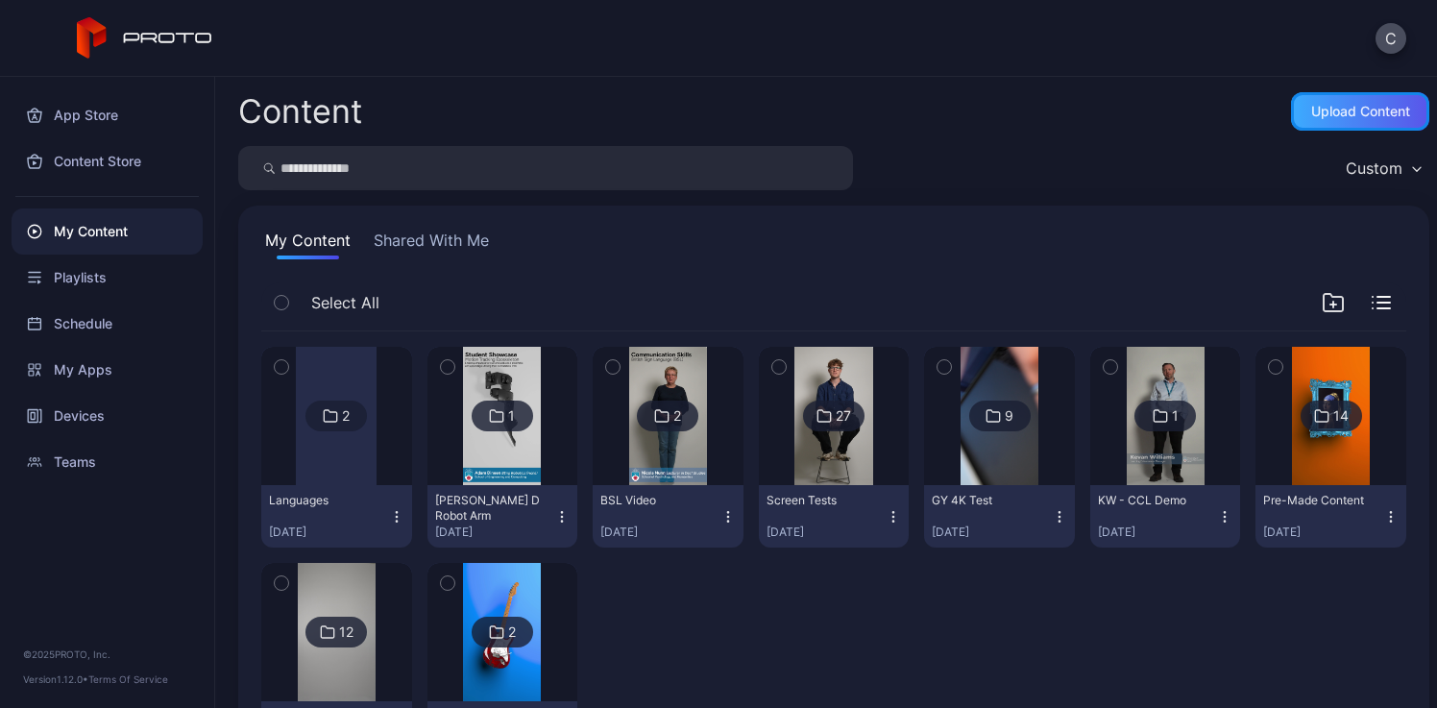
click at [1333, 121] on div "Upload Content" at bounding box center [1360, 111] width 138 height 38
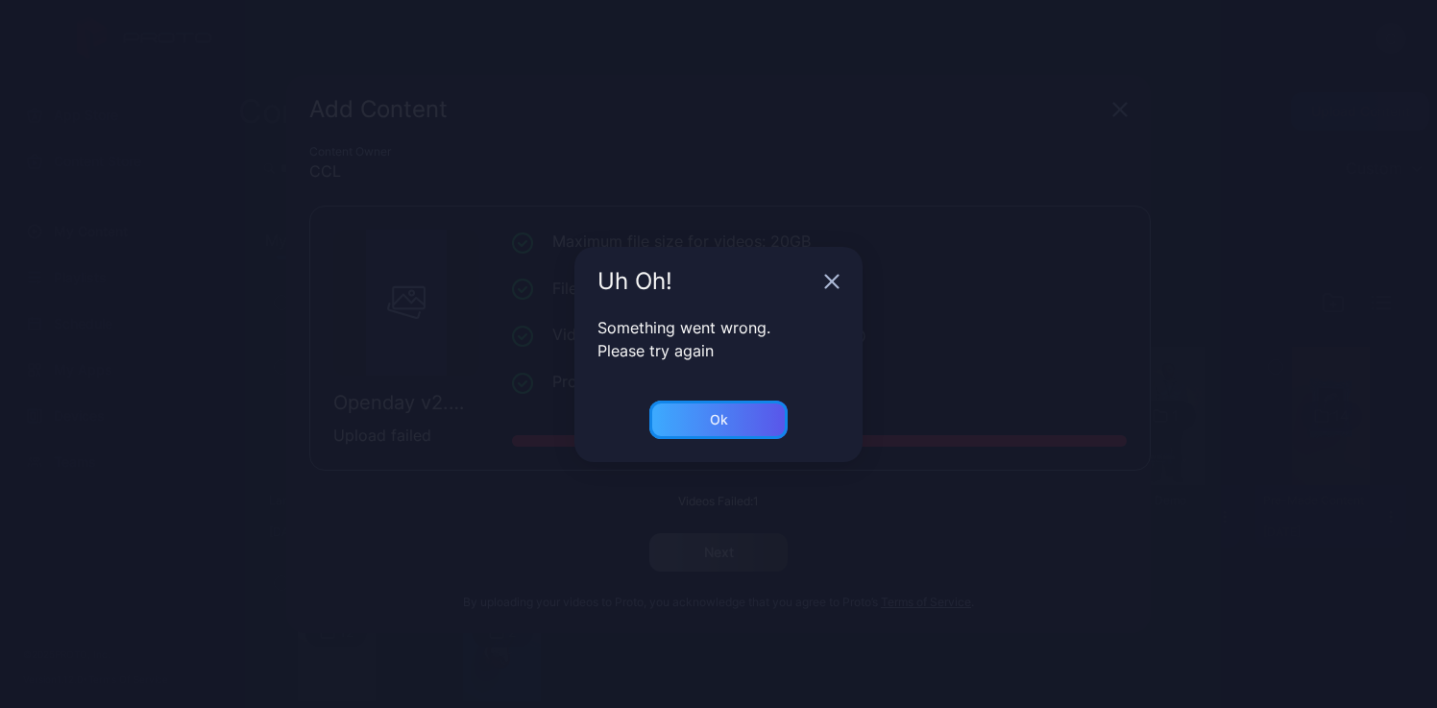
click at [754, 427] on div "Ok" at bounding box center [718, 420] width 138 height 38
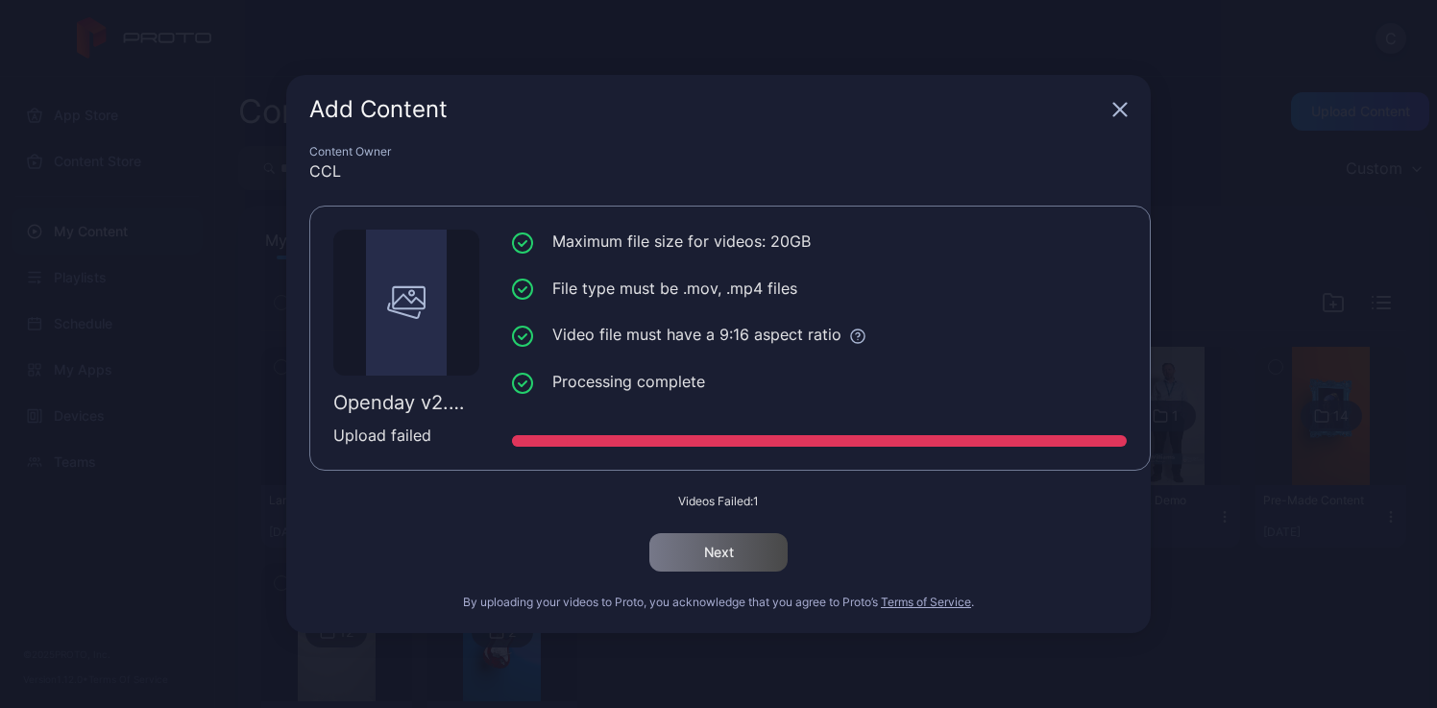
click at [1125, 111] on icon "button" at bounding box center [1119, 109] width 15 height 15
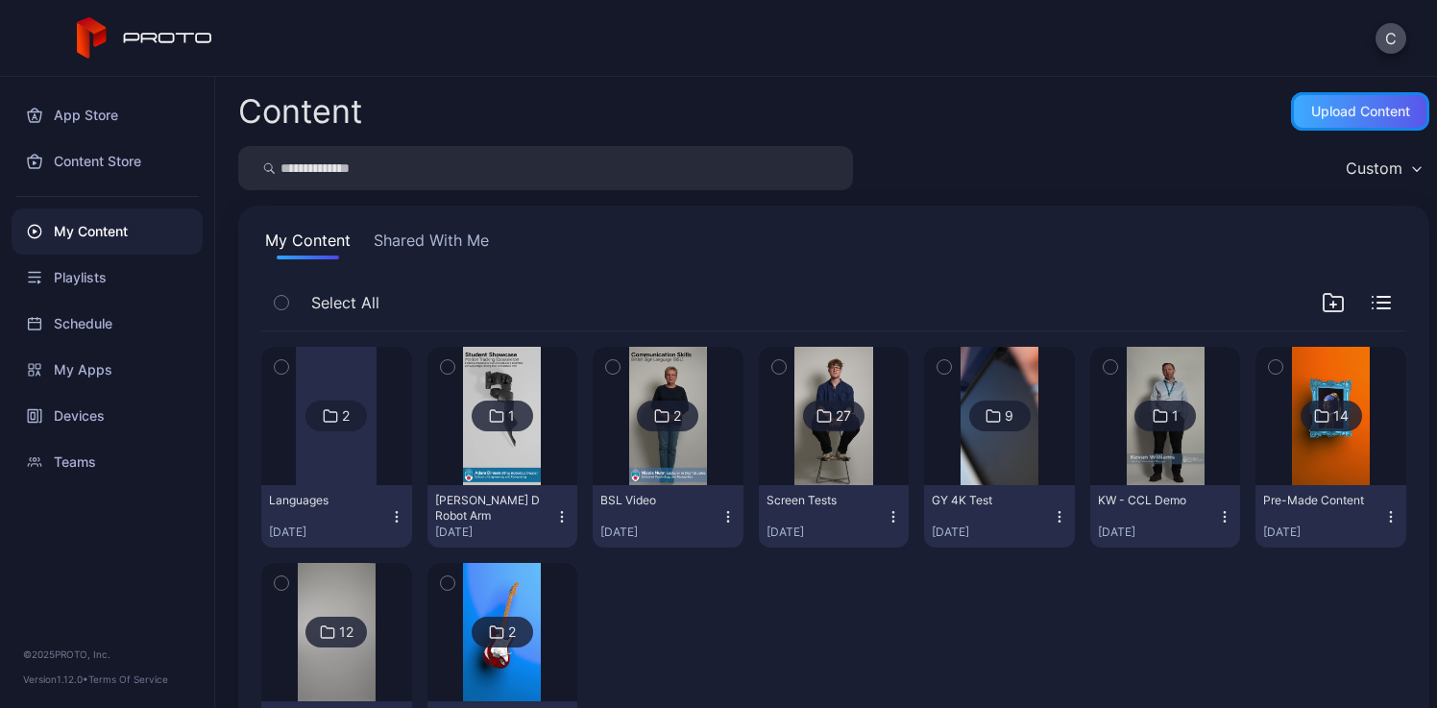
click at [1332, 116] on div "Upload Content" at bounding box center [1360, 111] width 99 height 15
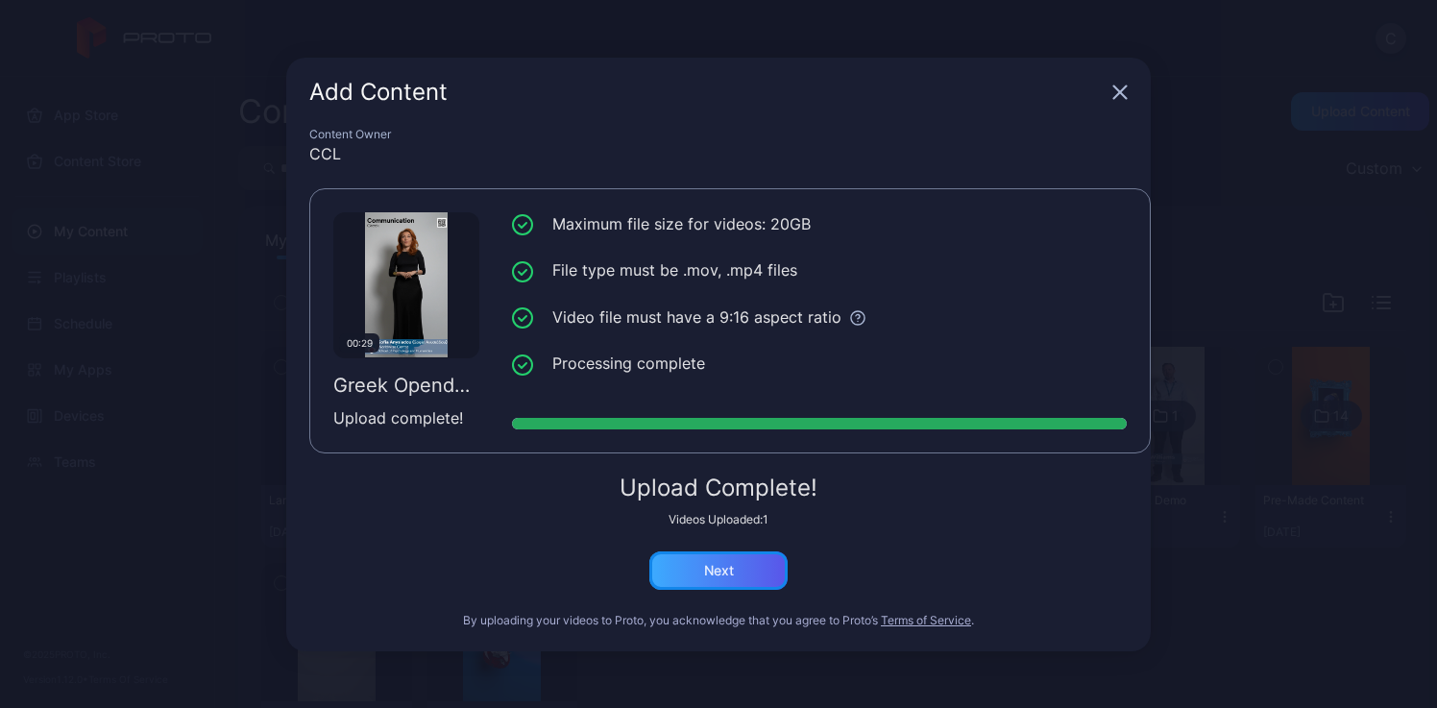
click at [714, 560] on div "Next" at bounding box center [718, 570] width 138 height 38
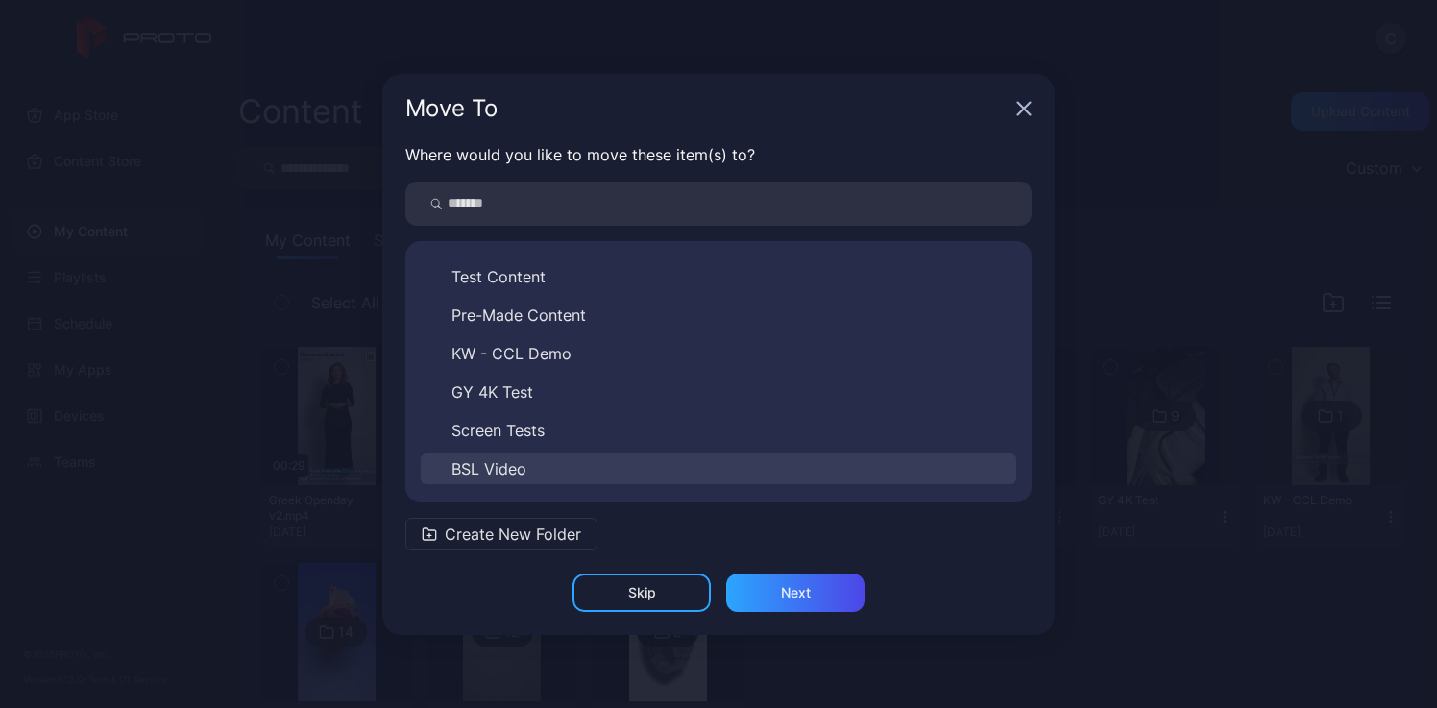
scroll to position [146, 0]
click at [513, 475] on span "Languages" at bounding box center [490, 471] width 79 height 23
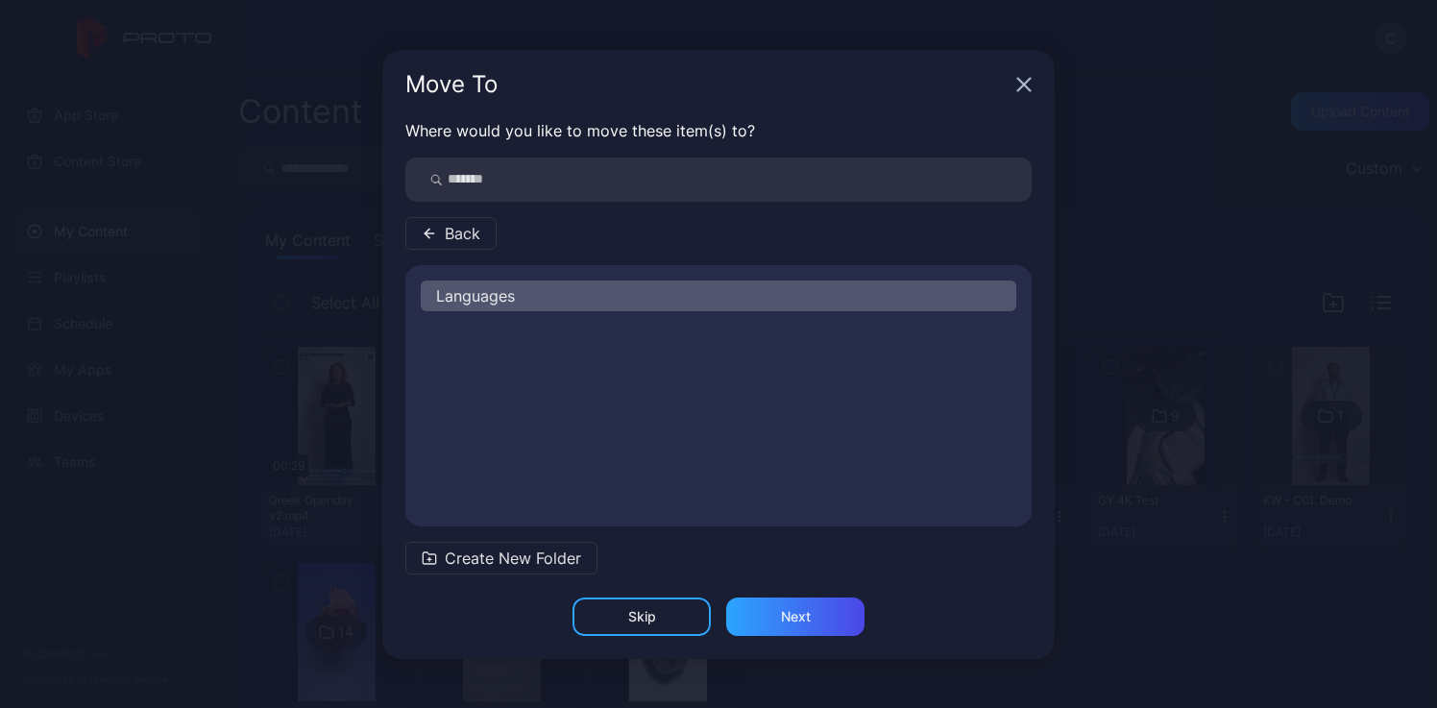
scroll to position [0, 0]
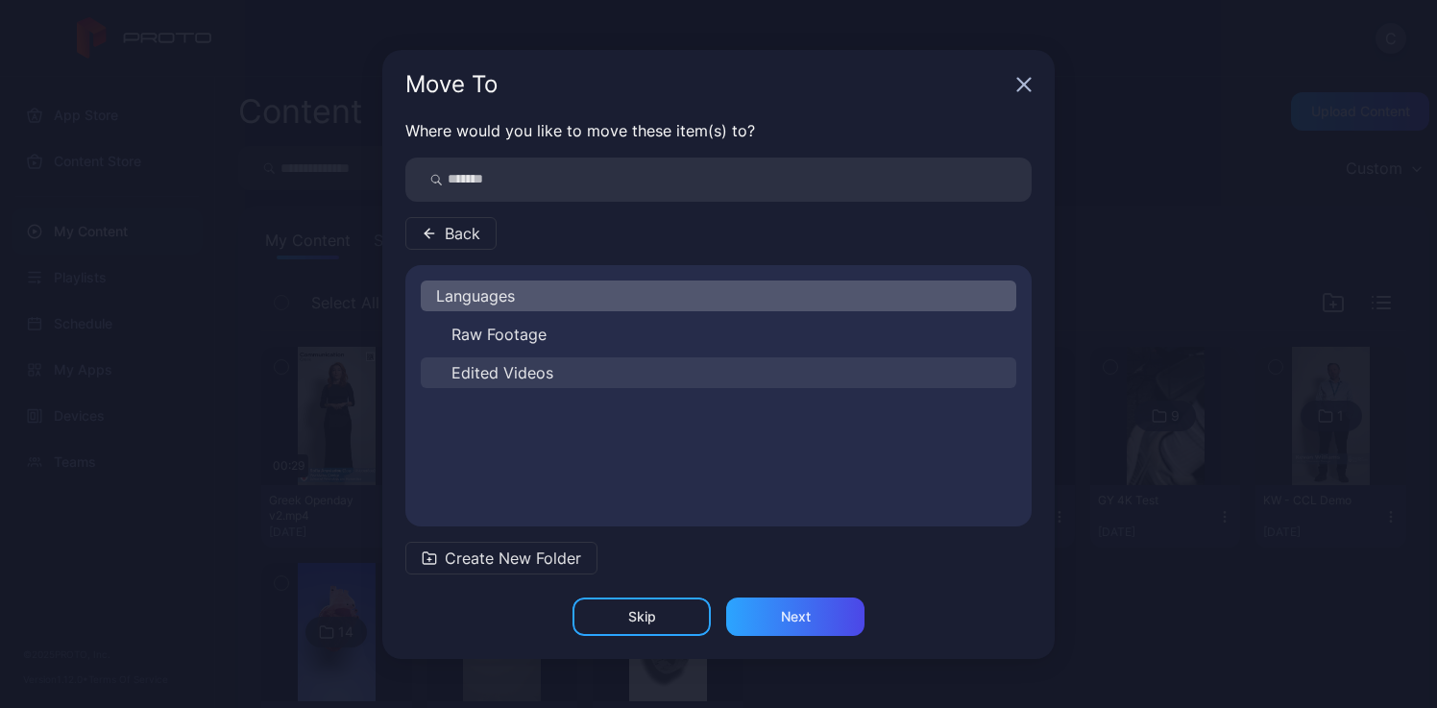
click at [517, 376] on span "Edited Videos" at bounding box center [502, 372] width 102 height 23
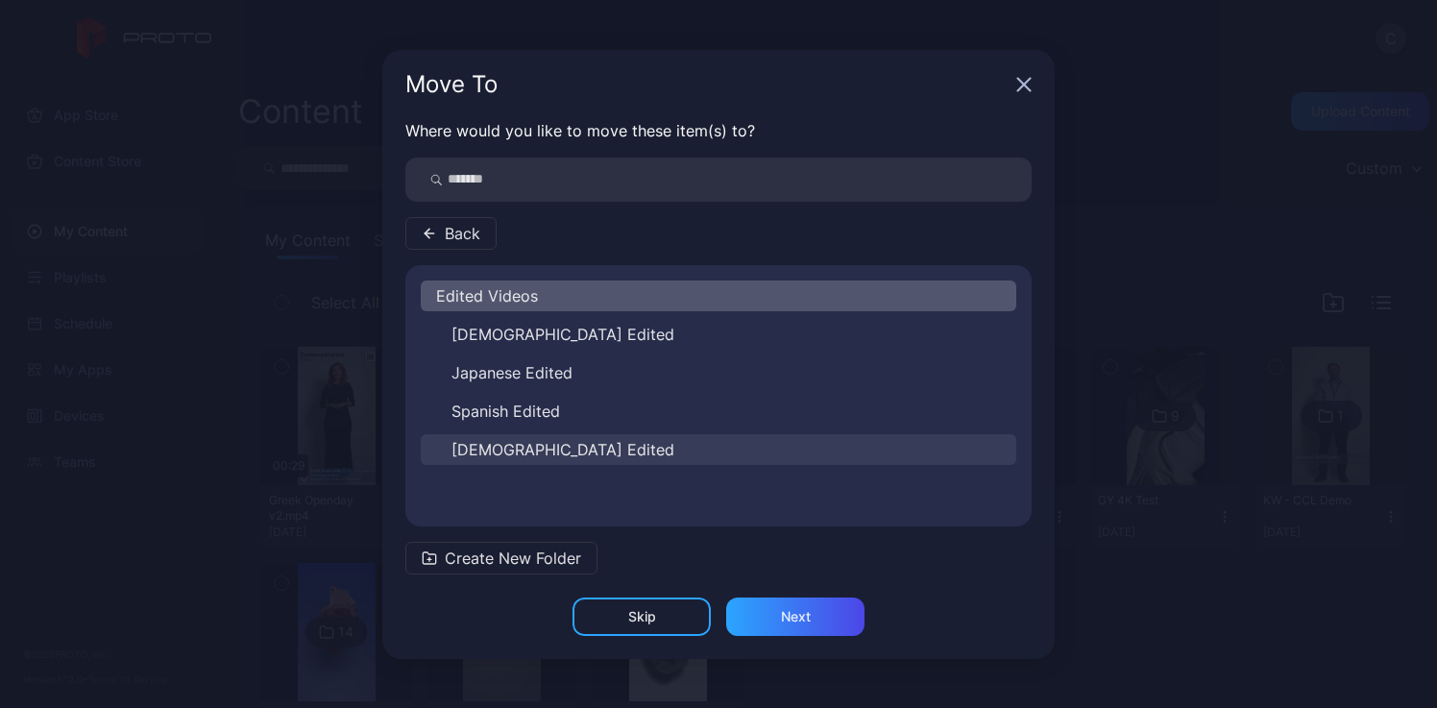
click at [515, 461] on button "[DEMOGRAPHIC_DATA] Edited" at bounding box center [718, 449] width 595 height 31
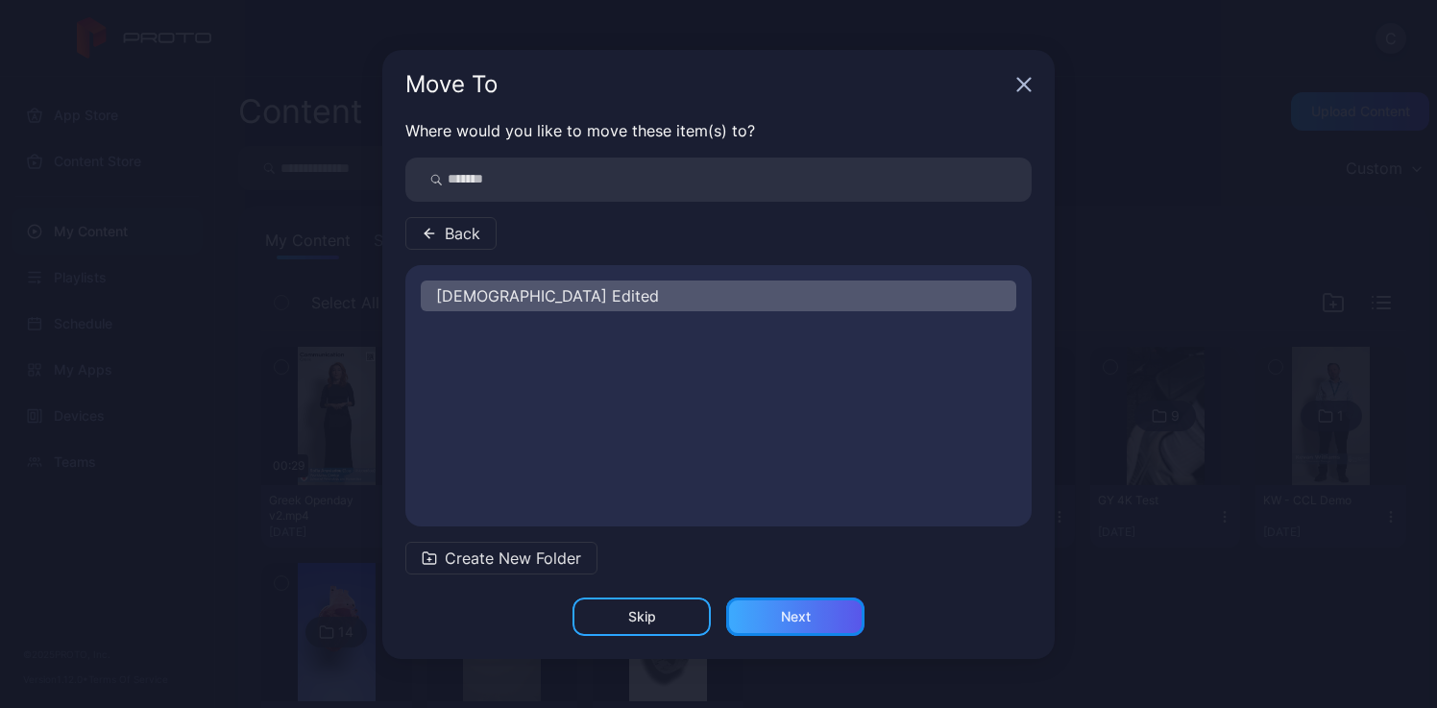
click at [802, 621] on div "Next" at bounding box center [796, 616] width 30 height 15
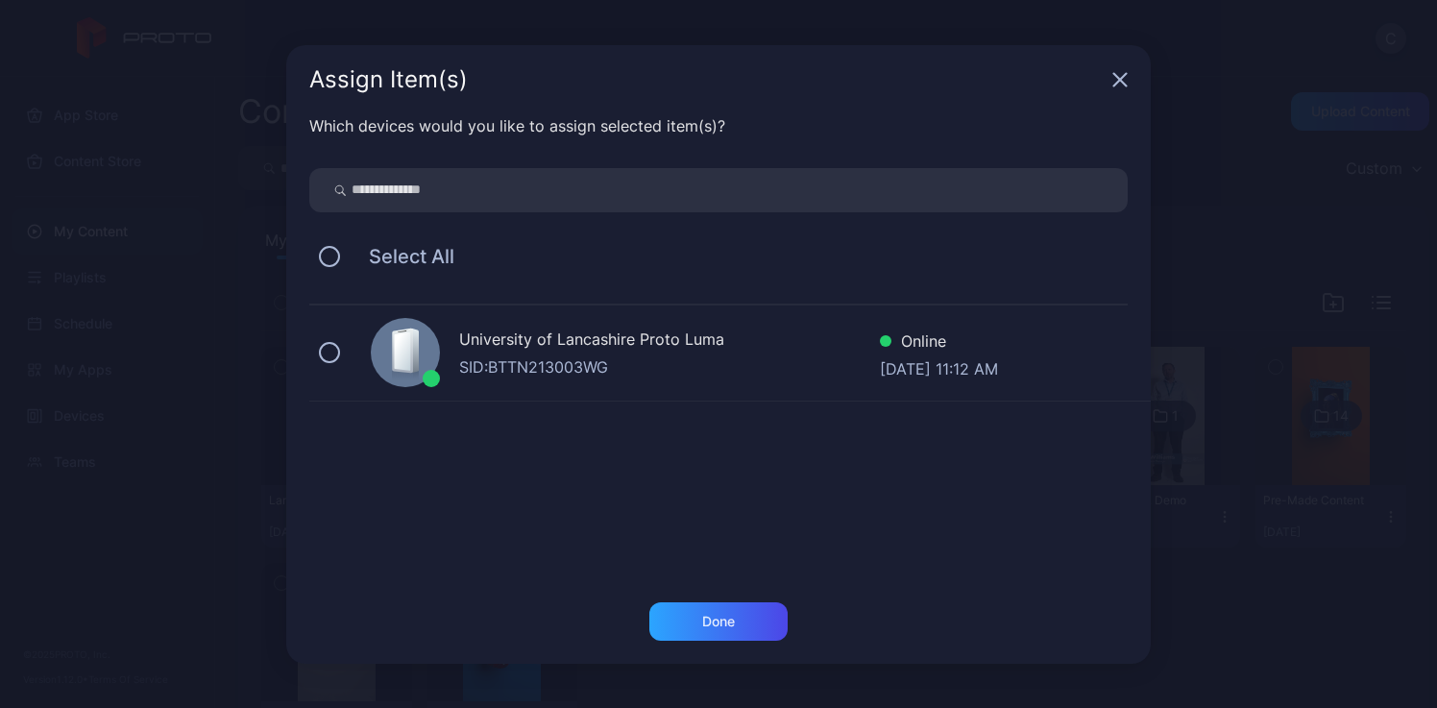
click at [481, 381] on div "University of Lancashire Proto [PERSON_NAME]: BTTN213003WG Online [DATE] 11:12 …" at bounding box center [729, 353] width 841 height 96
click at [754, 631] on div "Done" at bounding box center [718, 621] width 138 height 38
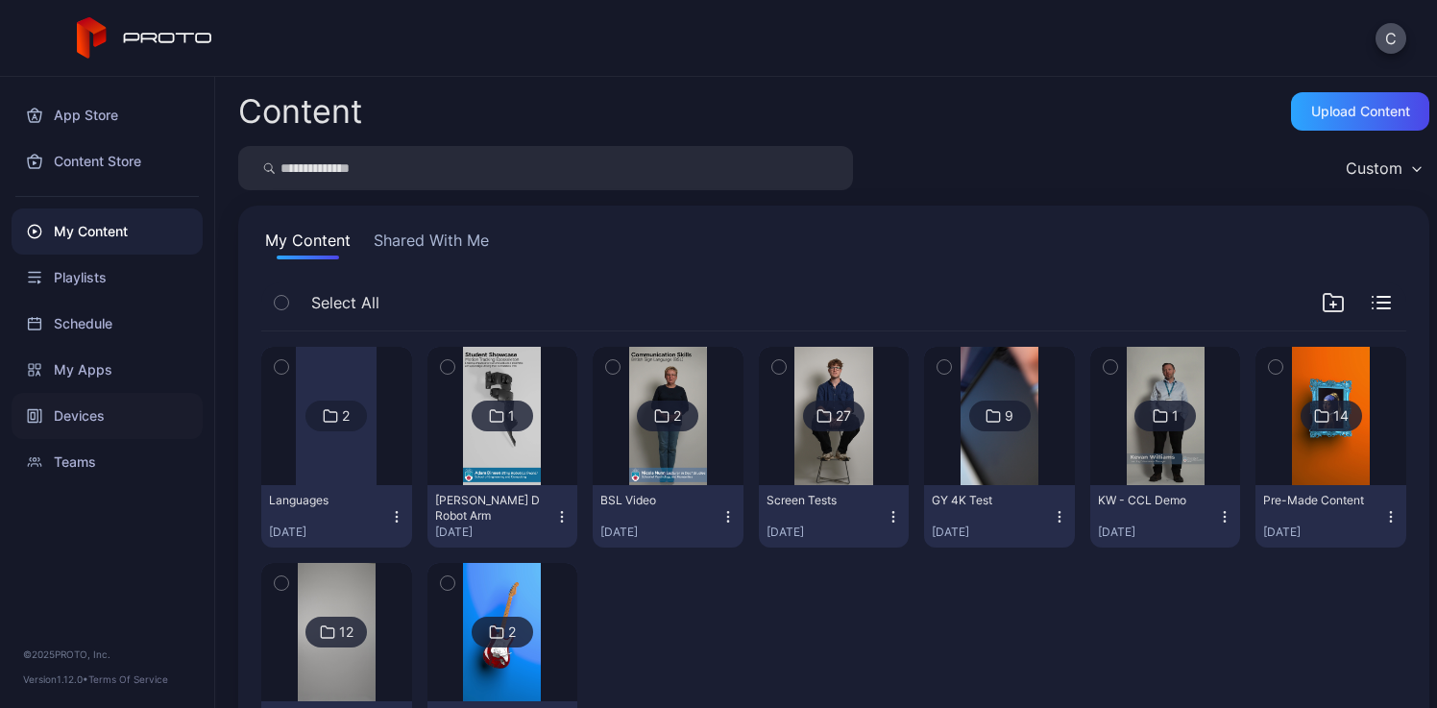
click at [89, 427] on div "Devices" at bounding box center [107, 416] width 191 height 46
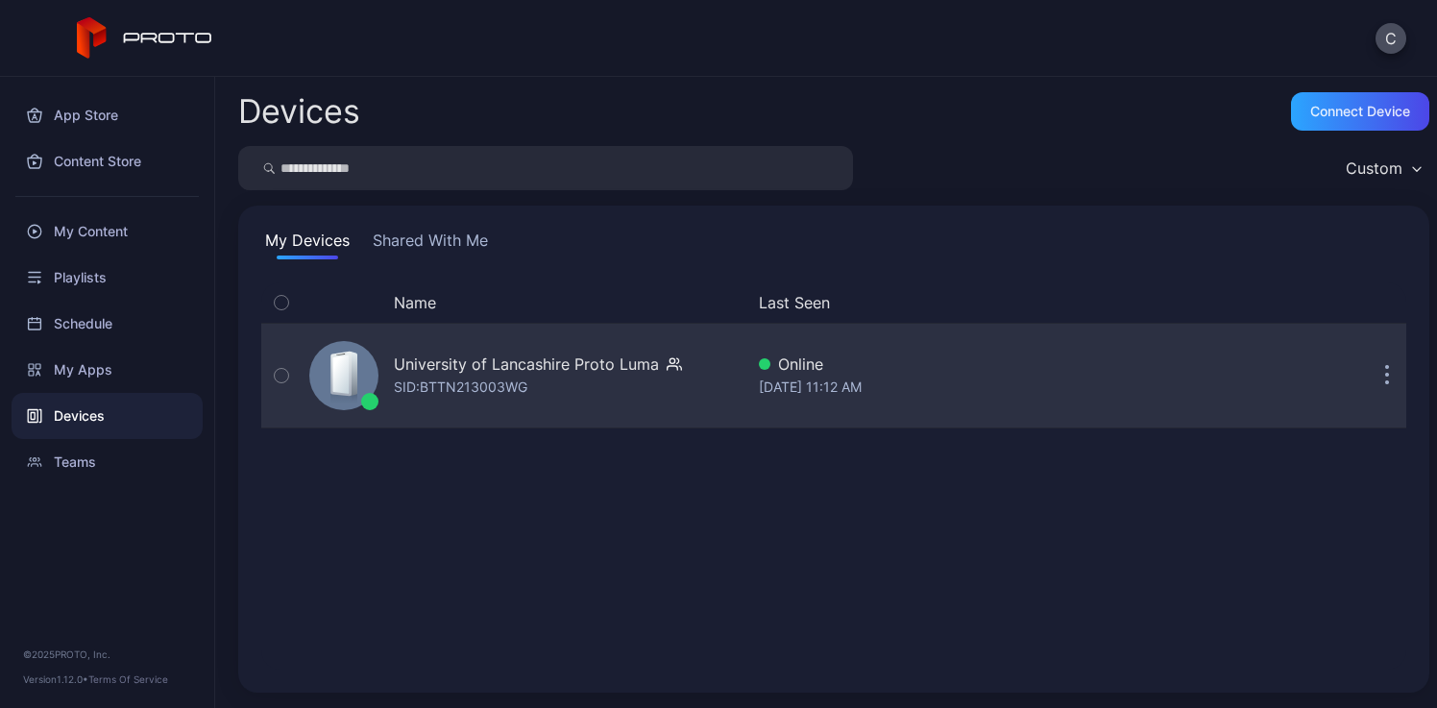
click at [429, 374] on div "University of Lancashire Proto Luma" at bounding box center [526, 363] width 265 height 23
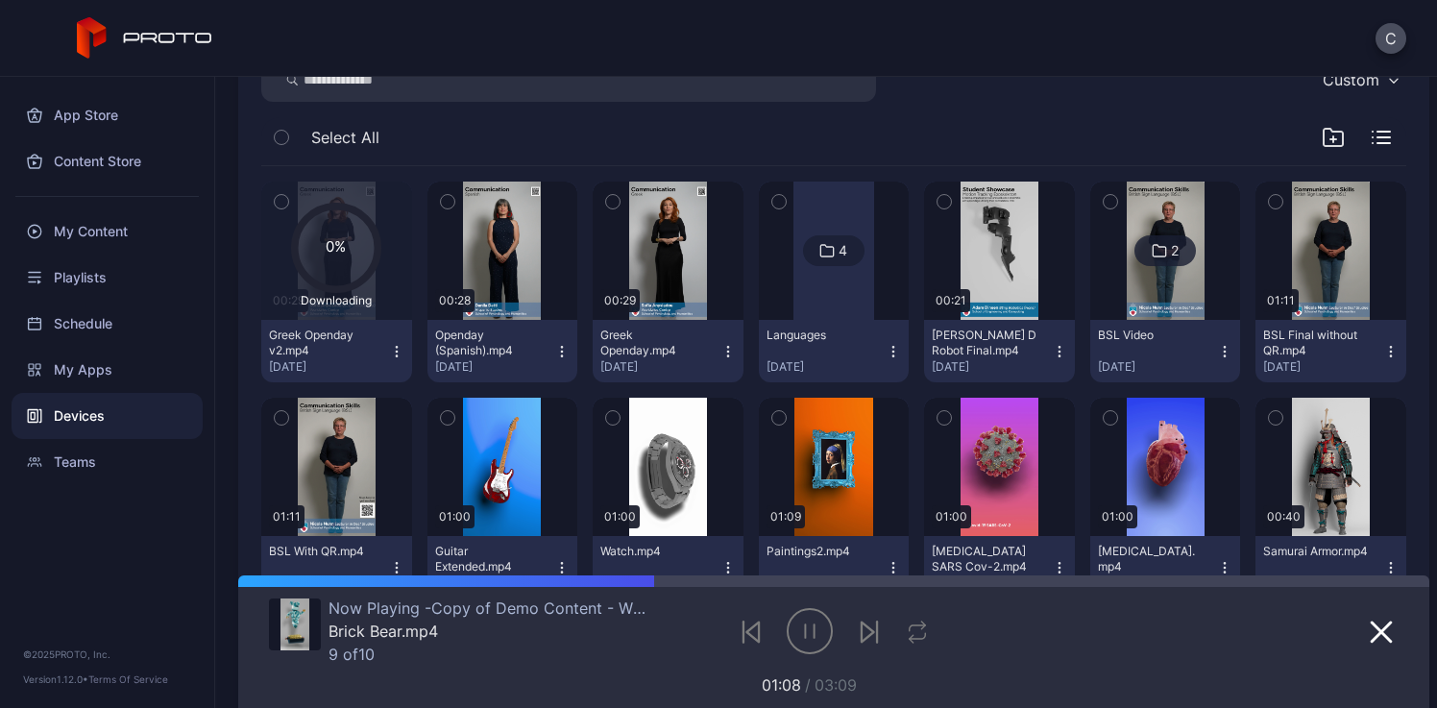
scroll to position [204, 0]
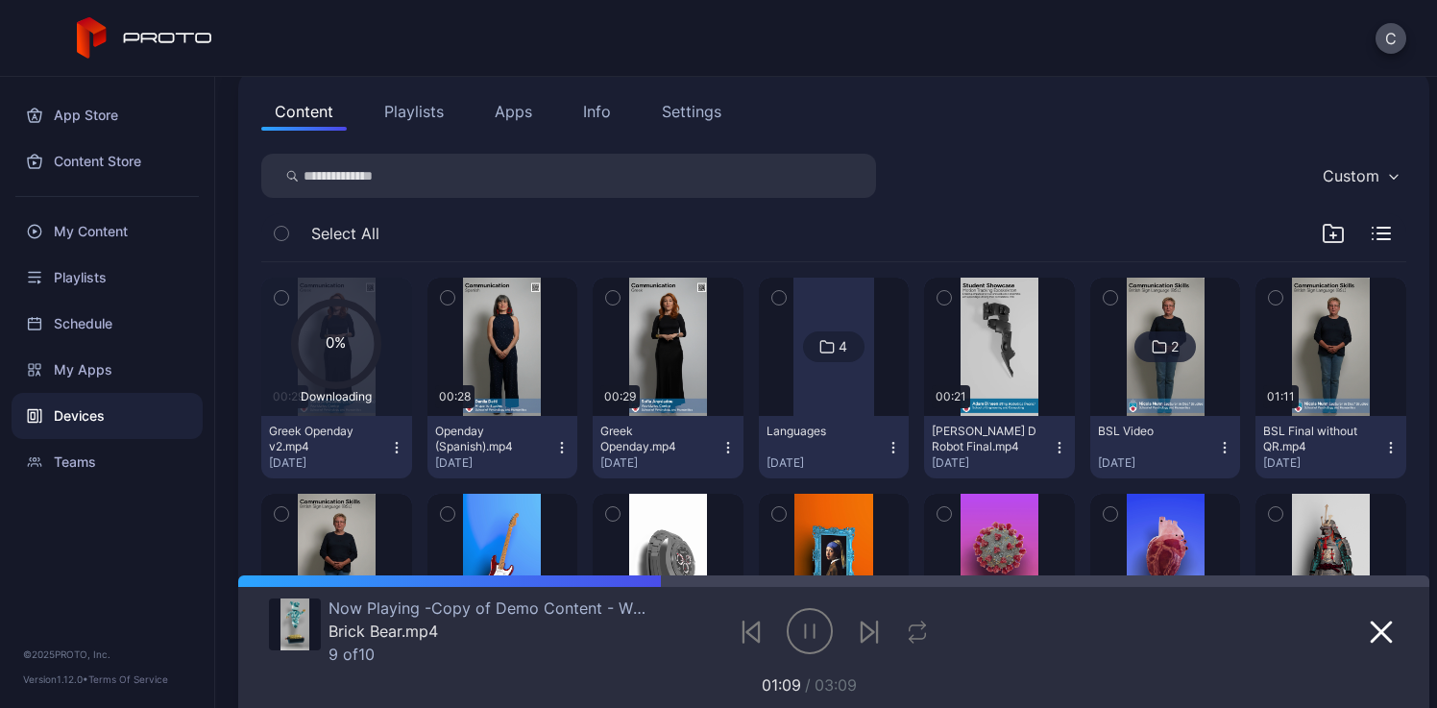
click at [834, 403] on div at bounding box center [833, 347] width 81 height 138
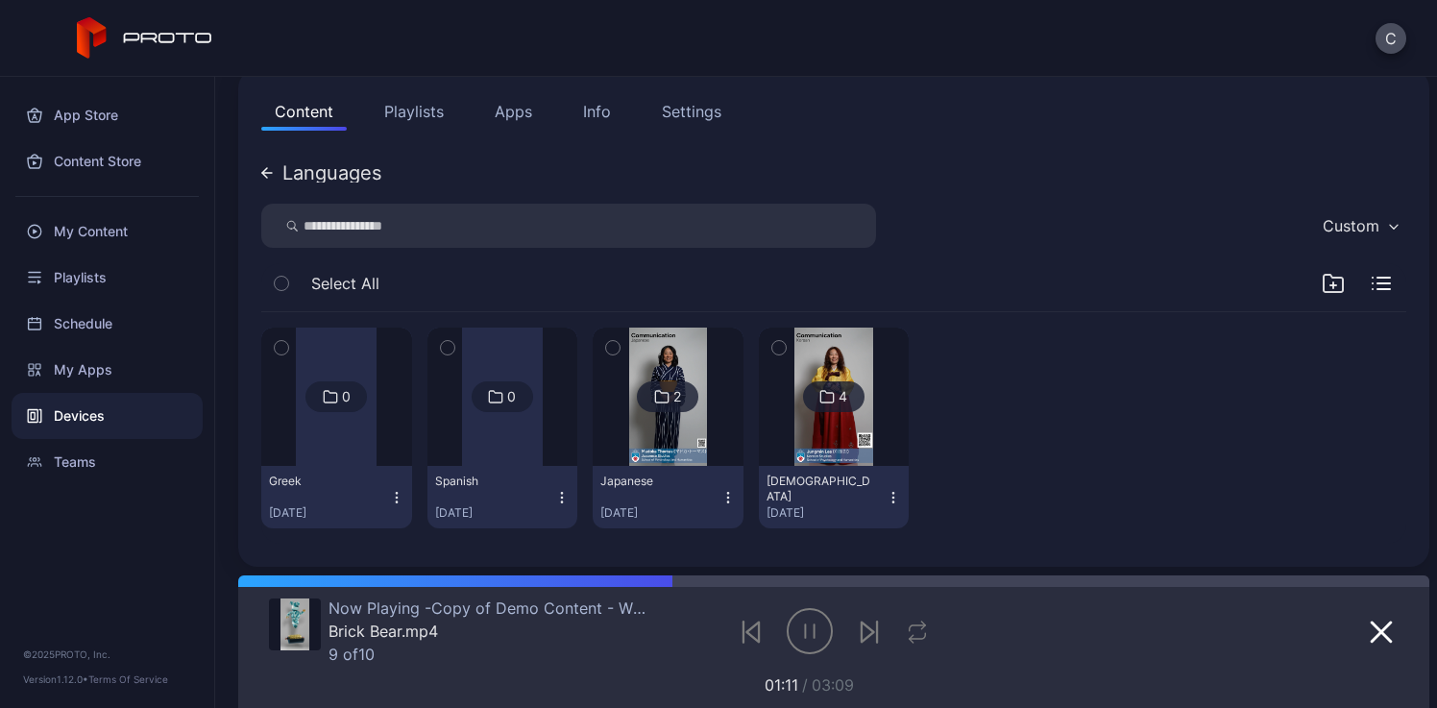
click at [318, 166] on div "Languages" at bounding box center [331, 172] width 99 height 19
